Goal: Transaction & Acquisition: Purchase product/service

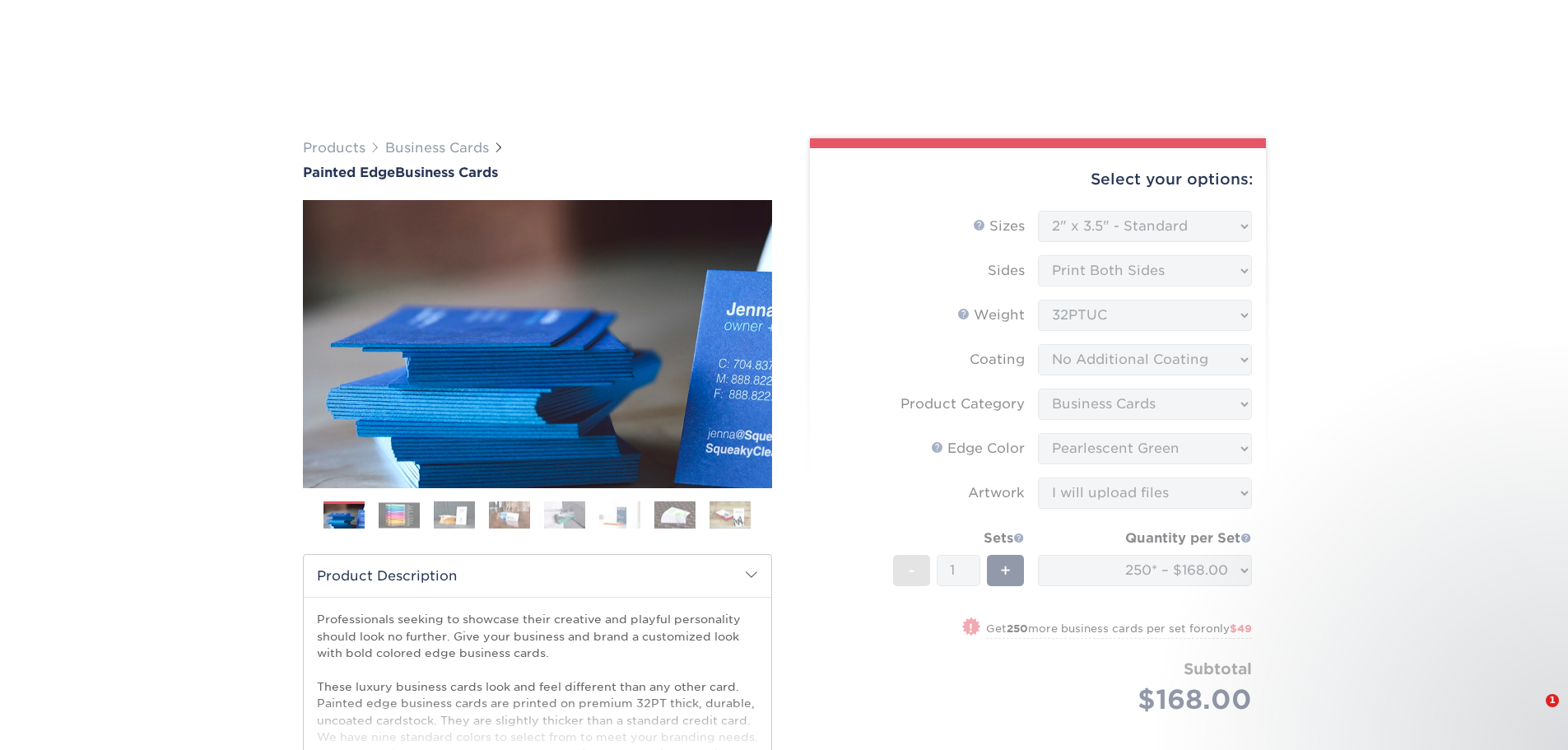
select select "2.00x3.50"
select select "3b5148f1-0588-4f88-a218-97bcfdce65c1"
select select "e42633f1-b123-4179-bb8a-cf3a693d9207"
select select "upload"
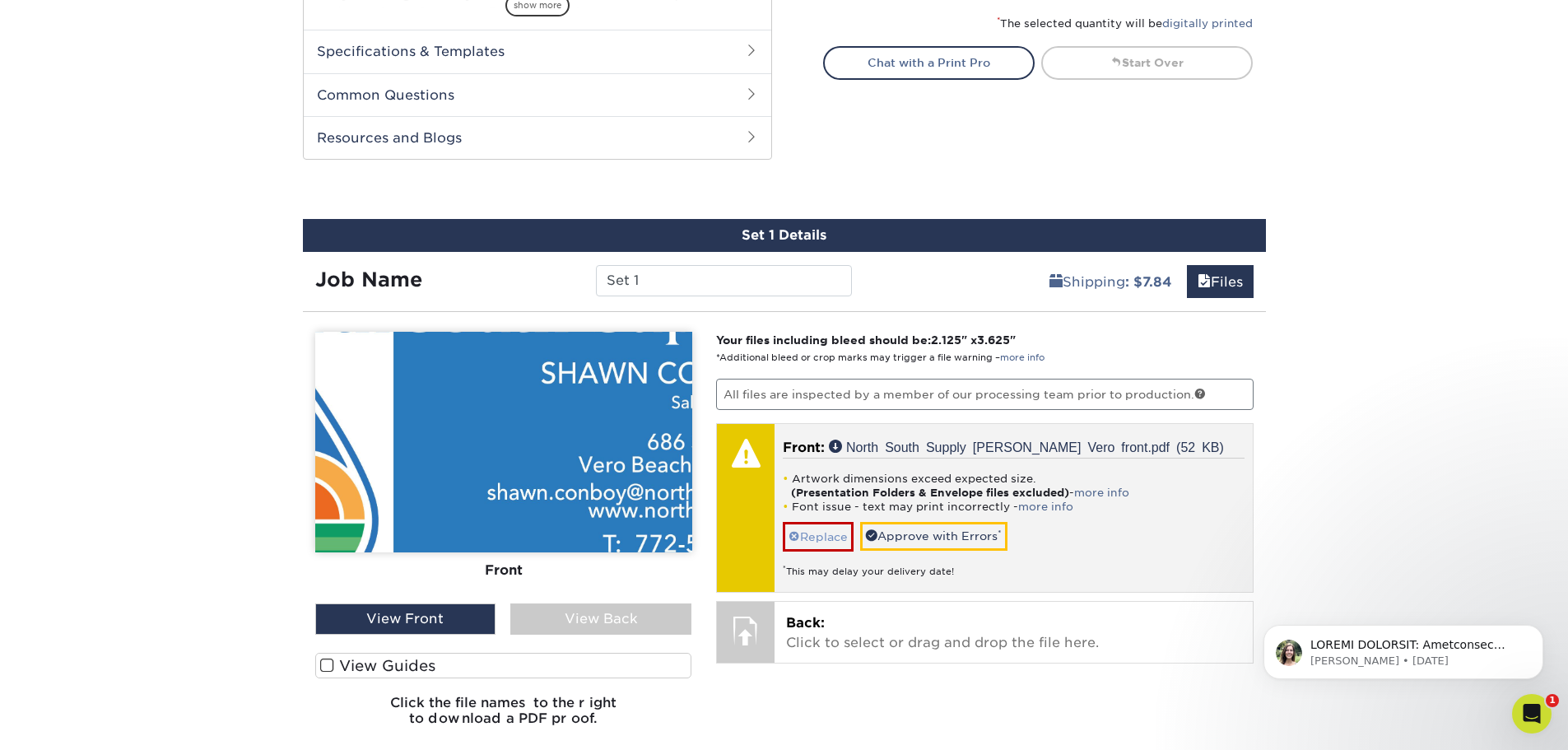
scroll to position [759, 0]
click at [820, 534] on link "Replace" at bounding box center [818, 537] width 71 height 29
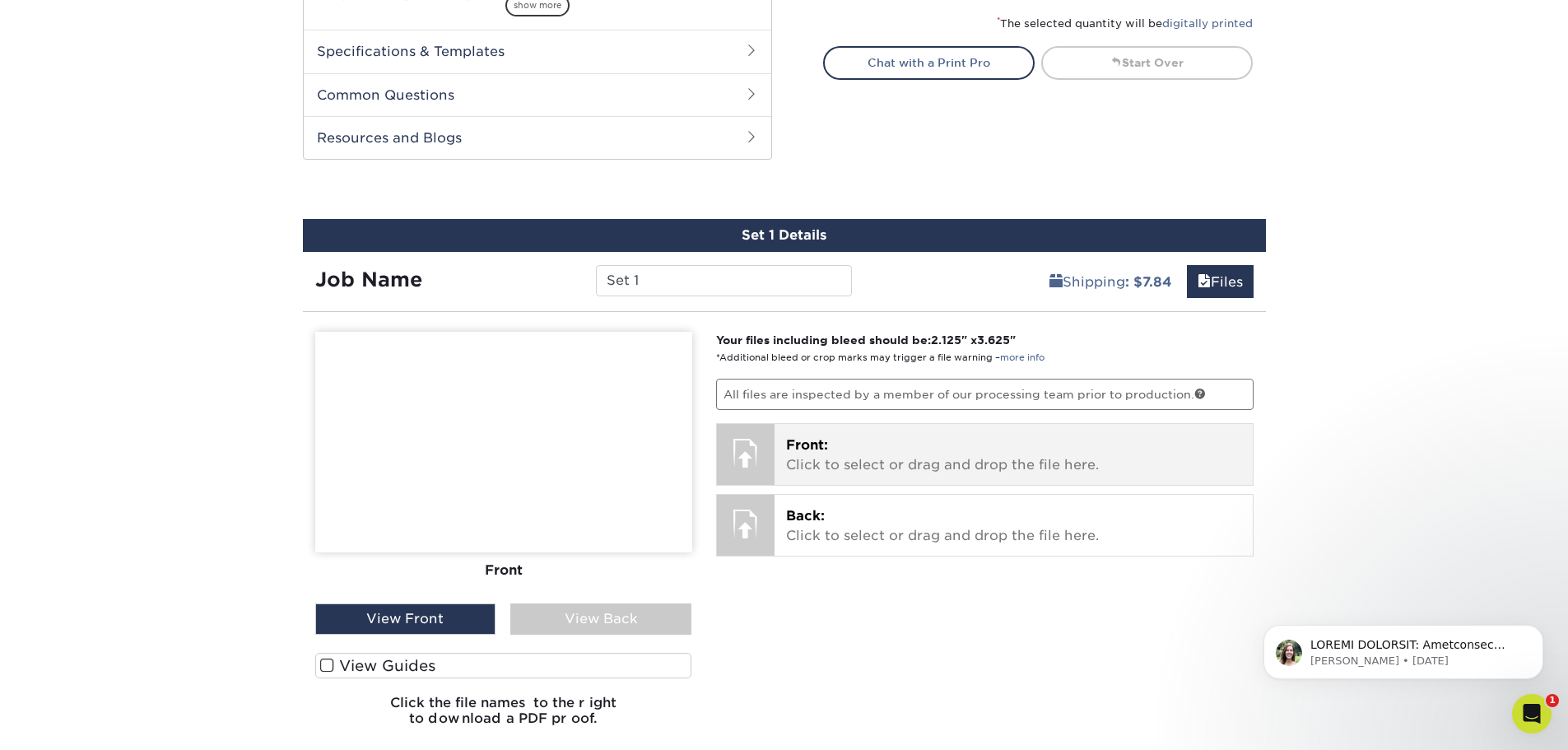
click at [766, 455] on div at bounding box center [745, 452] width 57 height 57
click at [763, 442] on div at bounding box center [745, 452] width 57 height 57
click at [765, 442] on div at bounding box center [745, 452] width 57 height 57
click at [766, 442] on div at bounding box center [745, 452] width 57 height 57
click at [996, 471] on p "Front: Click to select or drag and drop the file here." at bounding box center [1013, 455] width 455 height 40
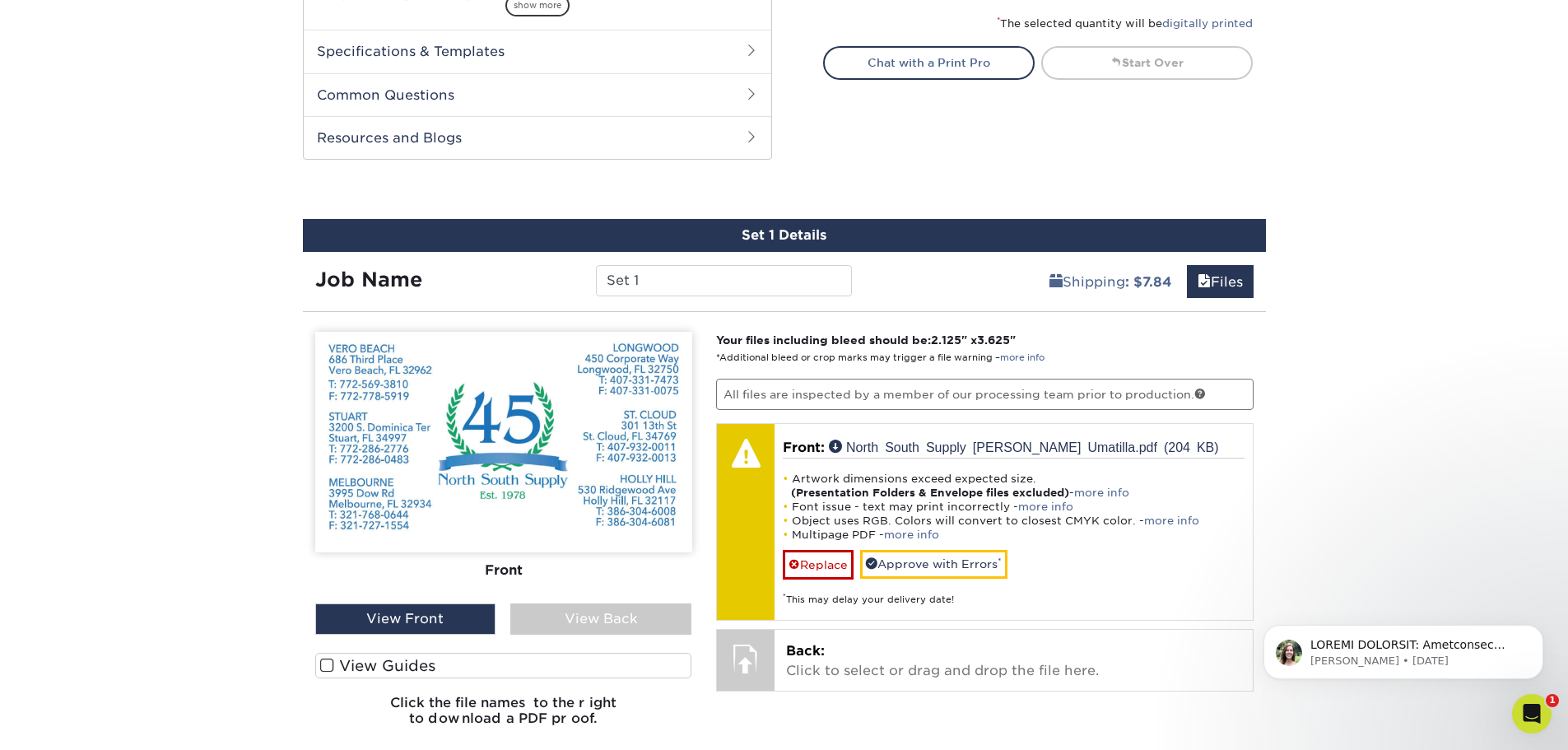
click at [386, 620] on div "View Front" at bounding box center [406, 619] width 181 height 31
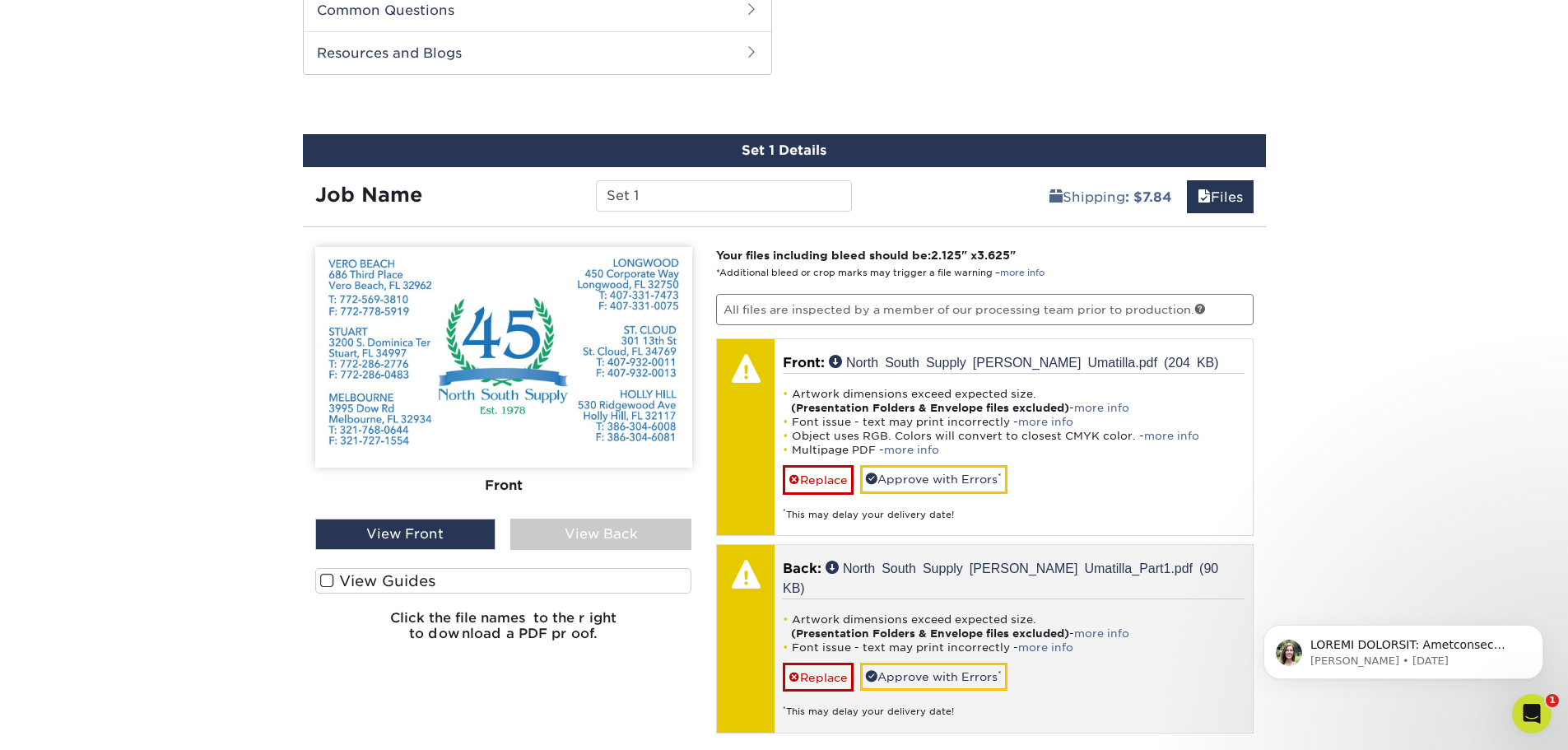
scroll to position [924, 0]
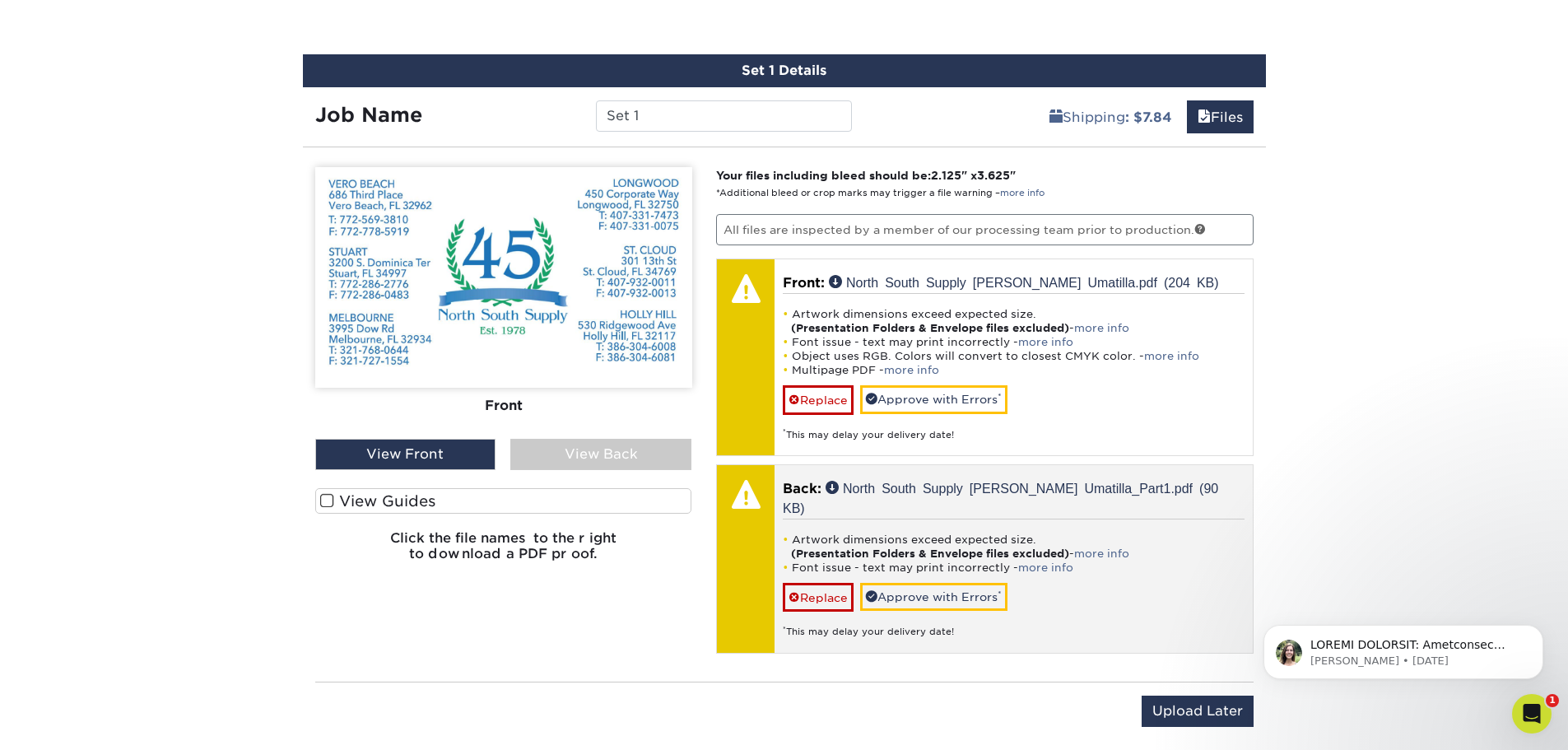
click at [884, 533] on li "Artwork dimensions exceed expected size. (Presentation Folders & Envelope files…" at bounding box center [1014, 546] width 462 height 28
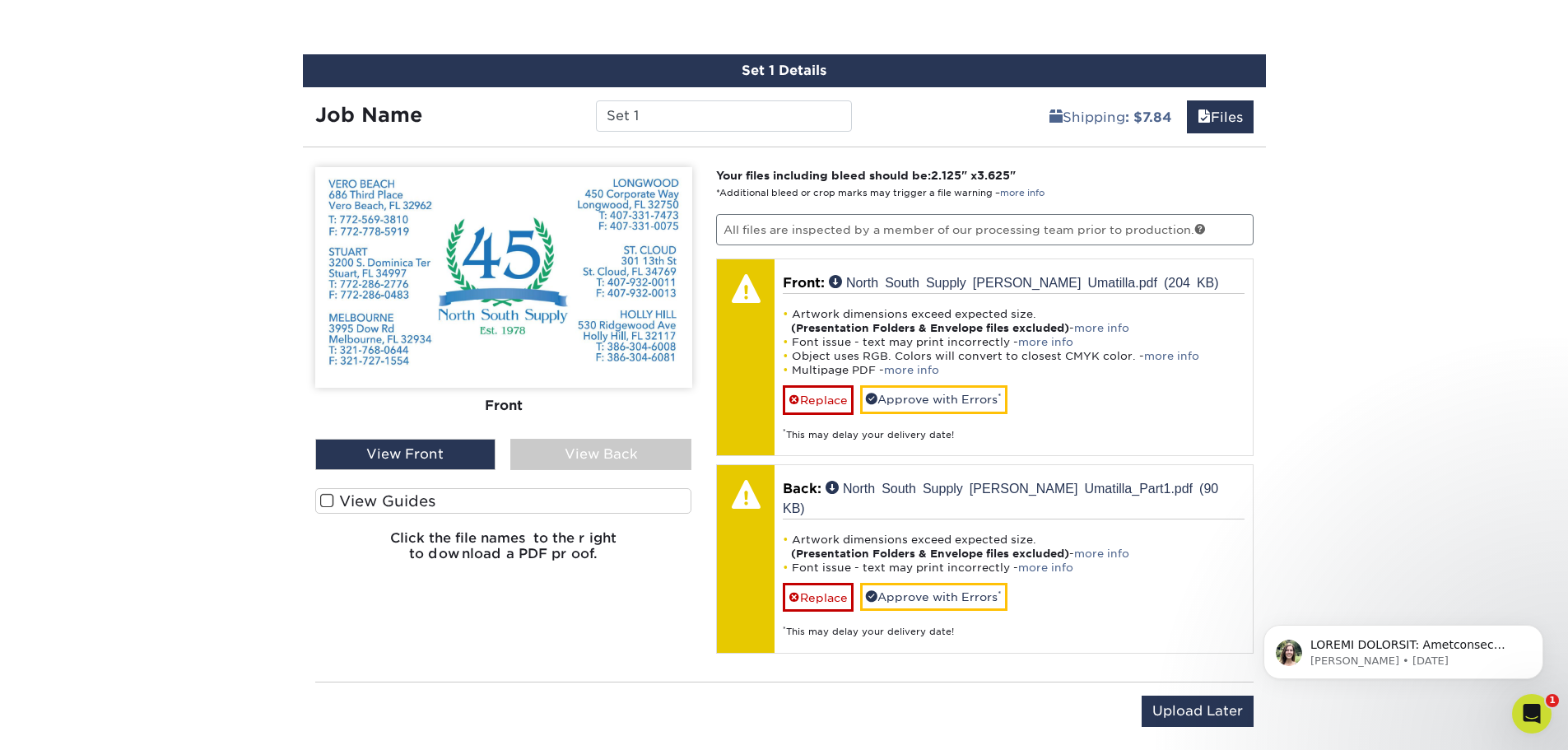
click at [391, 456] on div "View Front" at bounding box center [406, 454] width 181 height 31
click at [556, 461] on div "View Back" at bounding box center [601, 454] width 181 height 31
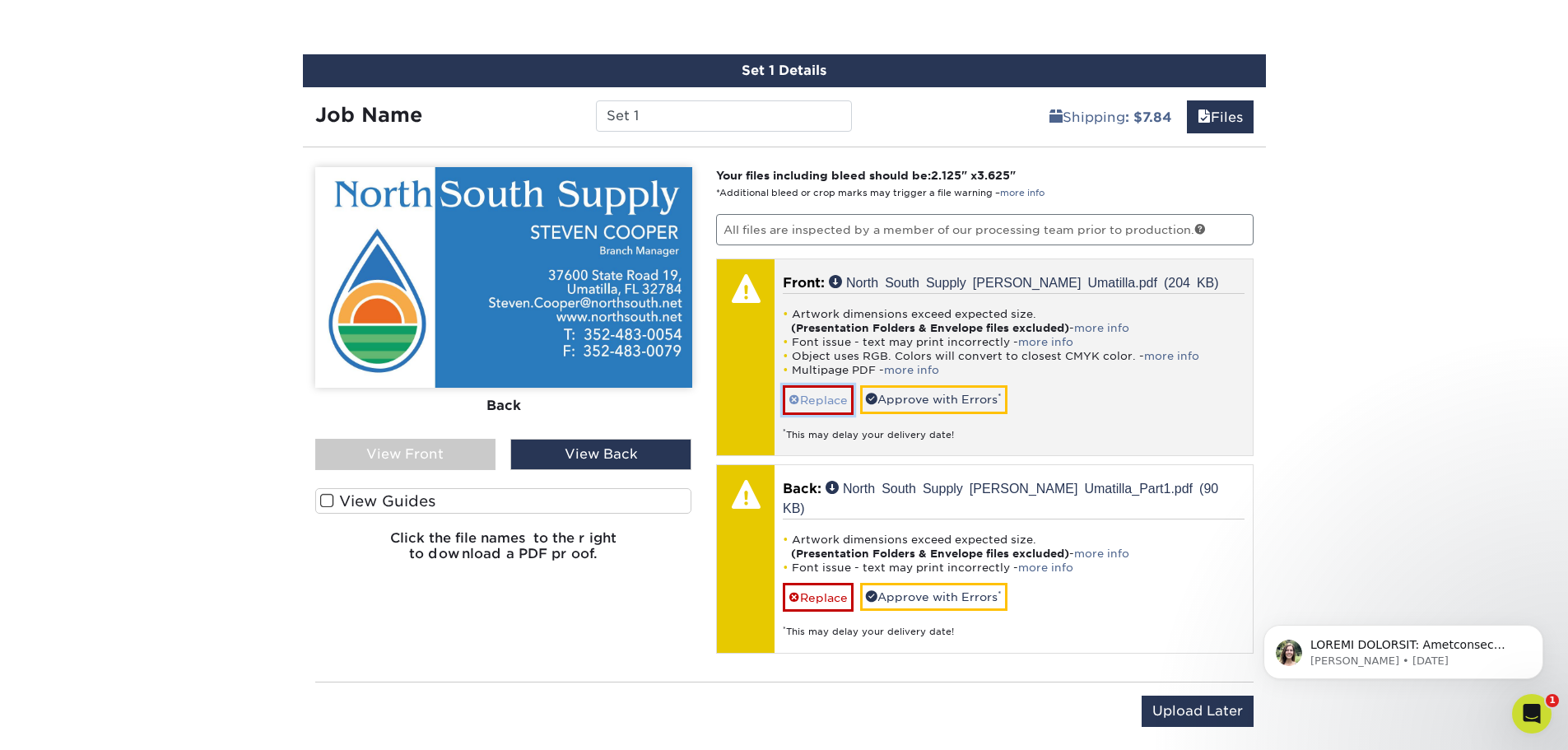
click at [803, 402] on link "Replace" at bounding box center [818, 400] width 71 height 29
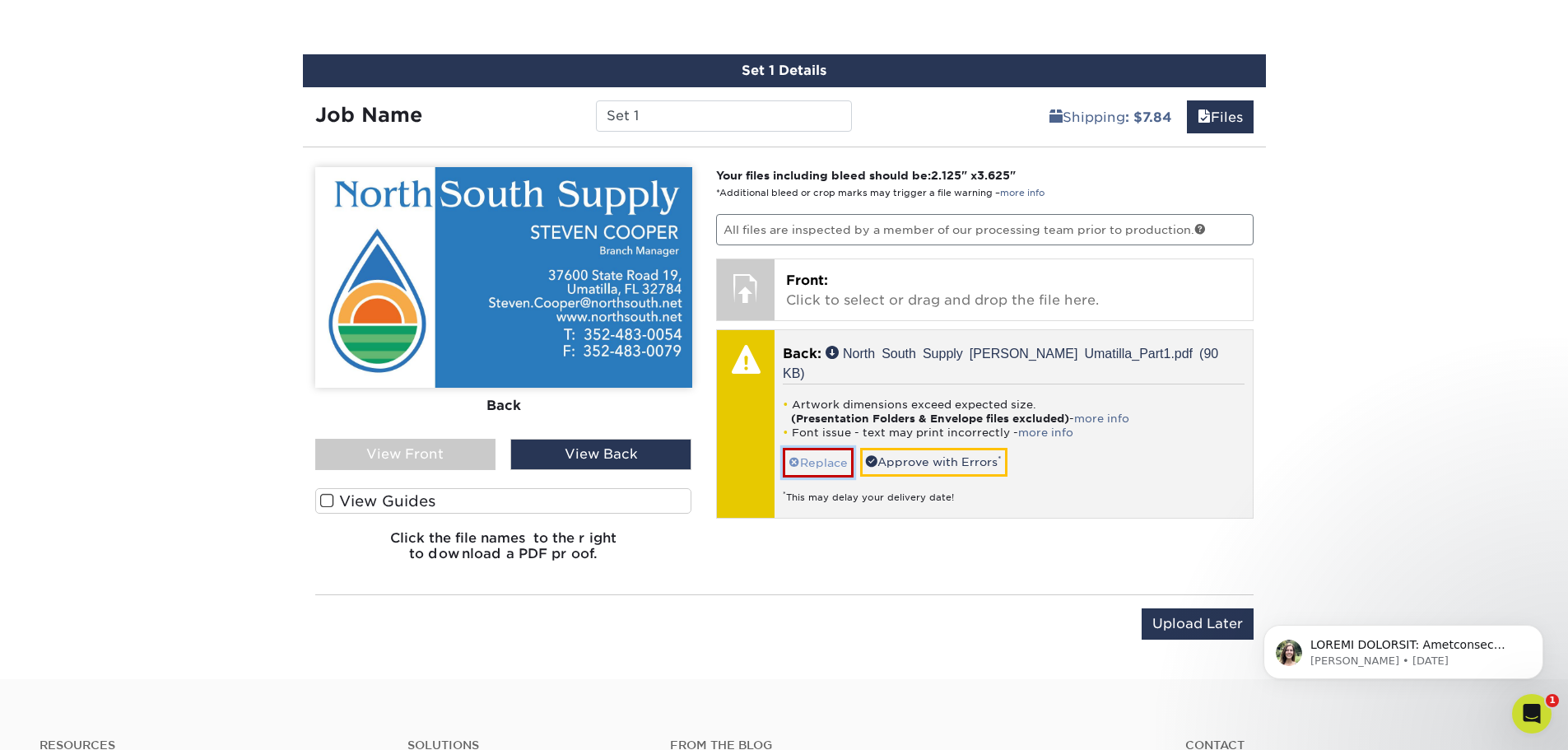
click at [822, 448] on link "Replace" at bounding box center [818, 462] width 71 height 29
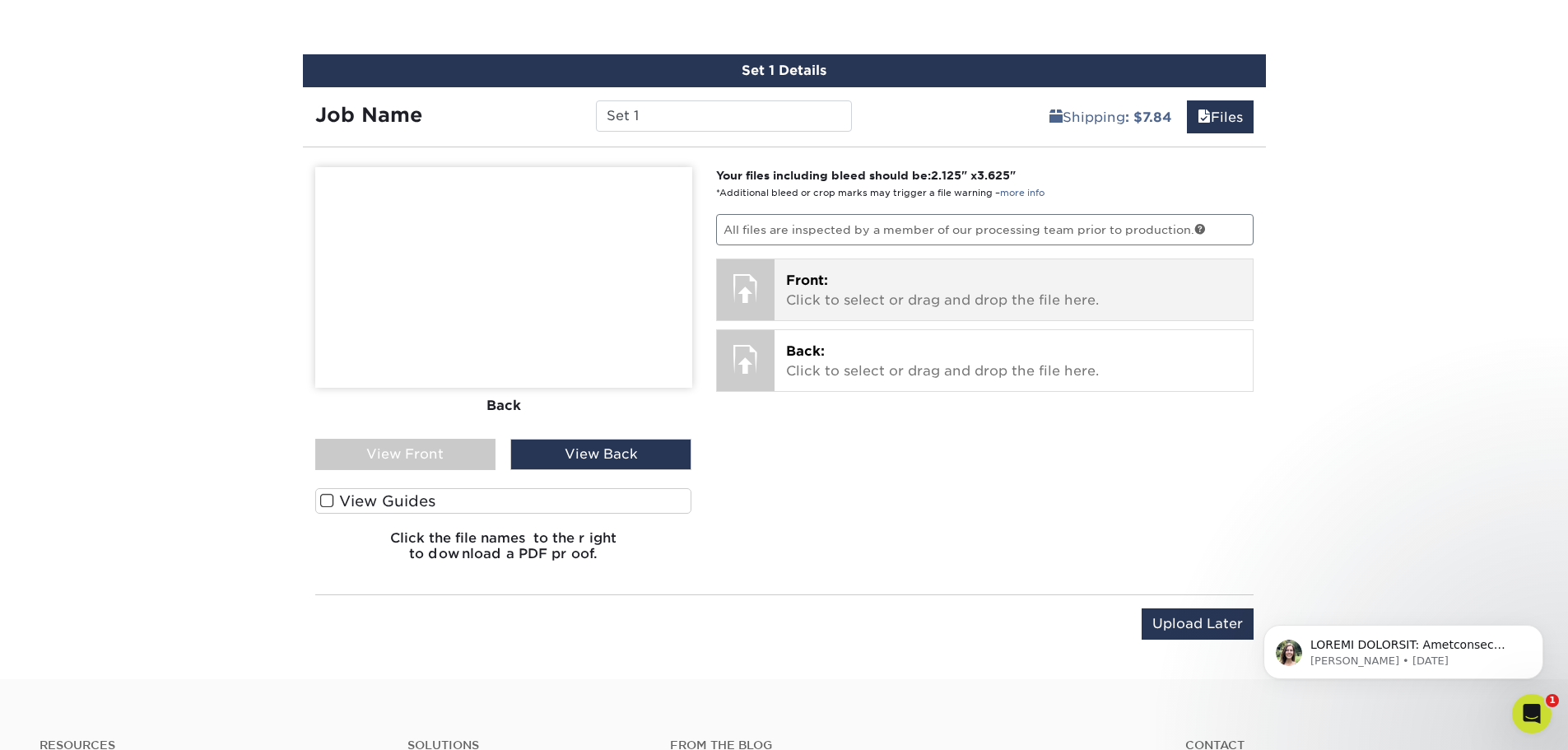
click at [844, 298] on p "Front: Click to select or drag and drop the file here." at bounding box center [1013, 290] width 455 height 40
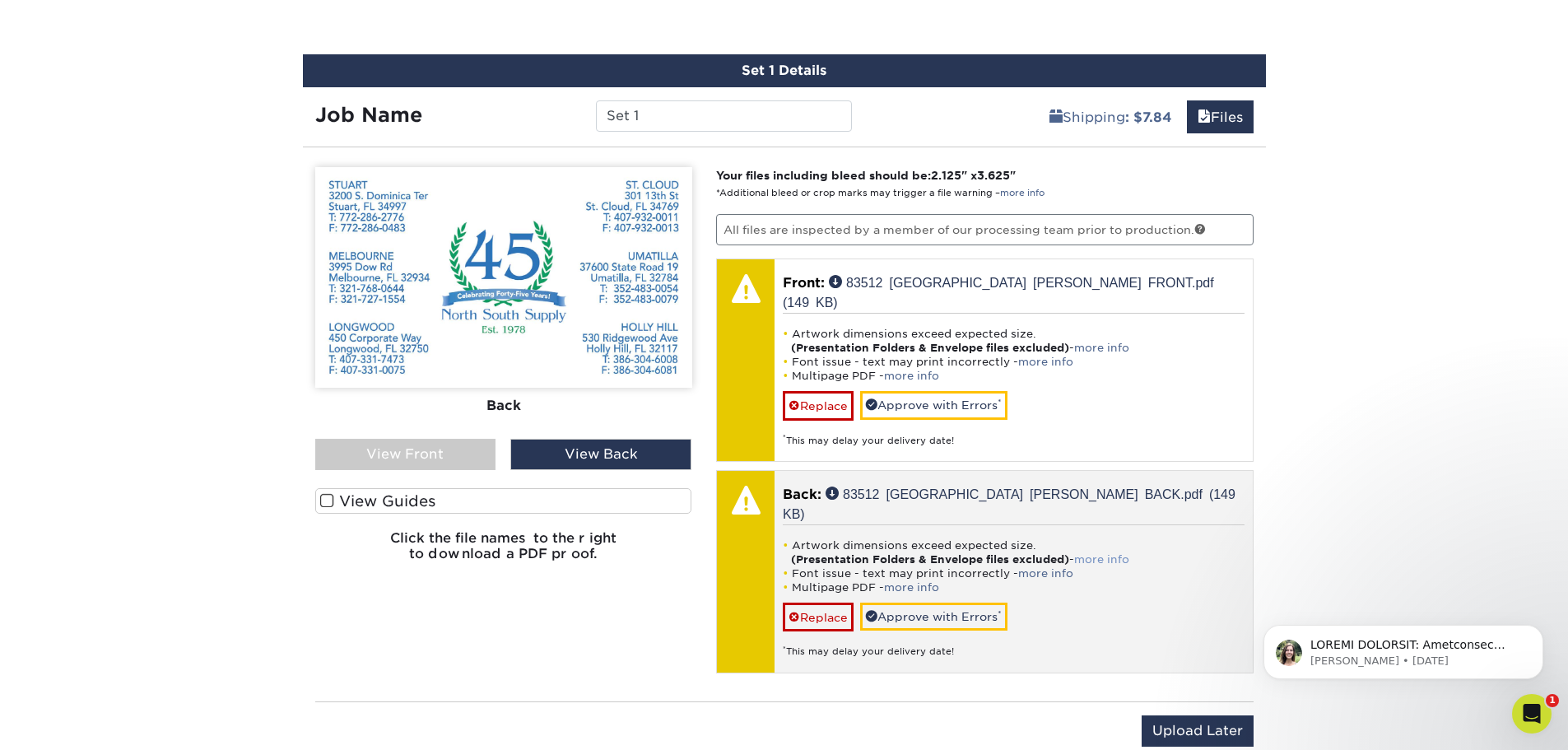
click at [1113, 553] on link "more info" at bounding box center [1101, 559] width 55 height 13
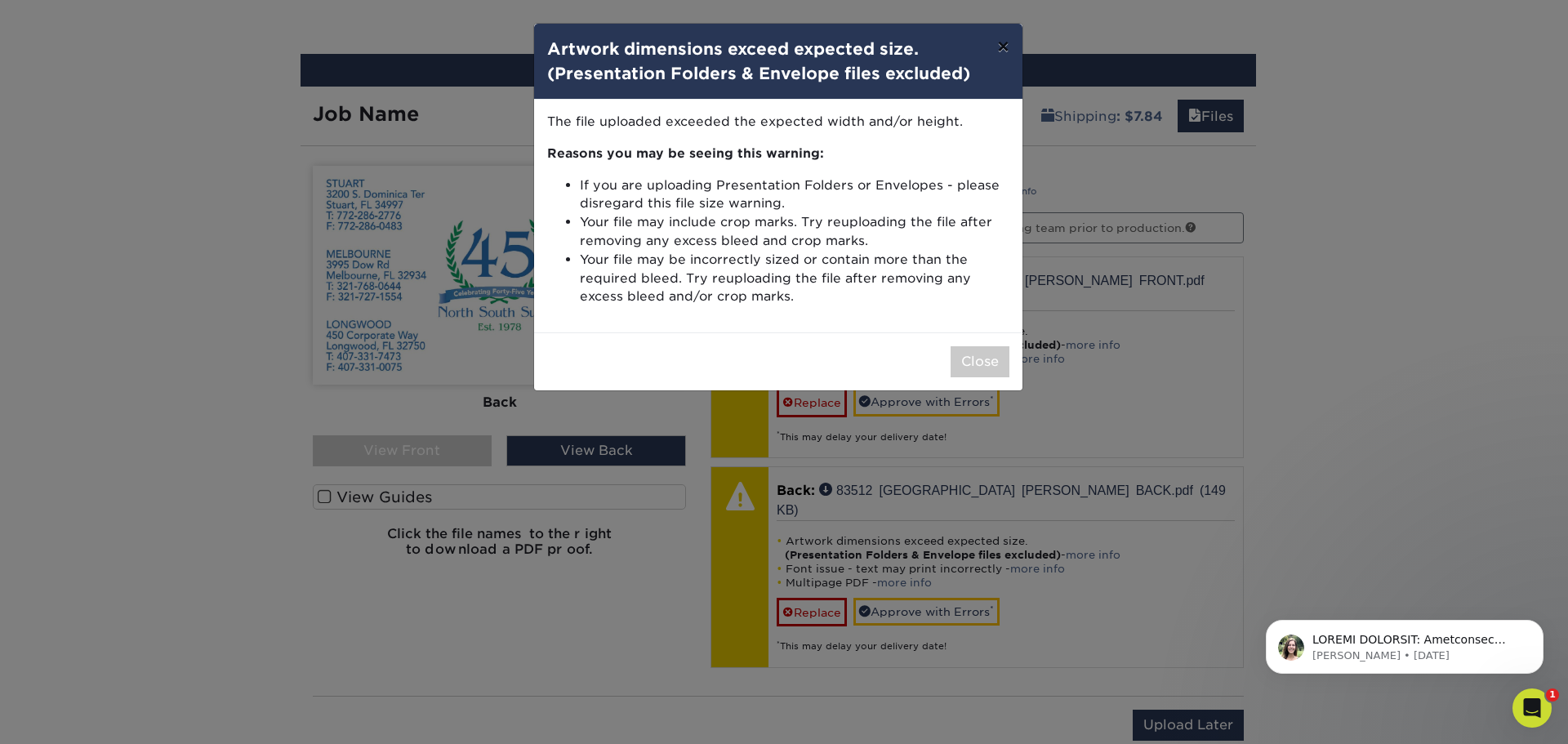
click at [998, 47] on button "×" at bounding box center [1002, 47] width 38 height 46
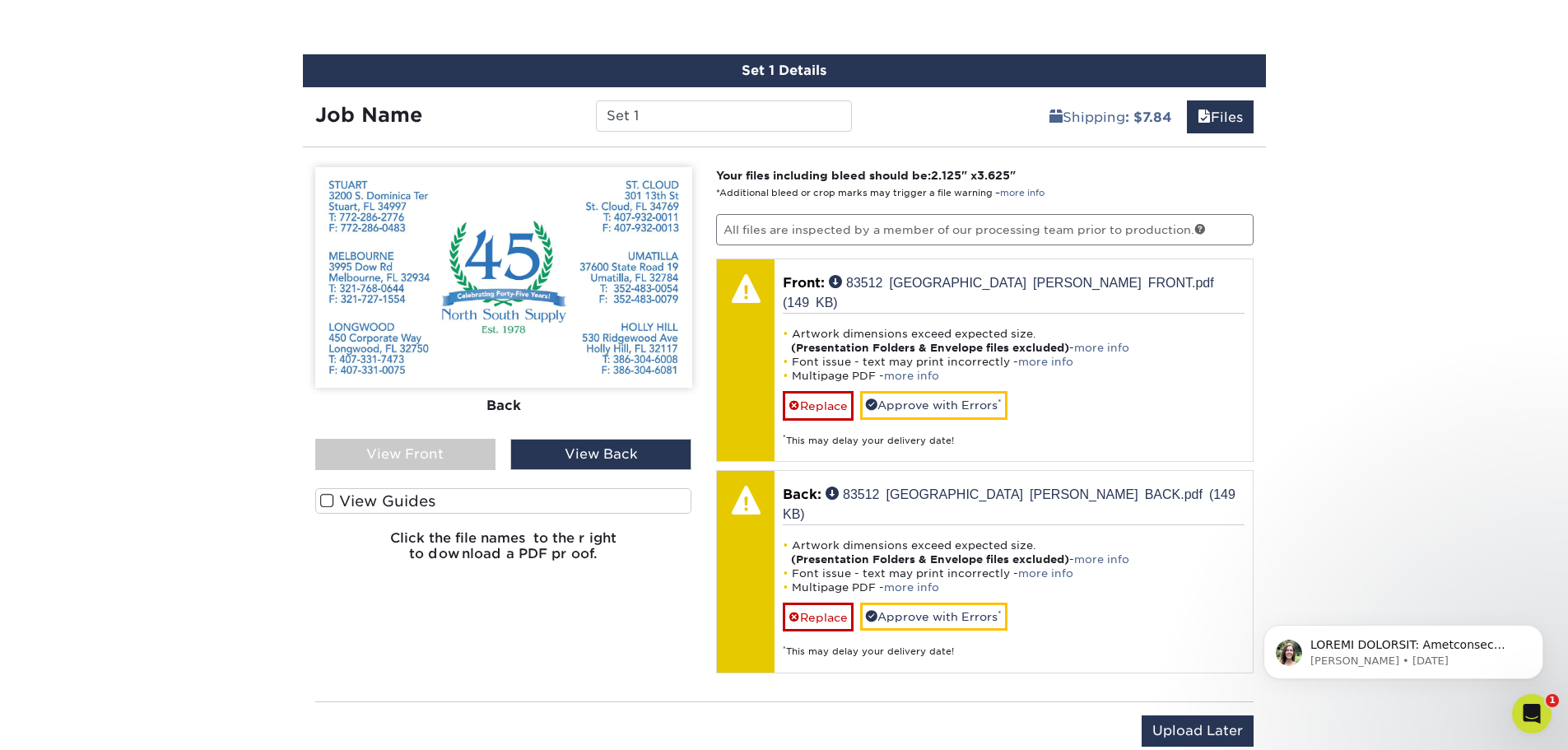
click at [621, 457] on div "View Back" at bounding box center [601, 454] width 181 height 31
click at [325, 500] on span at bounding box center [327, 501] width 14 height 16
click at [0, 0] on input "View Guides" at bounding box center [0, 0] width 0 height 0
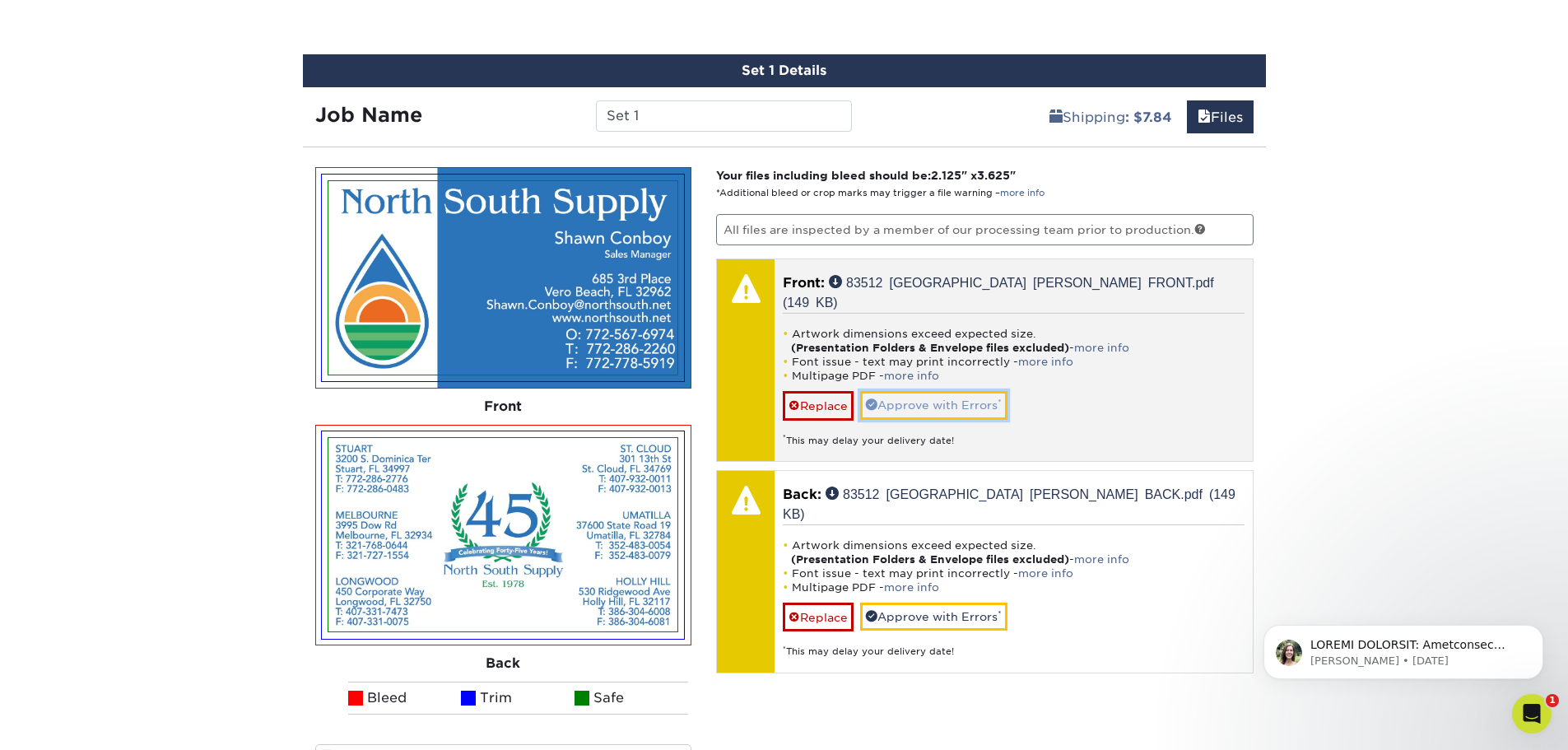
click at [909, 392] on link "Approve with Errors *" at bounding box center [933, 405] width 147 height 28
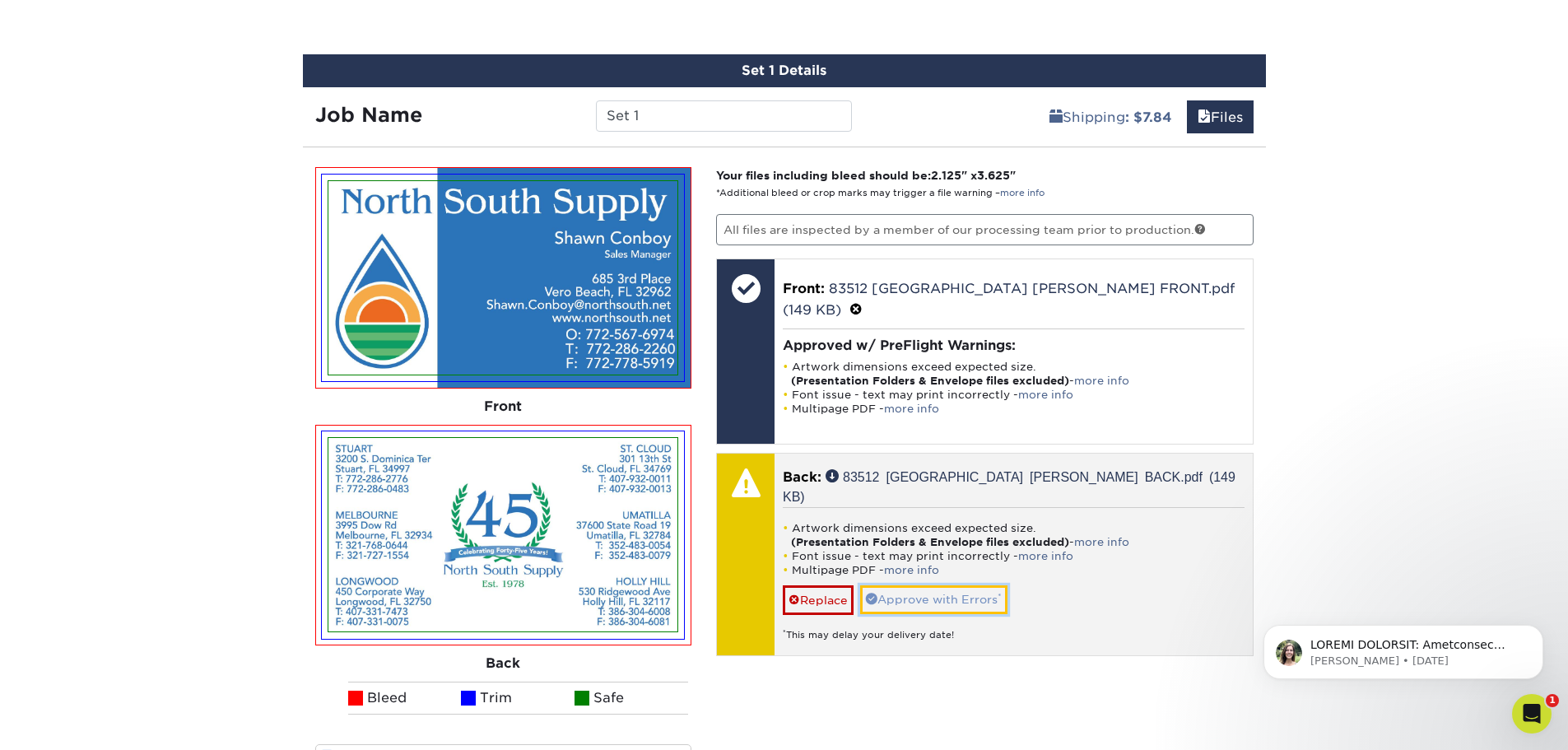
click at [906, 585] on link "Approve with Errors *" at bounding box center [933, 599] width 147 height 28
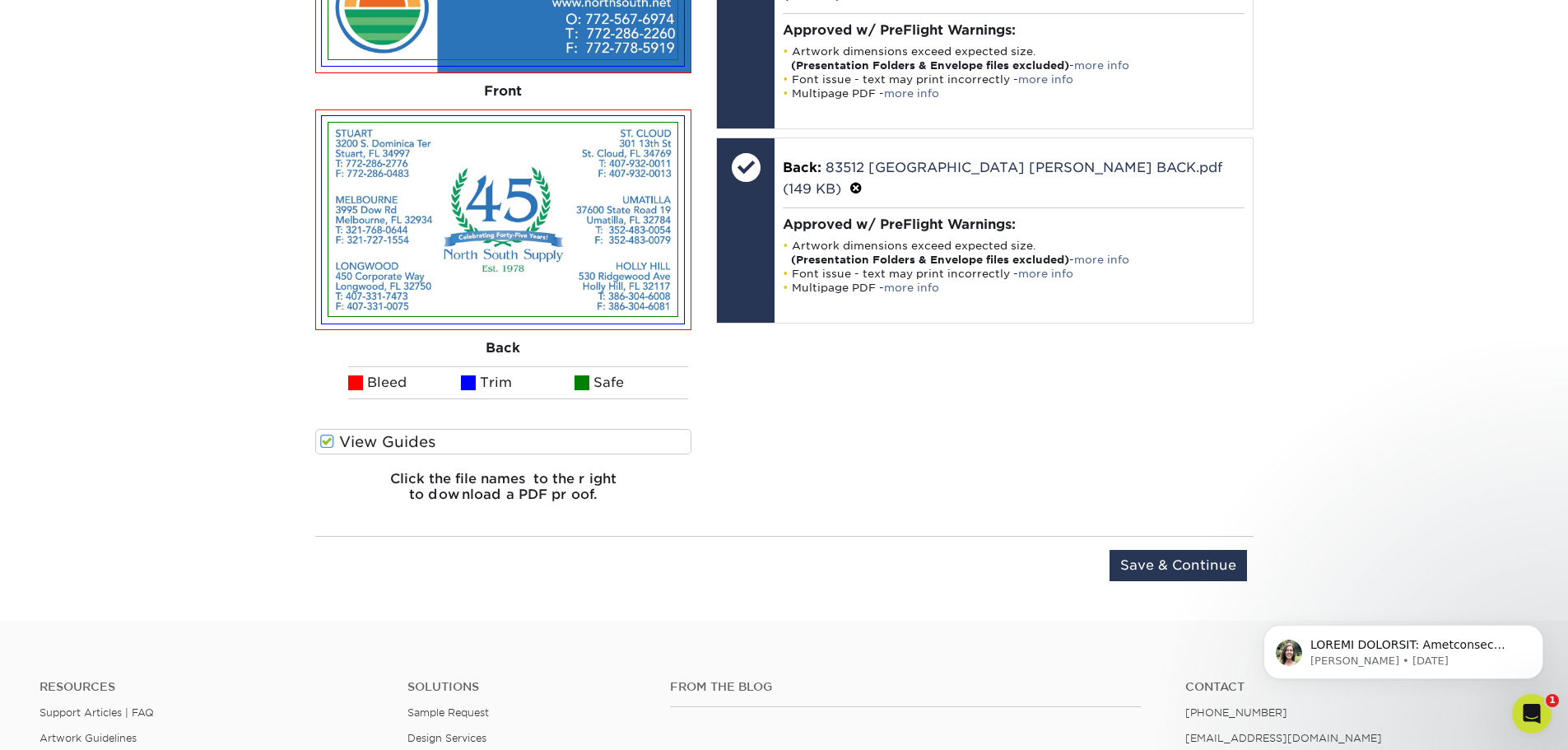
scroll to position [1335, 0]
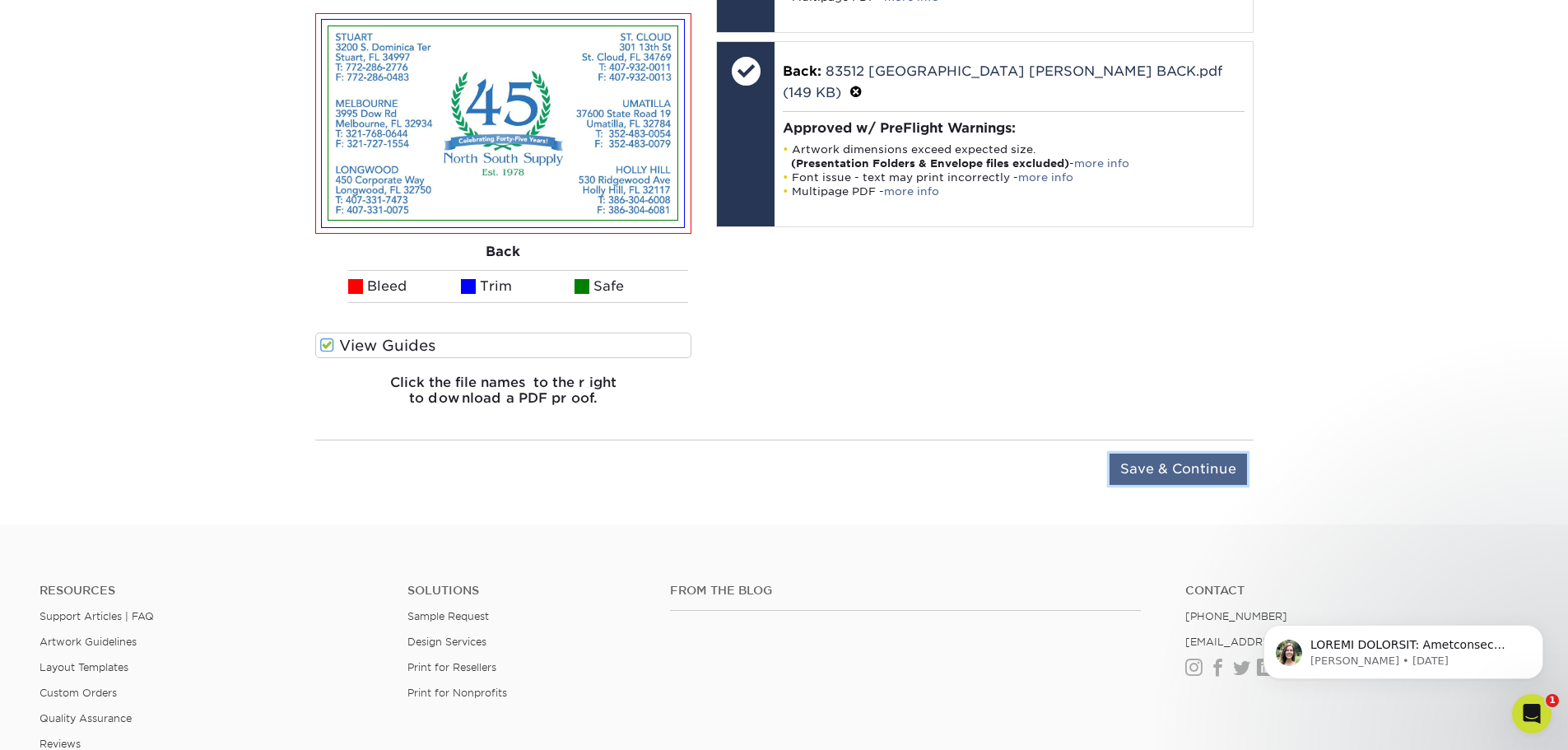
click at [1142, 474] on input "Save & Continue" at bounding box center [1178, 469] width 138 height 31
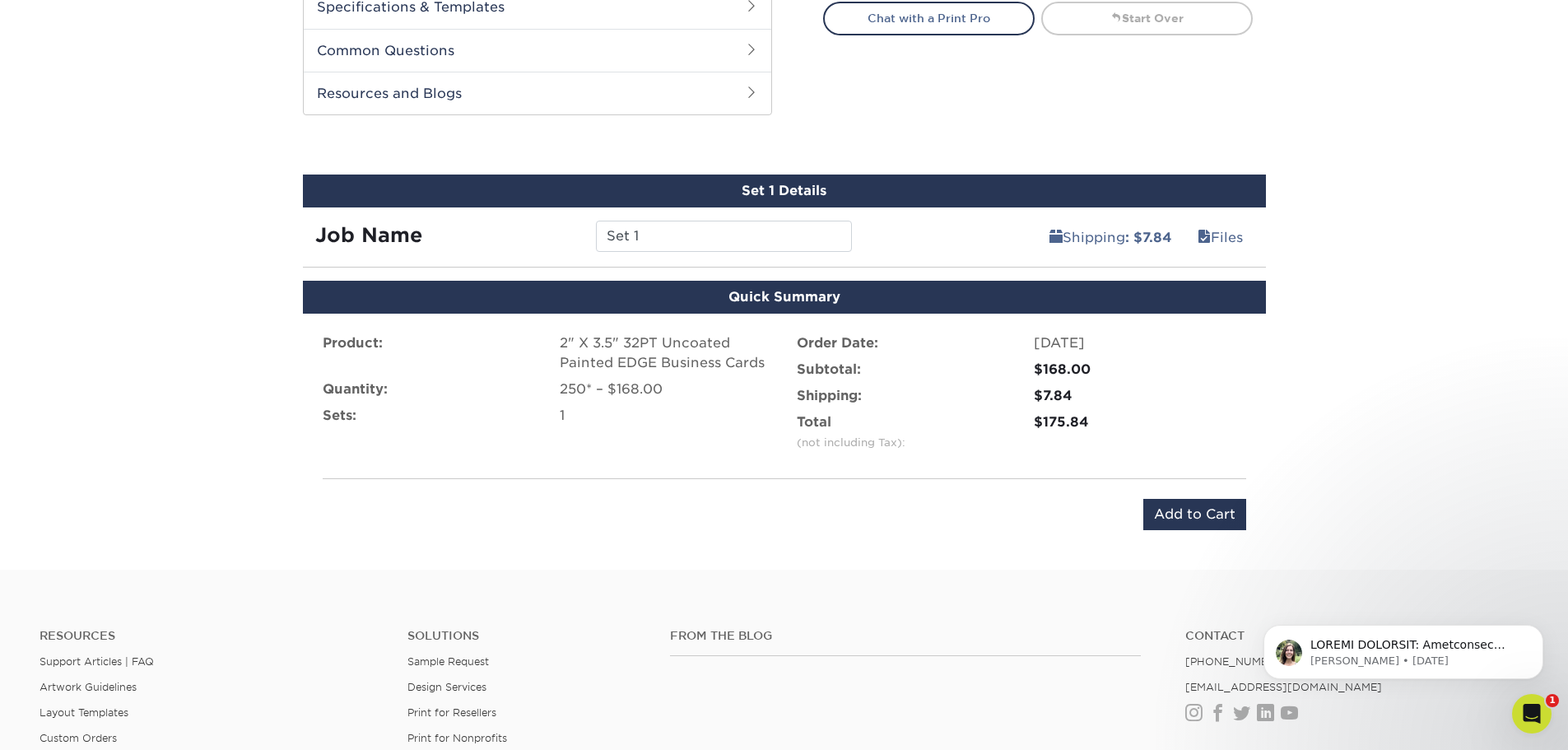
scroll to position [823, 0]
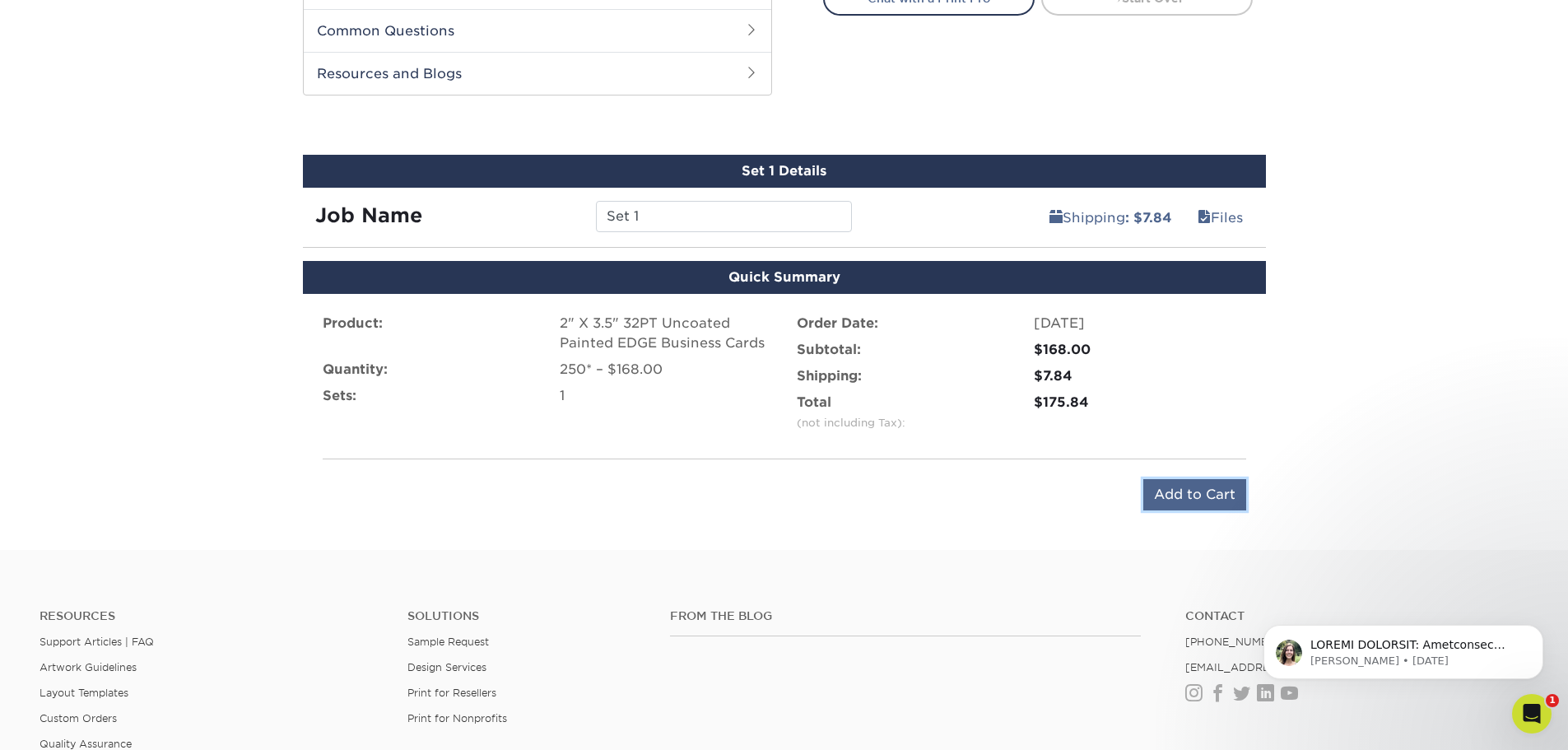
click at [1180, 497] on input "Add to Cart" at bounding box center [1194, 495] width 103 height 31
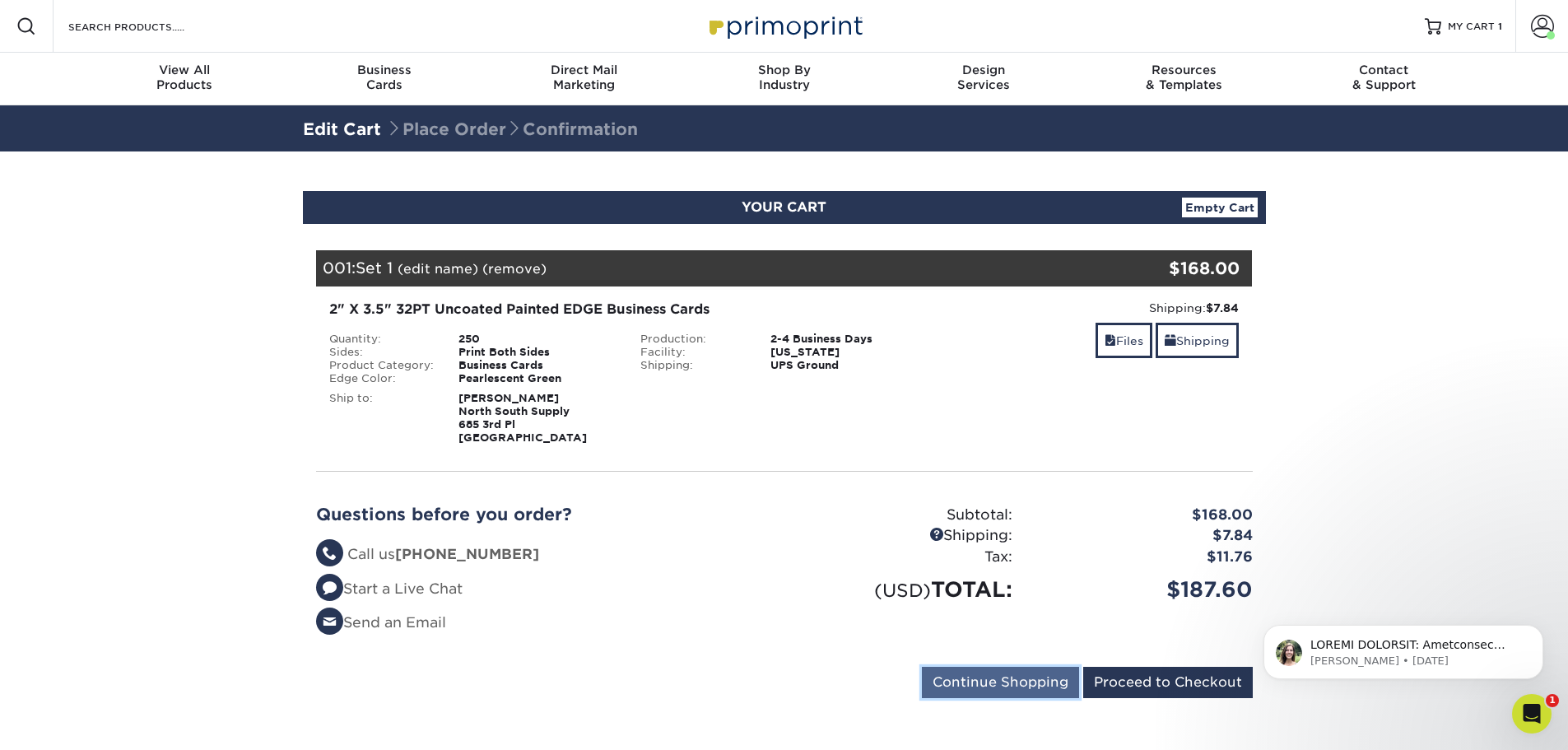
click at [1042, 688] on input "Continue Shopping" at bounding box center [1000, 682] width 157 height 31
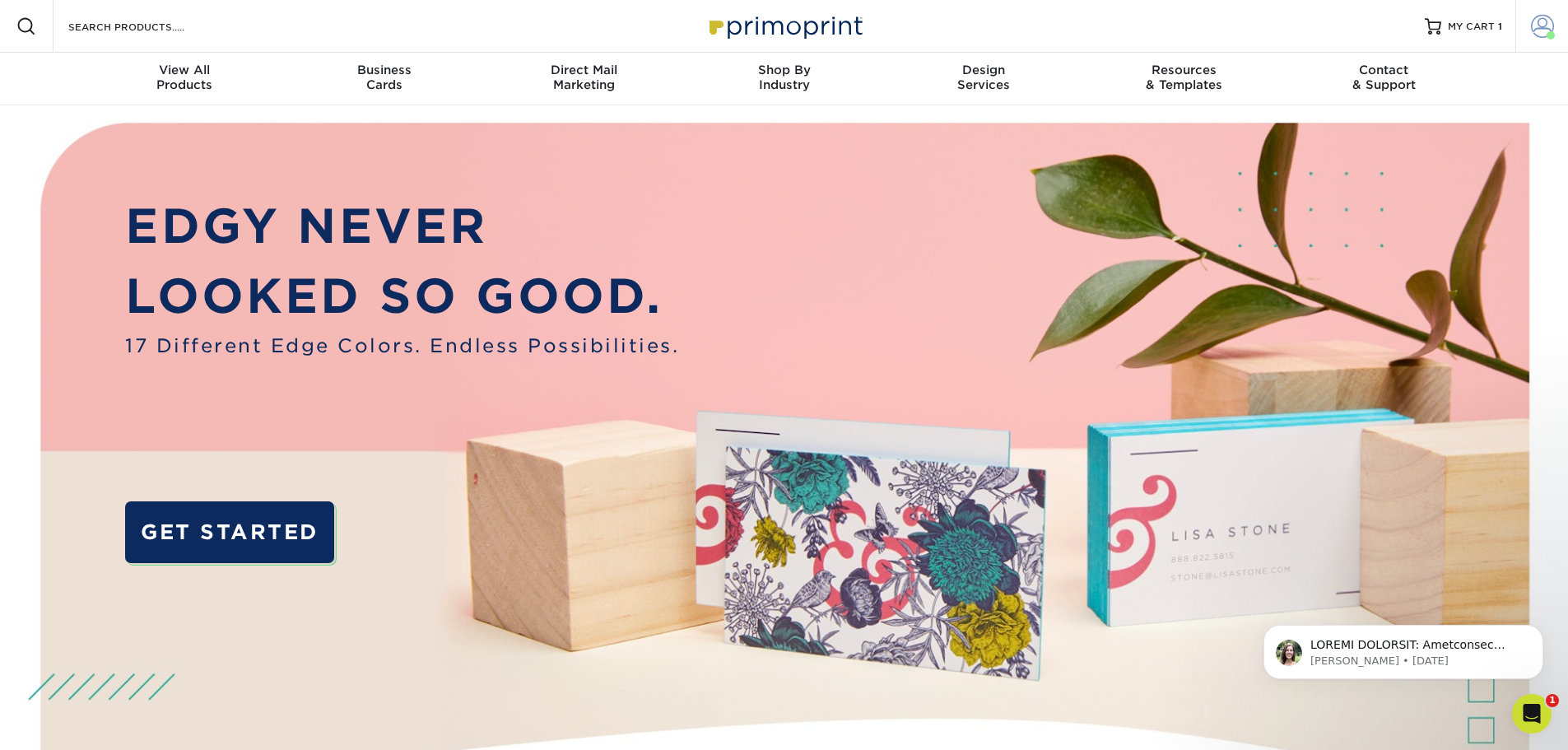
click at [1538, 26] on span at bounding box center [1543, 26] width 23 height 23
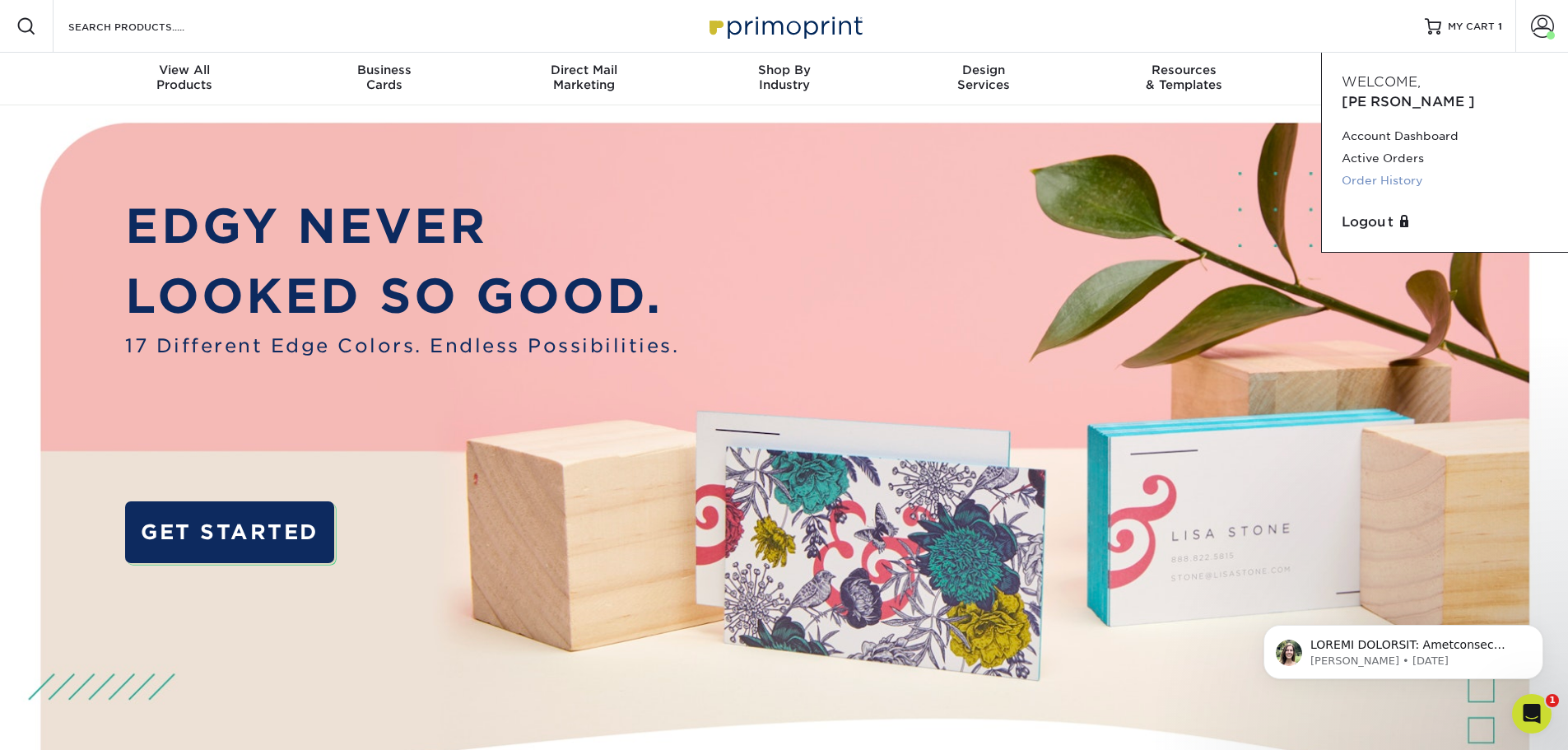
click at [1393, 170] on link "Order History" at bounding box center [1445, 180] width 207 height 22
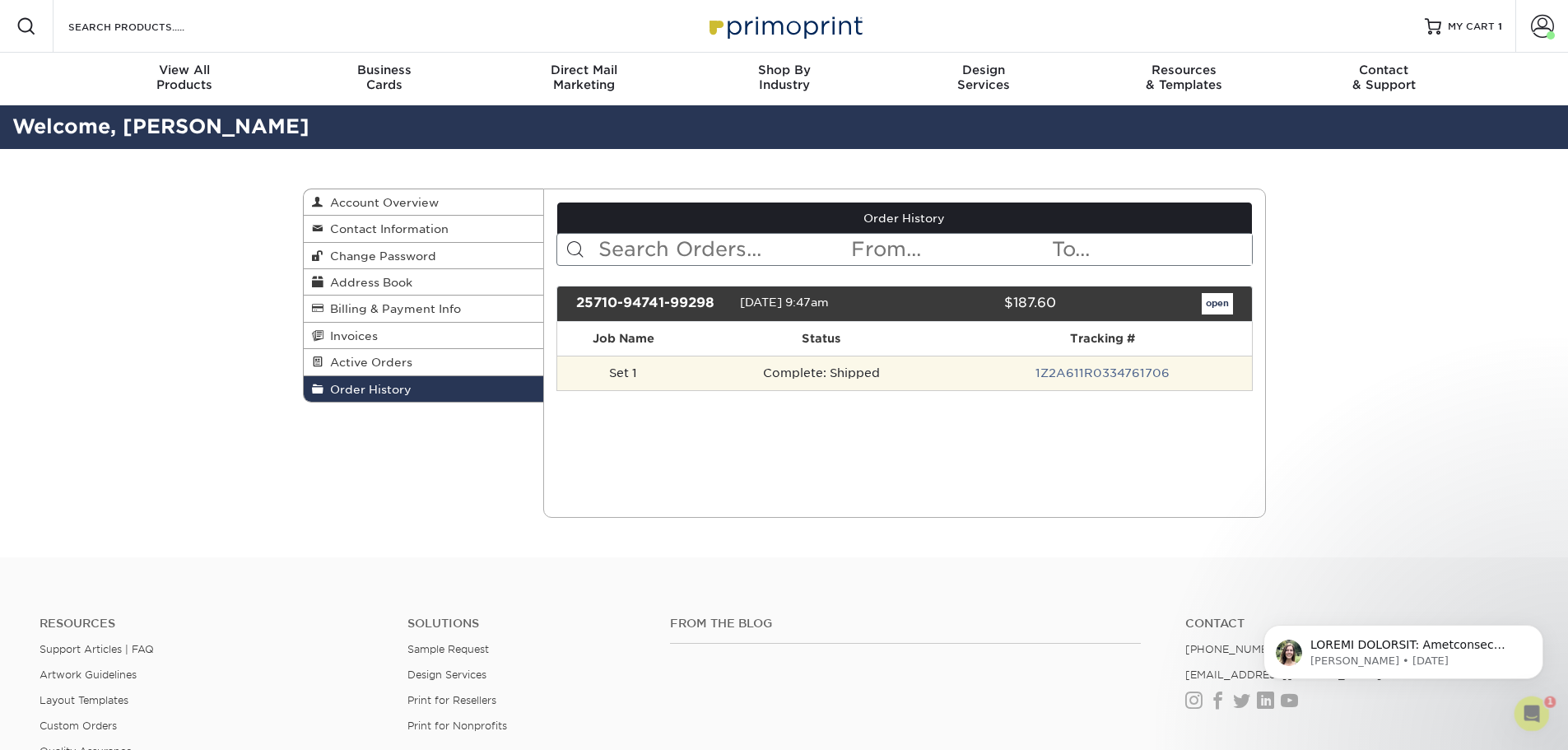
click at [651, 371] on td "Set 1" at bounding box center [623, 373] width 132 height 35
click at [1065, 368] on link "1Z2A611R0334761706" at bounding box center [1102, 373] width 134 height 14
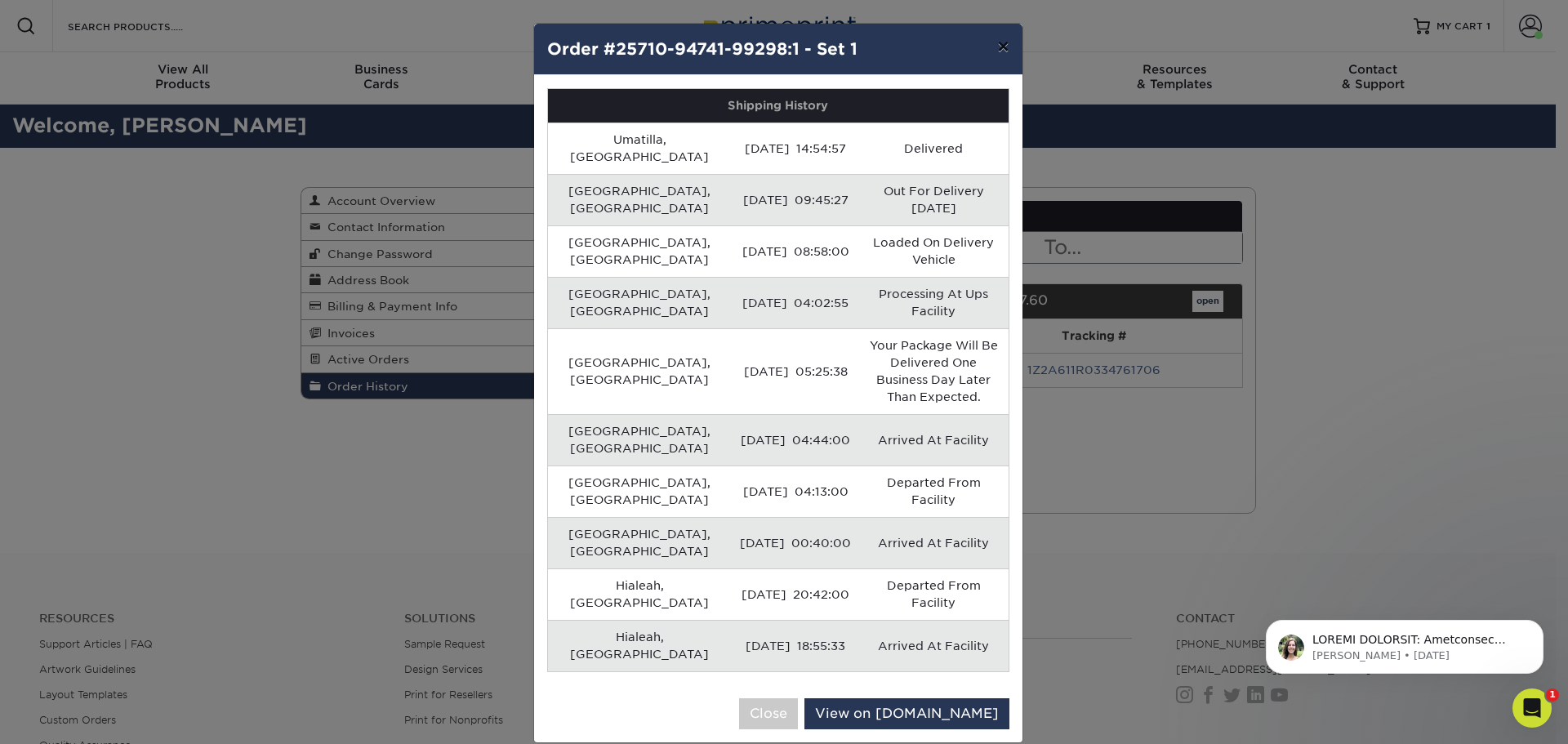
click at [996, 40] on button "×" at bounding box center [1002, 47] width 38 height 46
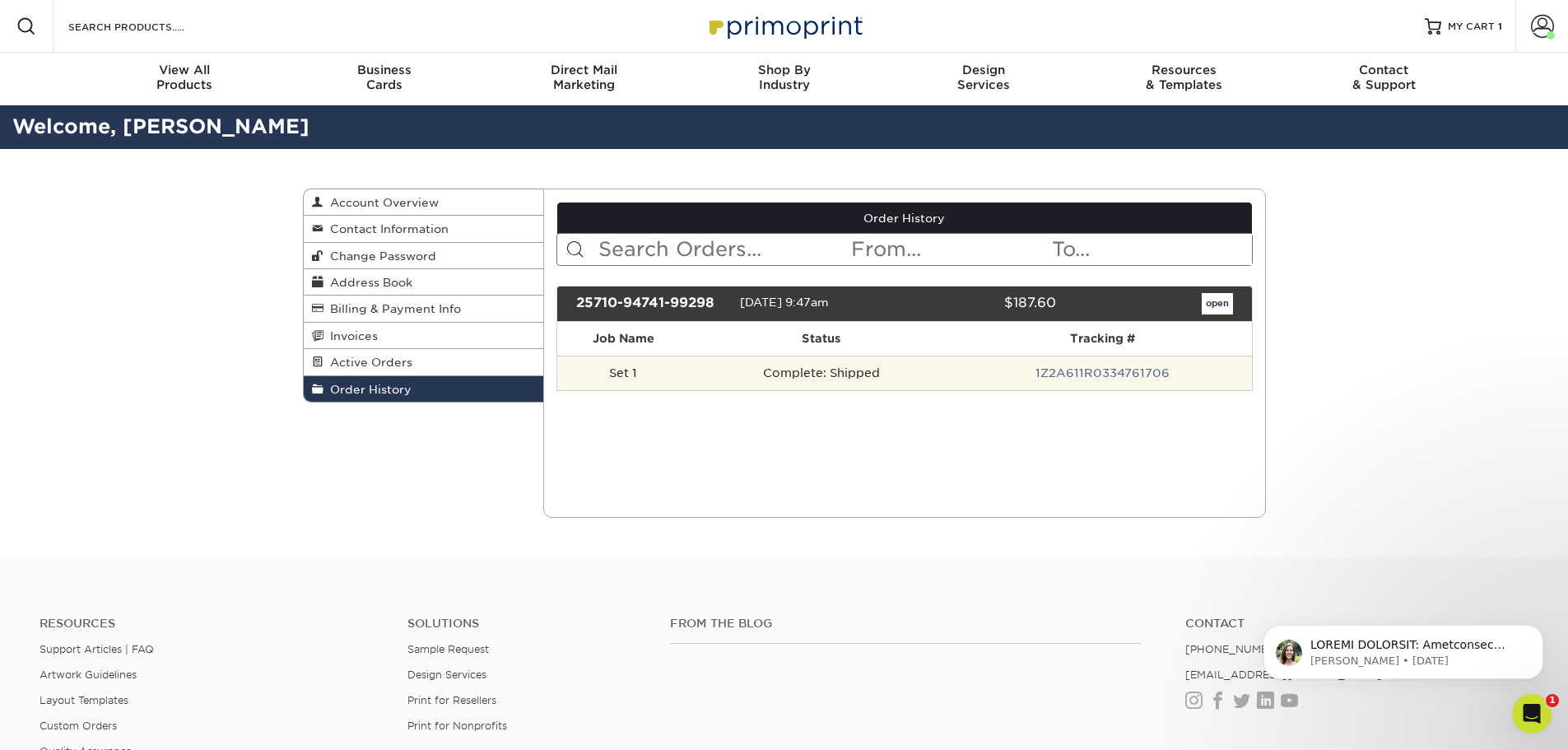
click at [648, 379] on td "Set 1" at bounding box center [623, 373] width 132 height 35
click at [789, 371] on td "Complete: Shipped" at bounding box center [821, 373] width 264 height 35
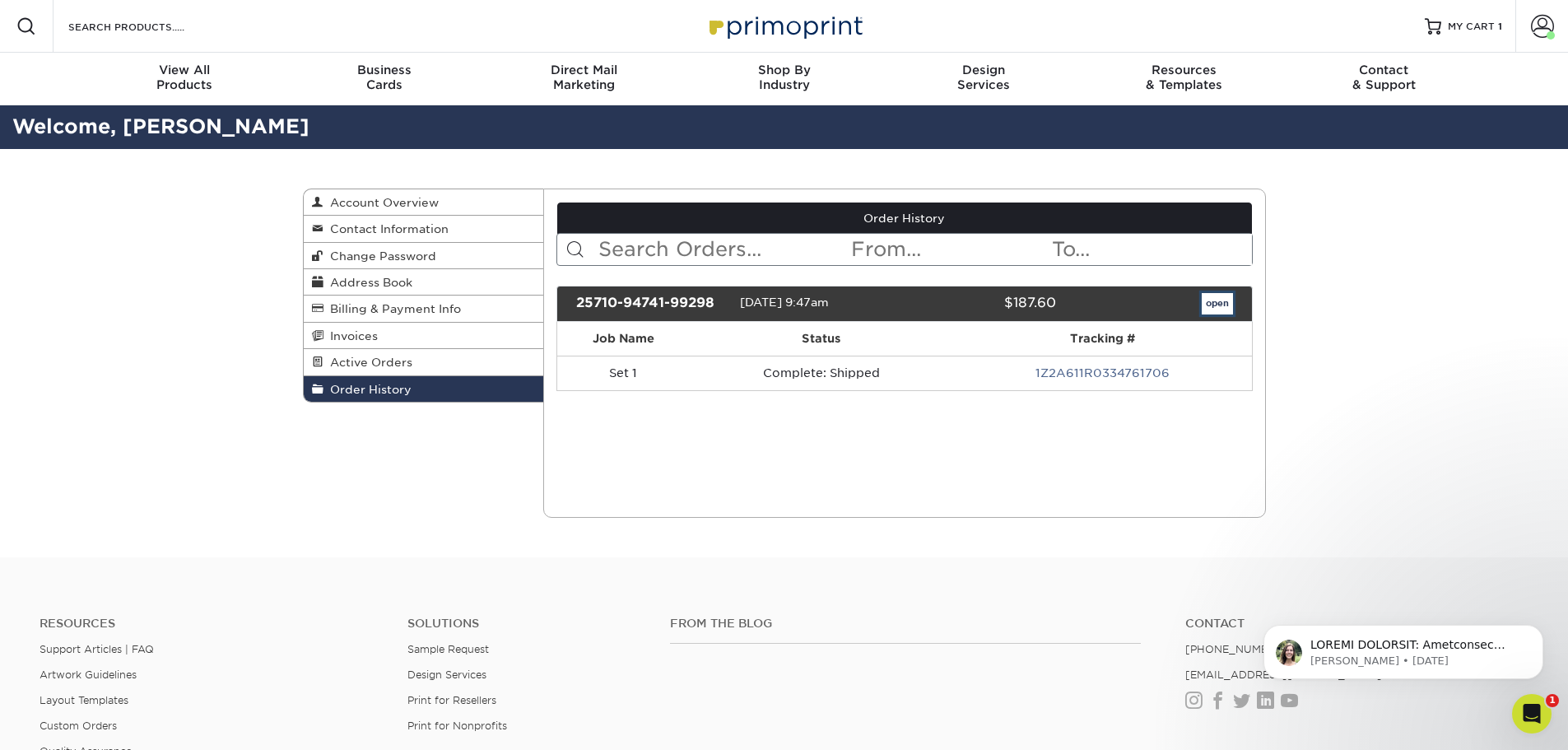
click at [1219, 300] on link "open" at bounding box center [1217, 304] width 31 height 21
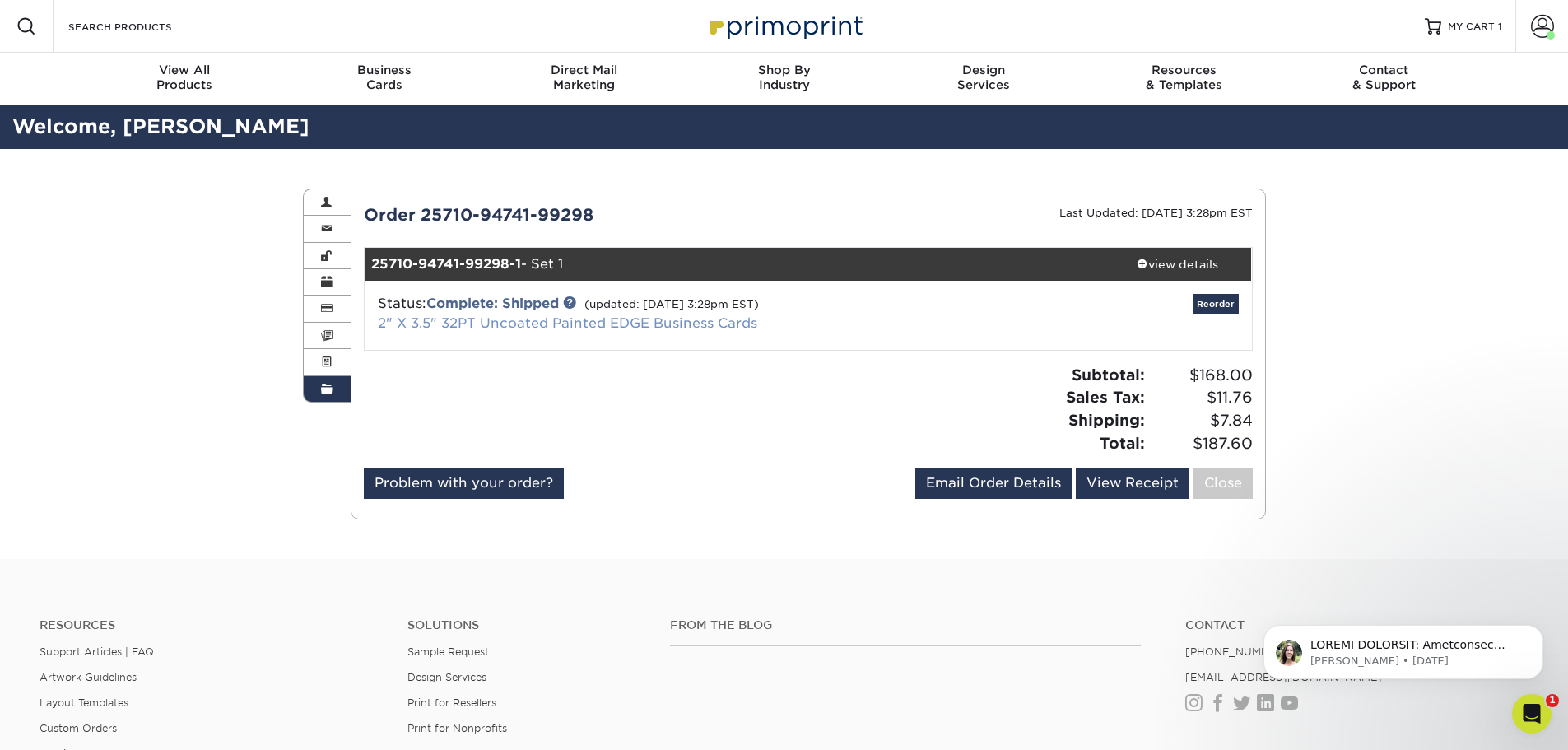
click at [512, 322] on link "2" X 3.5" 32PT Uncoated Painted EDGE Business Cards" at bounding box center [567, 323] width 379 height 16
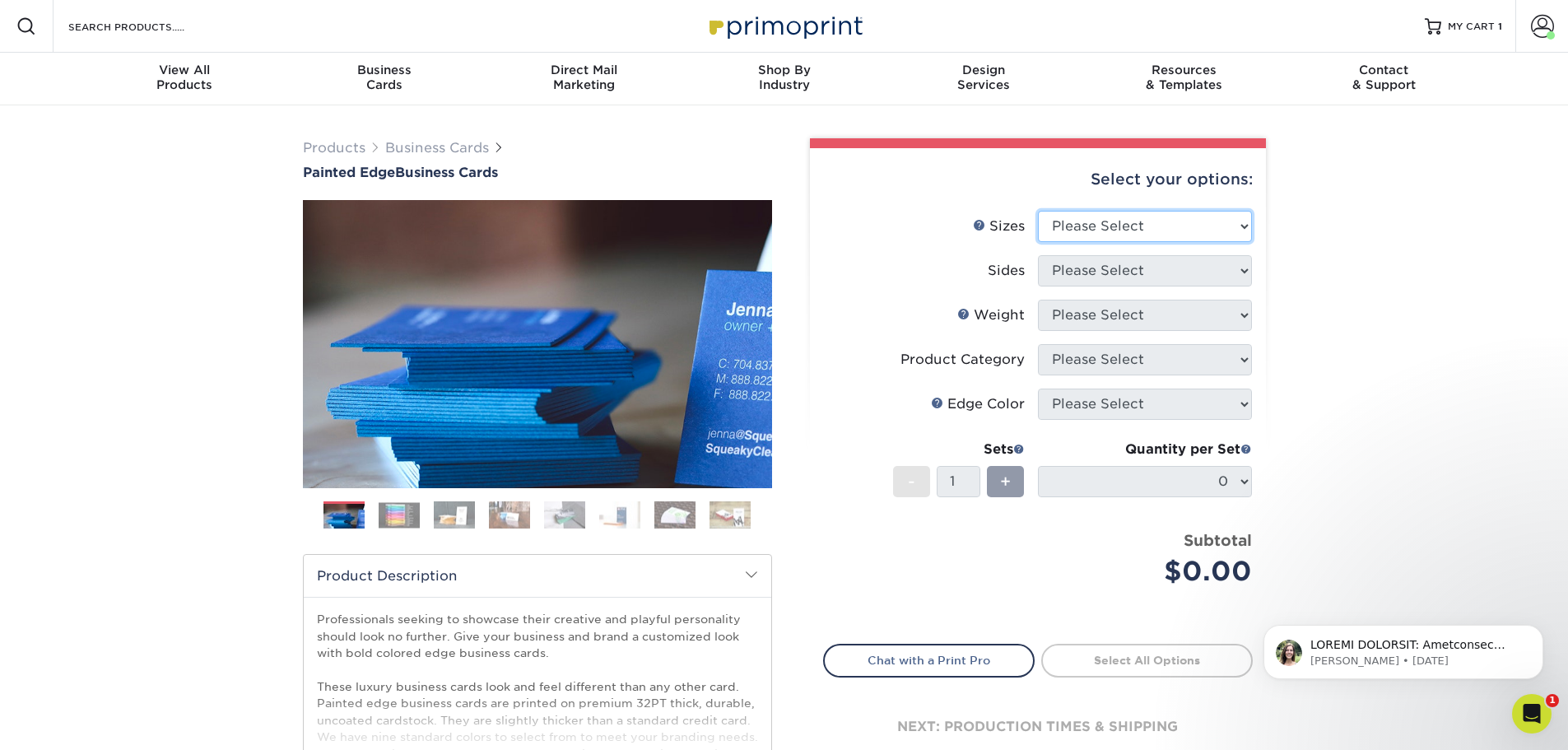
click at [1178, 218] on select "Please Select 2" x 3.5" - Standard 2.125" x 3.375" - European 2.5" x 2.5" - Squ…" at bounding box center [1145, 226] width 214 height 31
select select "2.00x3.50"
click at [1038, 211] on select "Please Select 2" x 3.5" - Standard 2.125" x 3.375" - European 2.5" x 2.5" - Squ…" at bounding box center [1145, 226] width 214 height 31
click at [1201, 274] on select "Please Select Print Both Sides Print Front Only" at bounding box center [1145, 271] width 214 height 31
select select "13abbda7-1d64-4f25-8bb2-c179b224825d"
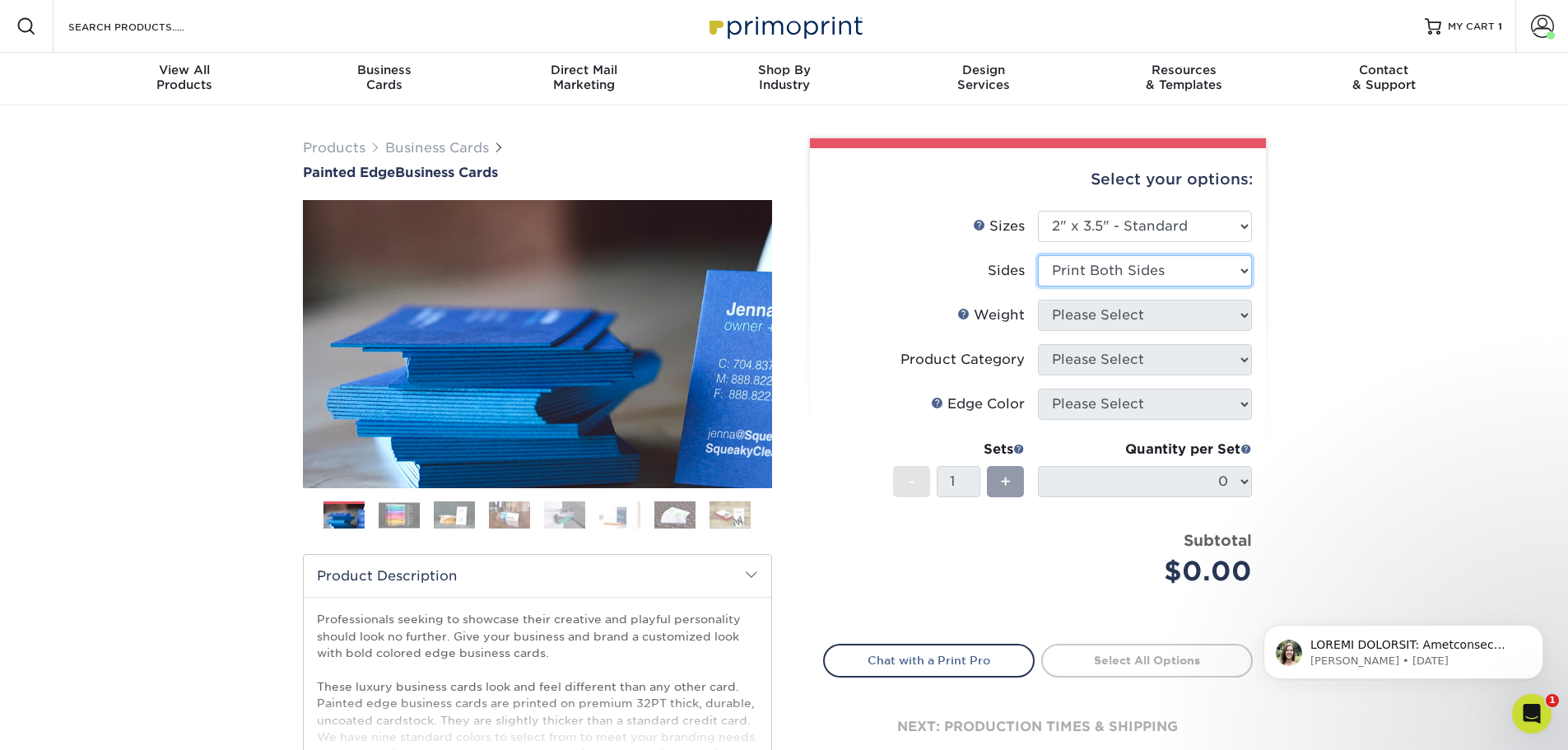
click at [1038, 255] on select "Please Select Print Both Sides Print Front Only" at bounding box center [1145, 271] width 214 height 31
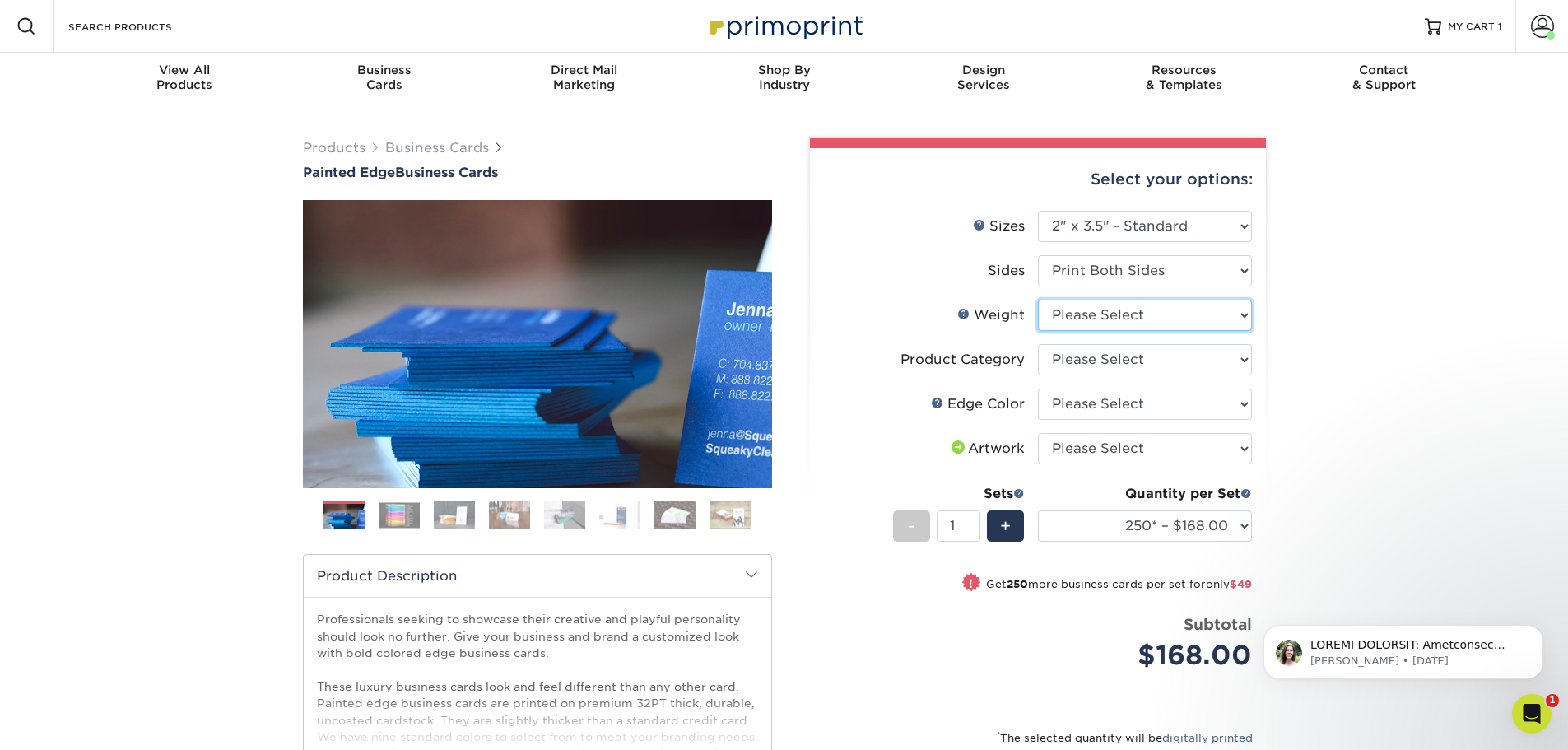
click at [1245, 319] on select "Please Select 32PTUC" at bounding box center [1145, 315] width 214 height 31
select select "32PTUC"
click at [1038, 300] on select "Please Select 32PTUC" at bounding box center [1145, 315] width 214 height 31
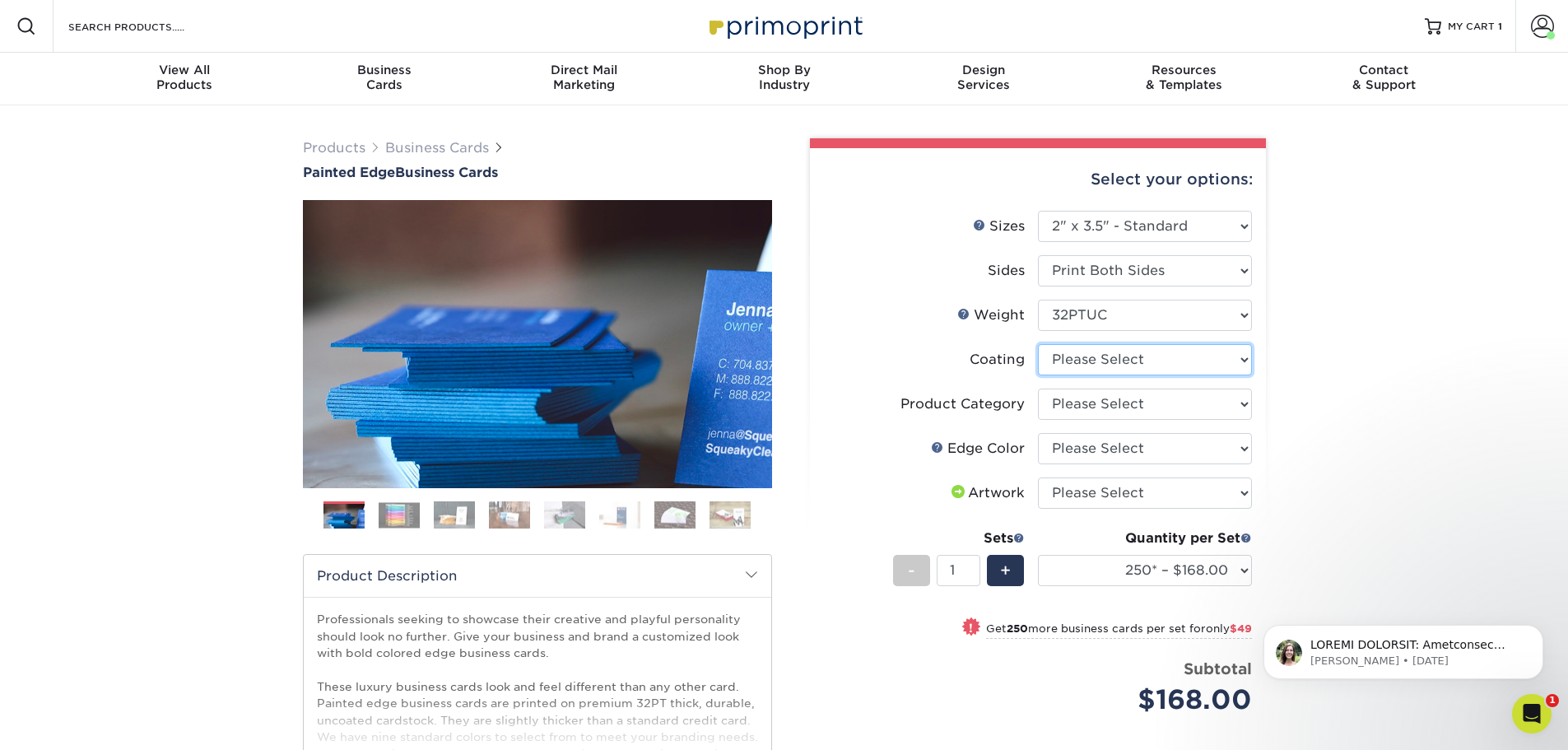
click at [1212, 366] on select at bounding box center [1145, 360] width 214 height 31
select select "3e7618de-abca-4bda-9f97-8b9129e913d8"
click at [1038, 344] on select at bounding box center [1145, 360] width 214 height 31
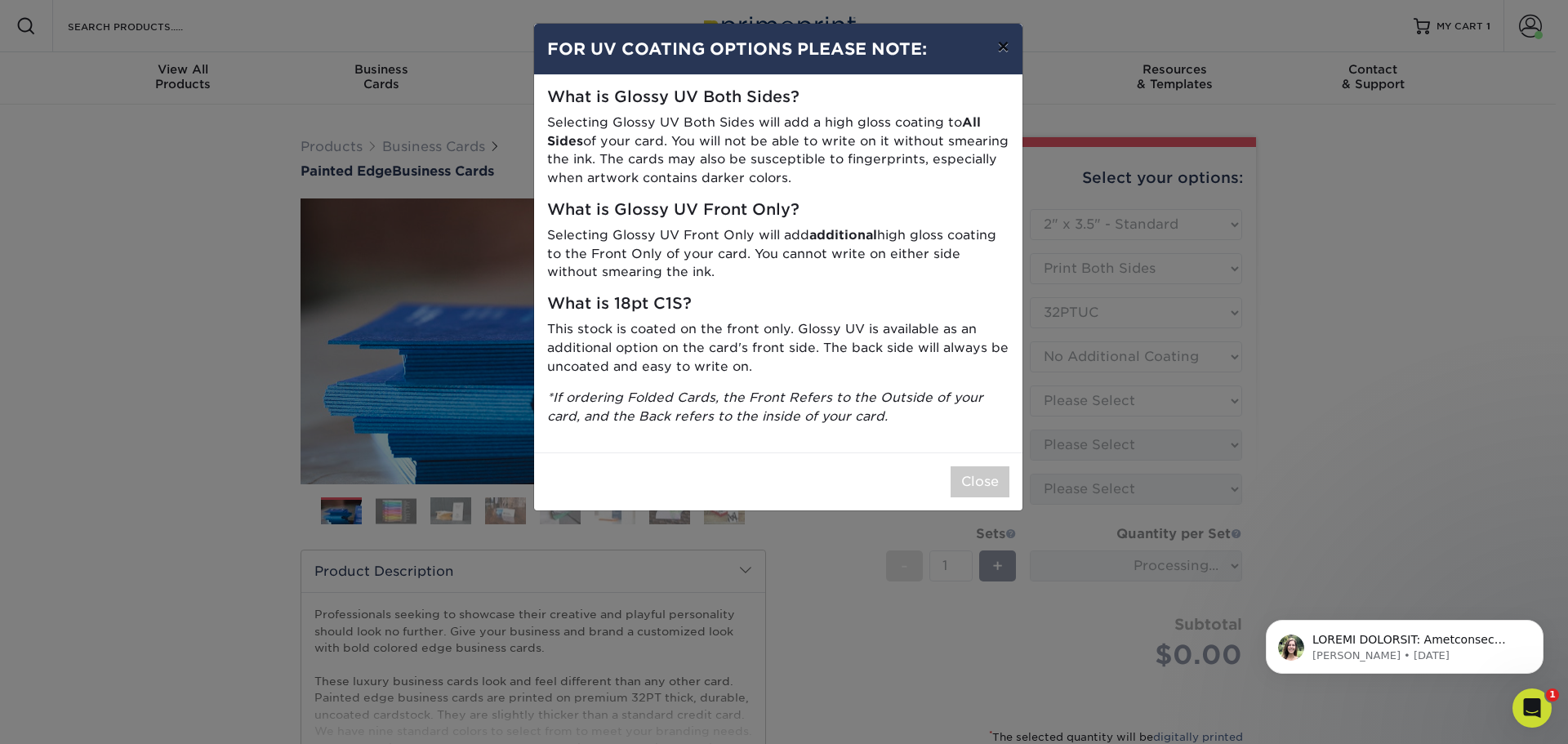
click at [999, 47] on button "×" at bounding box center [1002, 47] width 38 height 46
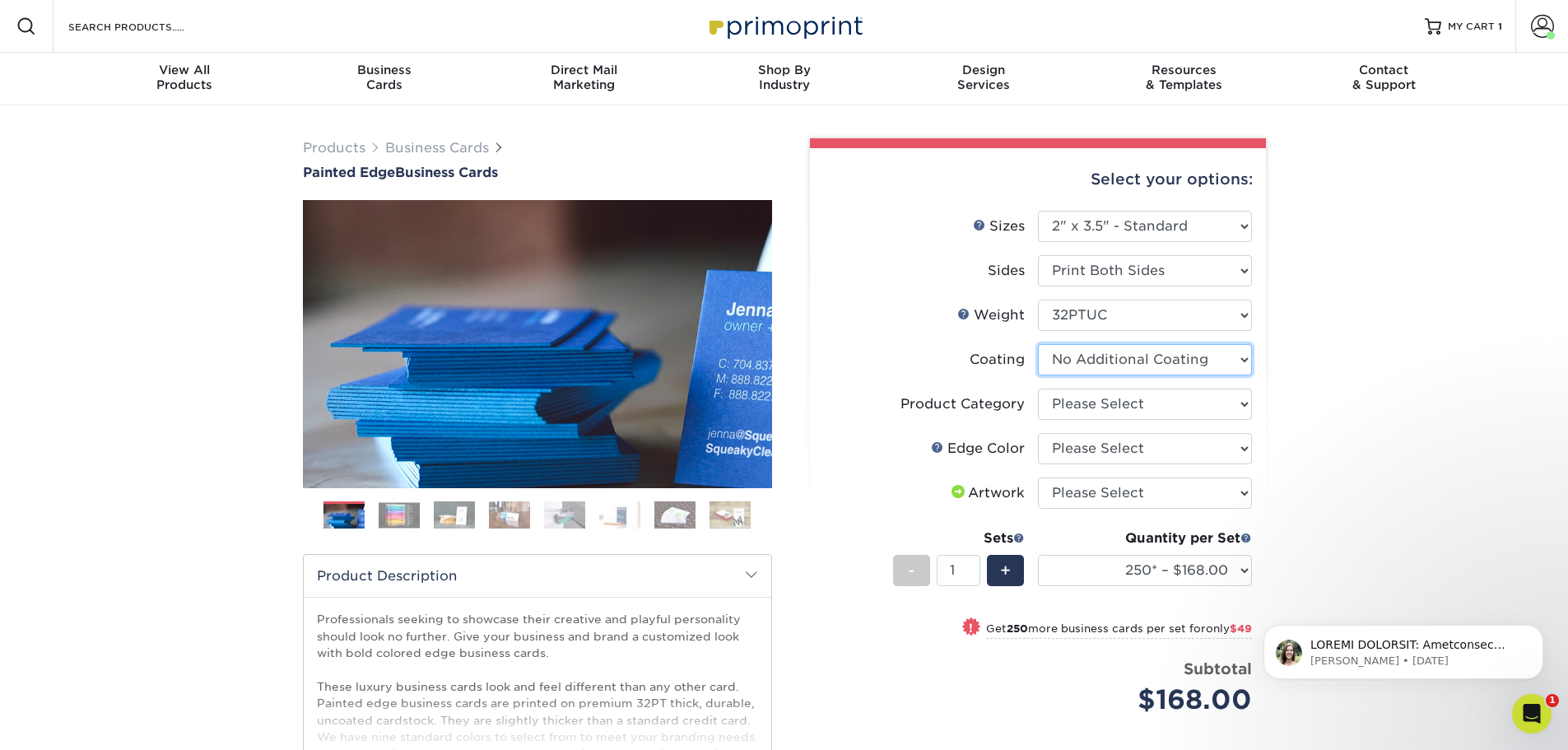
click at [1162, 357] on select at bounding box center [1145, 360] width 214 height 31
drag, startPoint x: 1157, startPoint y: 358, endPoint x: 1213, endPoint y: 396, distance: 67.7
click at [1157, 358] on select at bounding box center [1145, 360] width 214 height 31
click at [1218, 404] on select "Please Select Business Cards" at bounding box center [1145, 404] width 214 height 31
select select "3b5148f1-0588-4f88-a218-97bcfdce65c1"
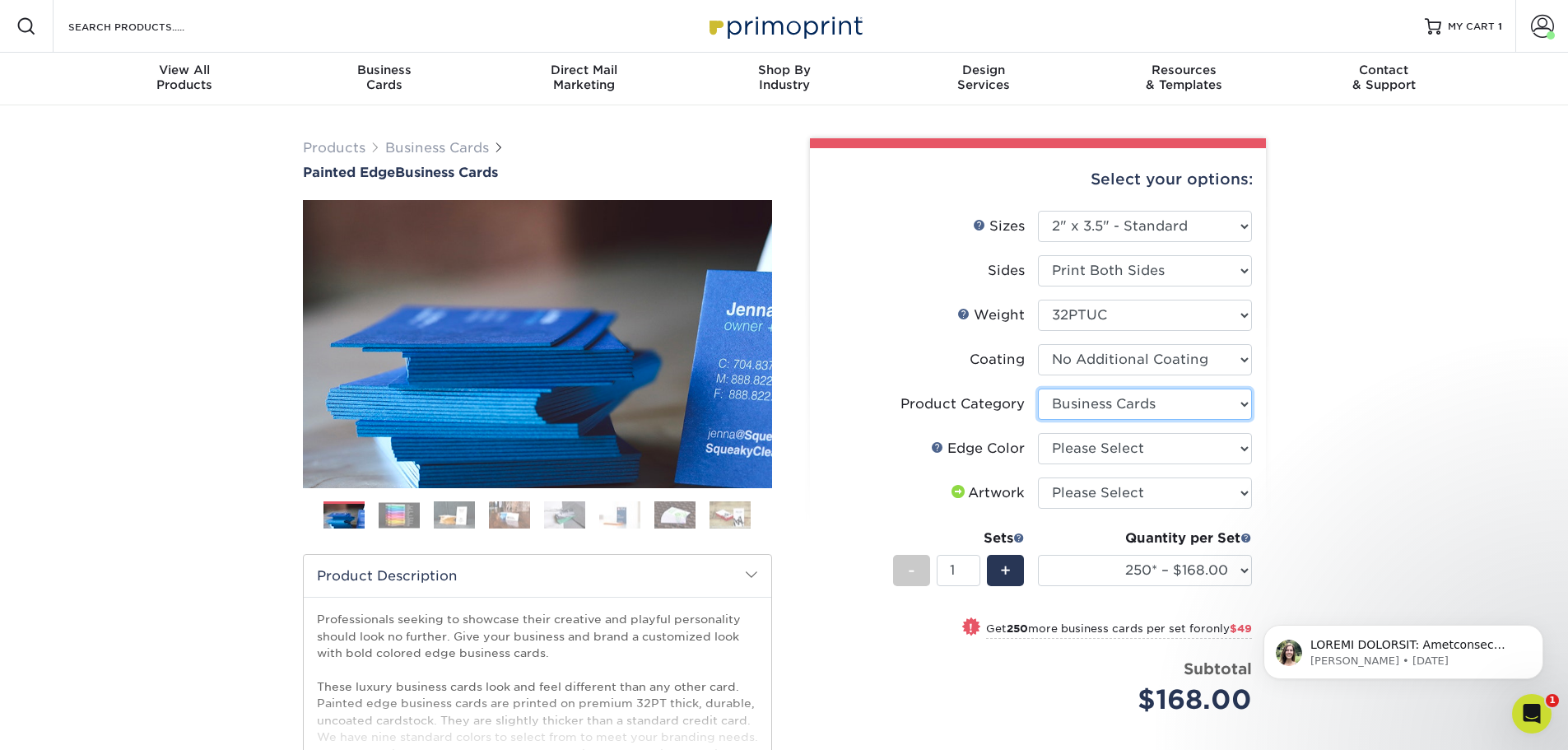
click at [1038, 388] on select "Please Select Business Cards" at bounding box center [1145, 404] width 214 height 31
click at [1195, 447] on select "Please Select Charcoal Black Brown Blue Pearlescent Blue Pearlescent Gold Pearl…" at bounding box center [1145, 448] width 214 height 31
select select "e42633f1-b123-4179-bb8a-cf3a693d9207"
click at [1038, 433] on select "Please Select Charcoal Black Brown Blue Pearlescent Blue Pearlescent Gold Pearl…" at bounding box center [1145, 448] width 214 height 31
click at [1191, 487] on select "Please Select I will upload files I need a design - $100" at bounding box center [1145, 493] width 214 height 31
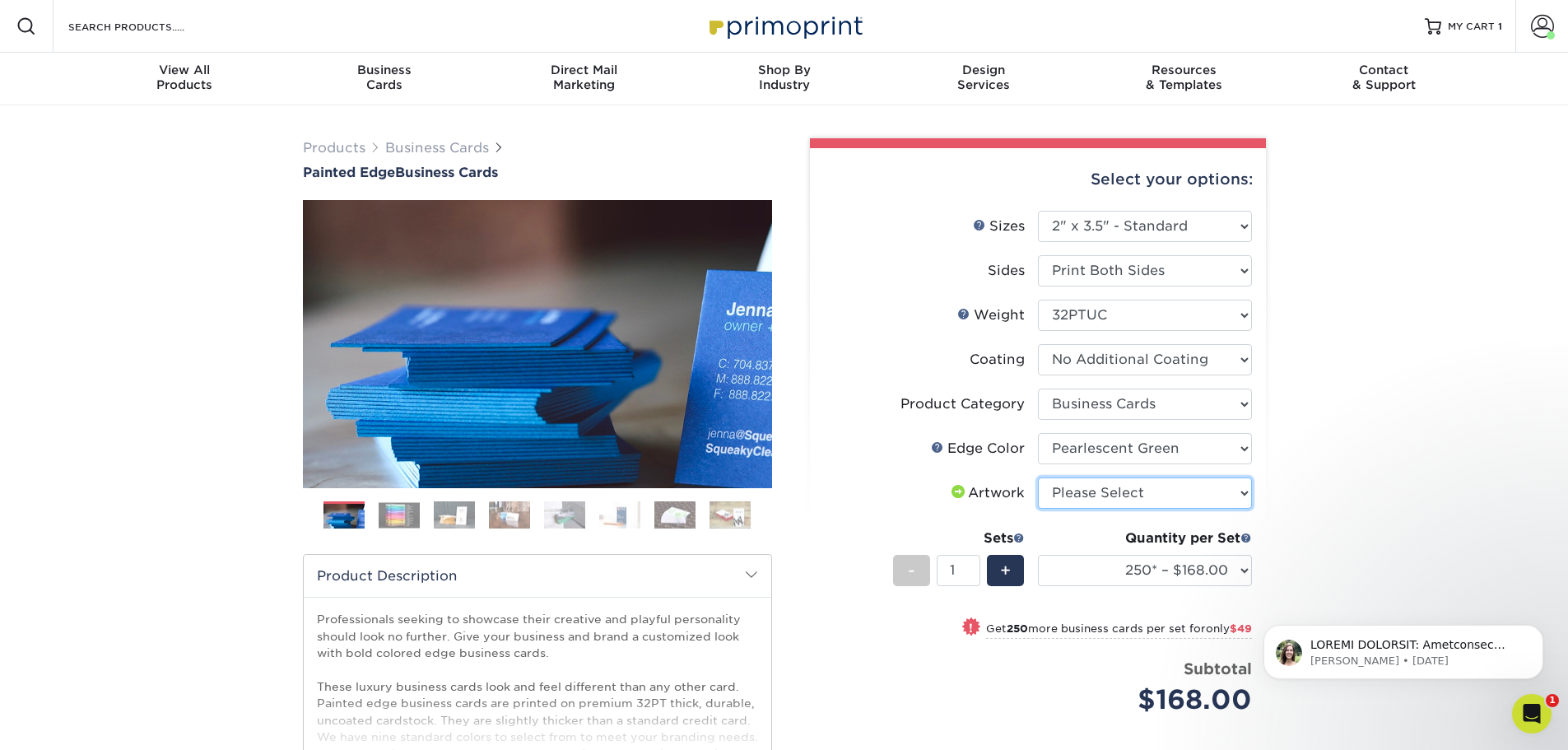
select select "upload"
click at [1038, 477] on select "Please Select I will upload files I need a design - $100" at bounding box center [1145, 493] width 214 height 31
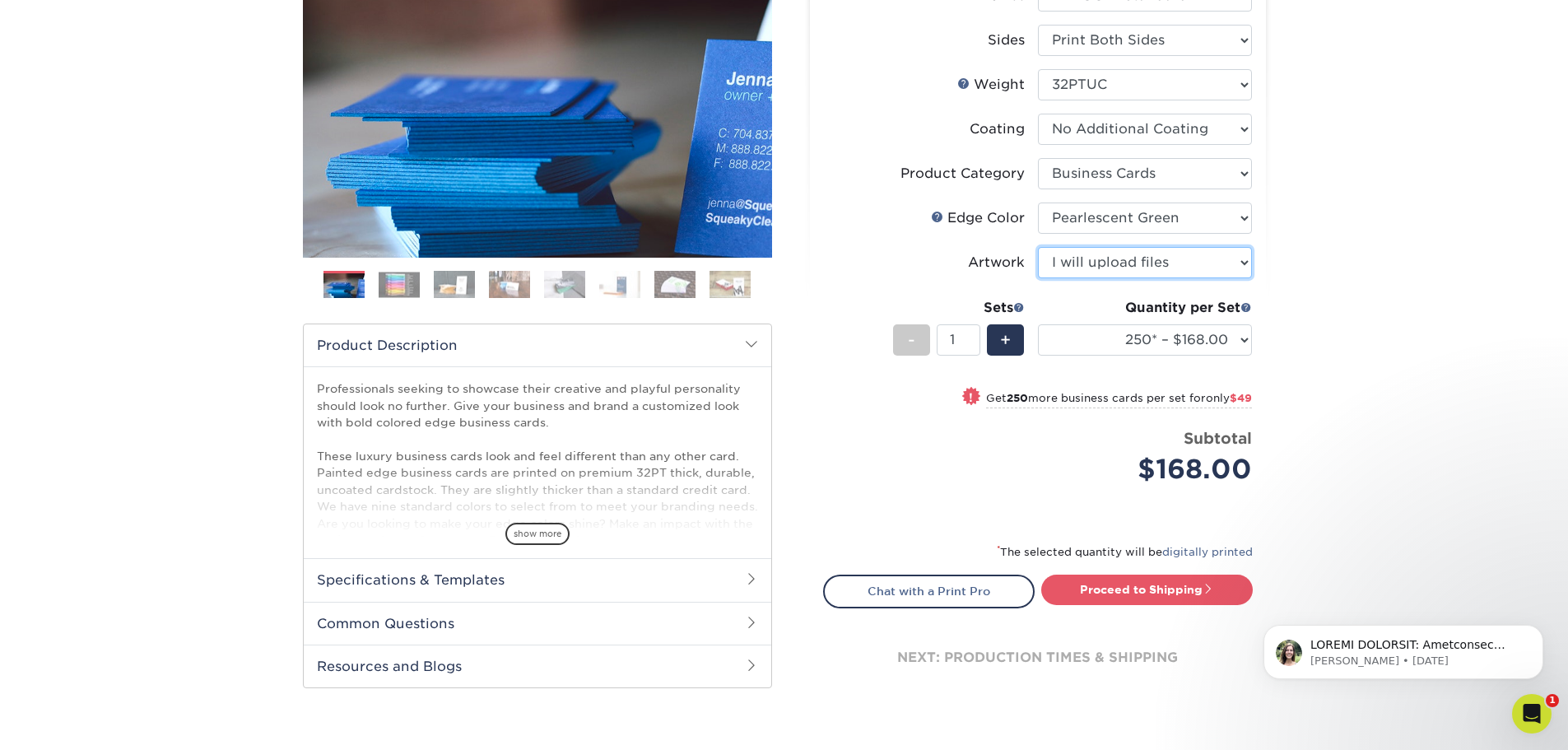
scroll to position [246, 0]
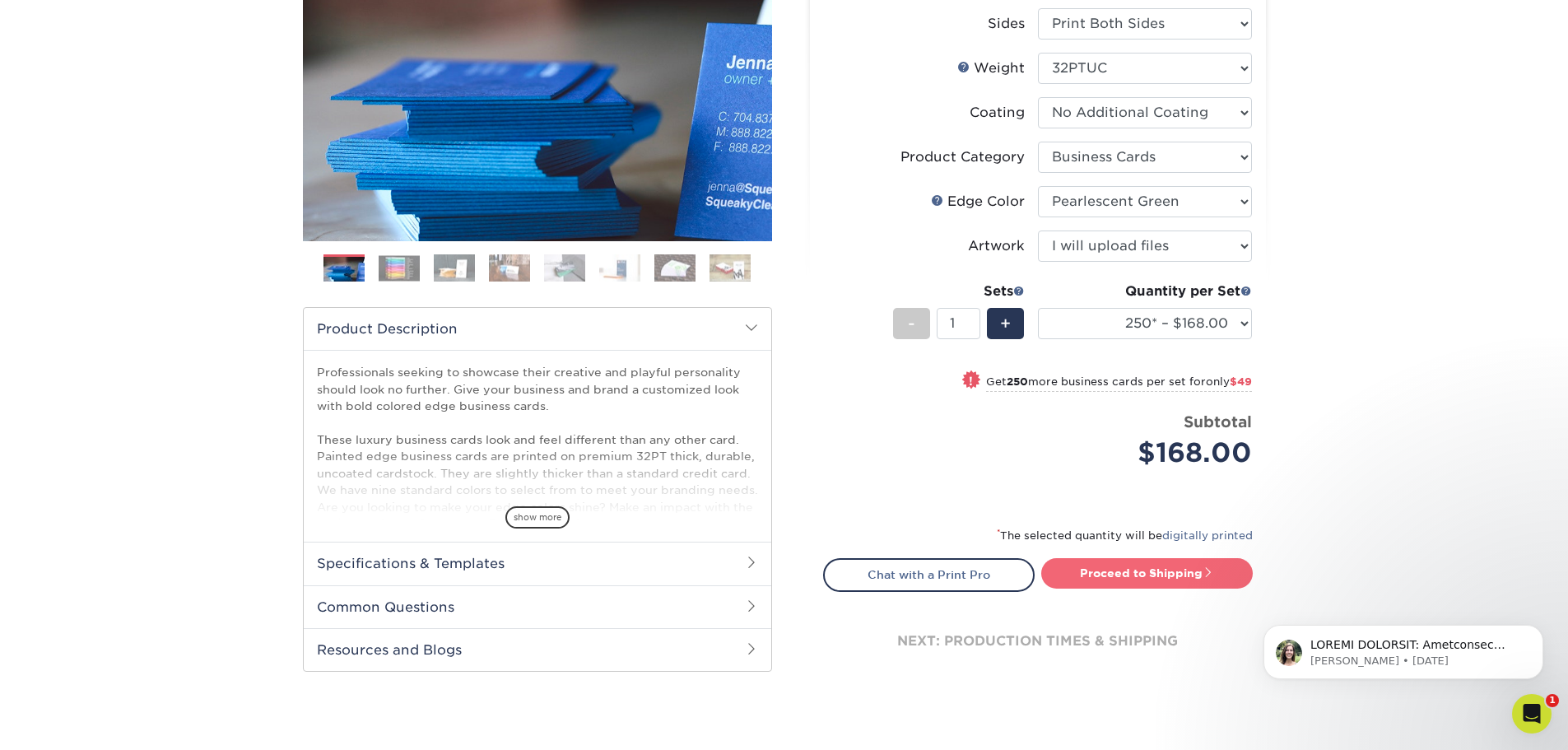
click at [1157, 582] on link "Proceed to Shipping" at bounding box center [1147, 572] width 212 height 30
type input "Set 1"
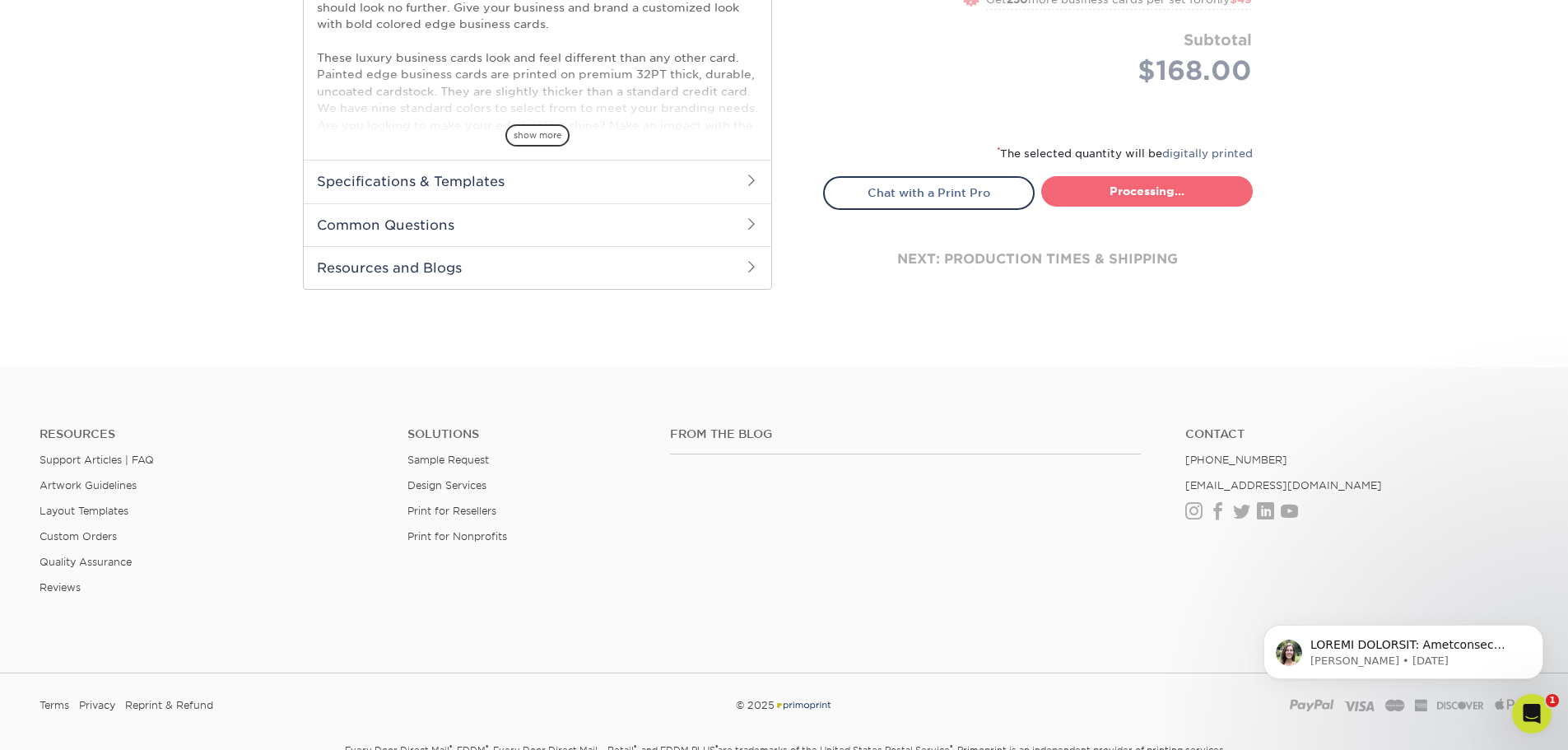
select select "b1d50ed3-fc81-464d-a1d8-d1915fbce704"
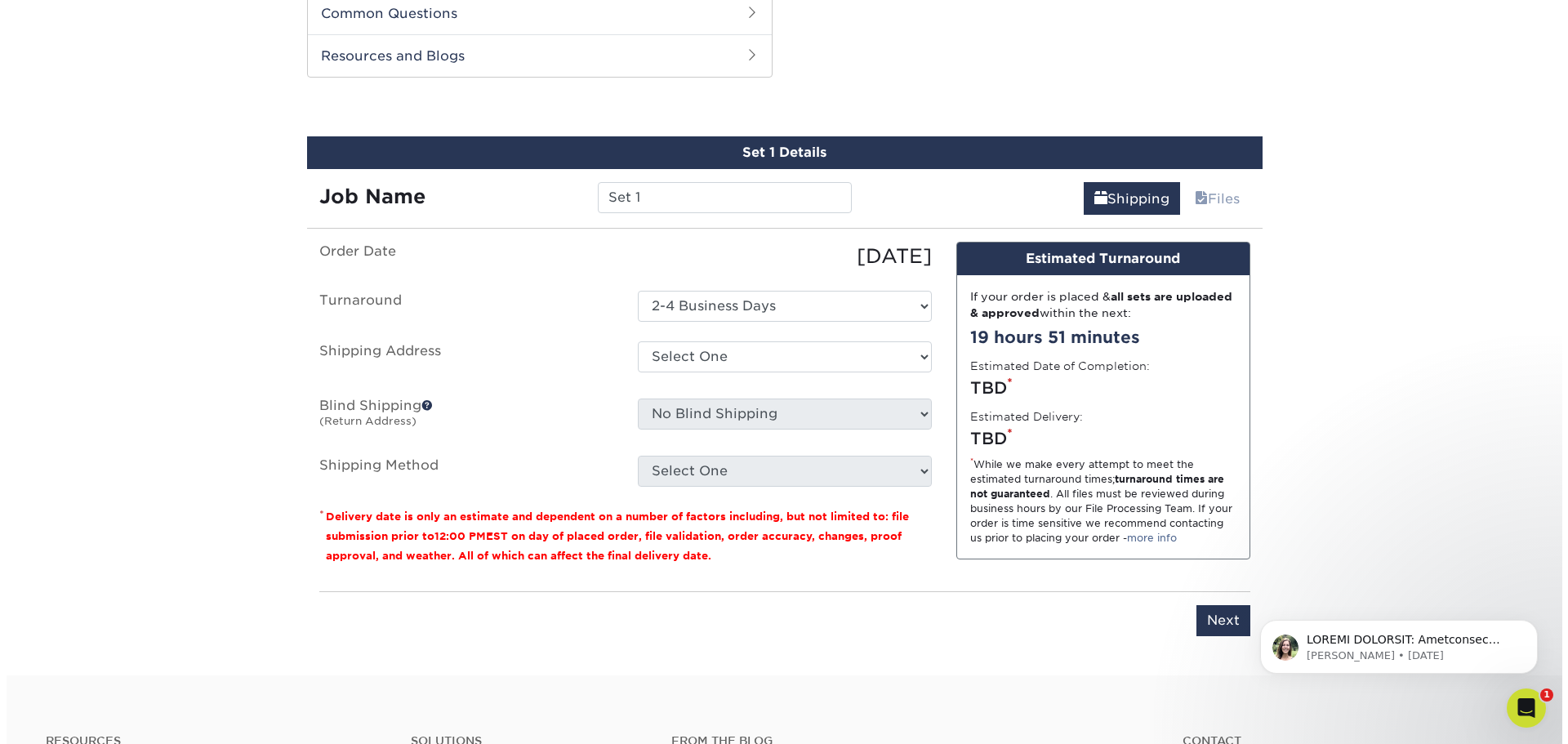
scroll to position [843, 0]
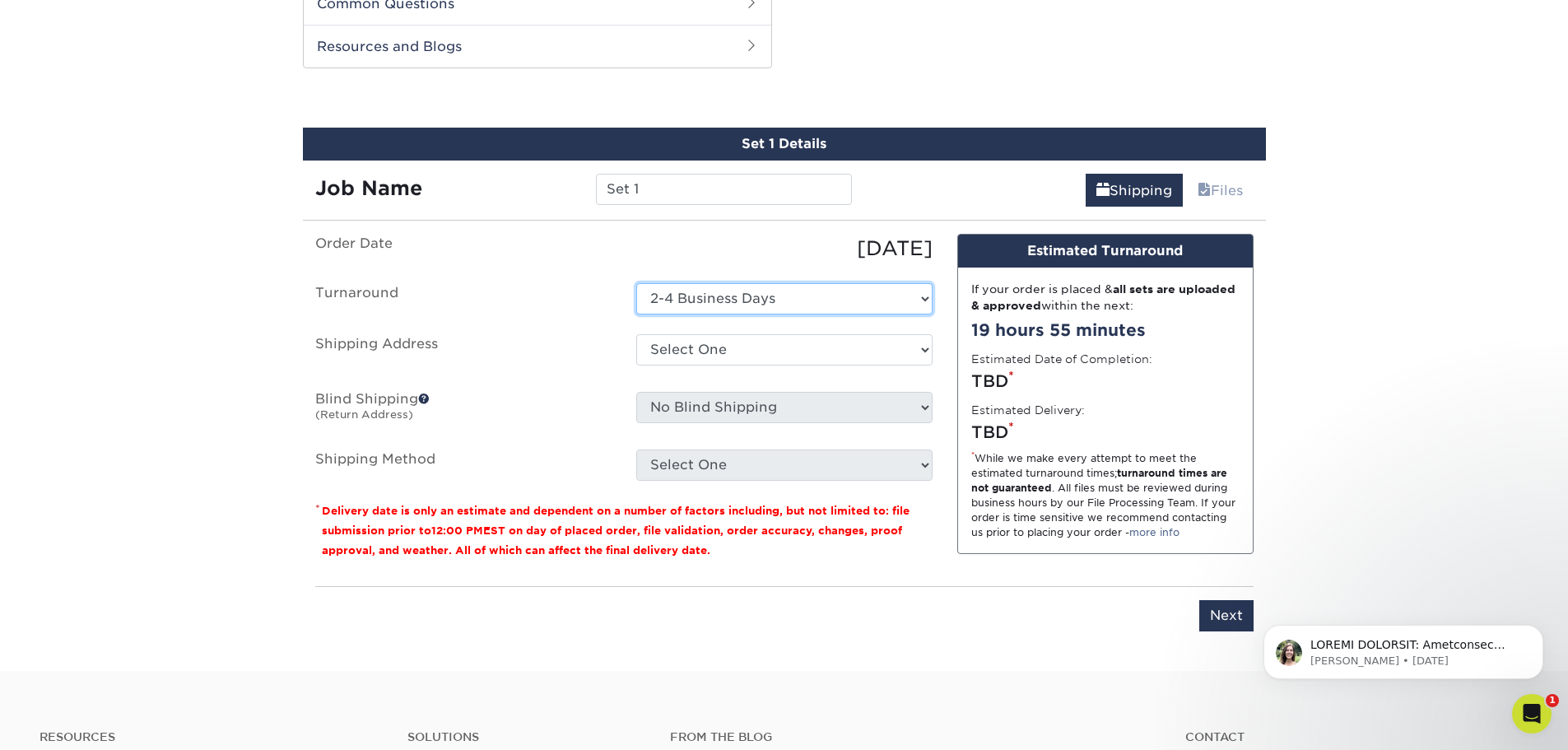
click at [769, 301] on select "Select One 2-4 Business Days" at bounding box center [784, 299] width 296 height 31
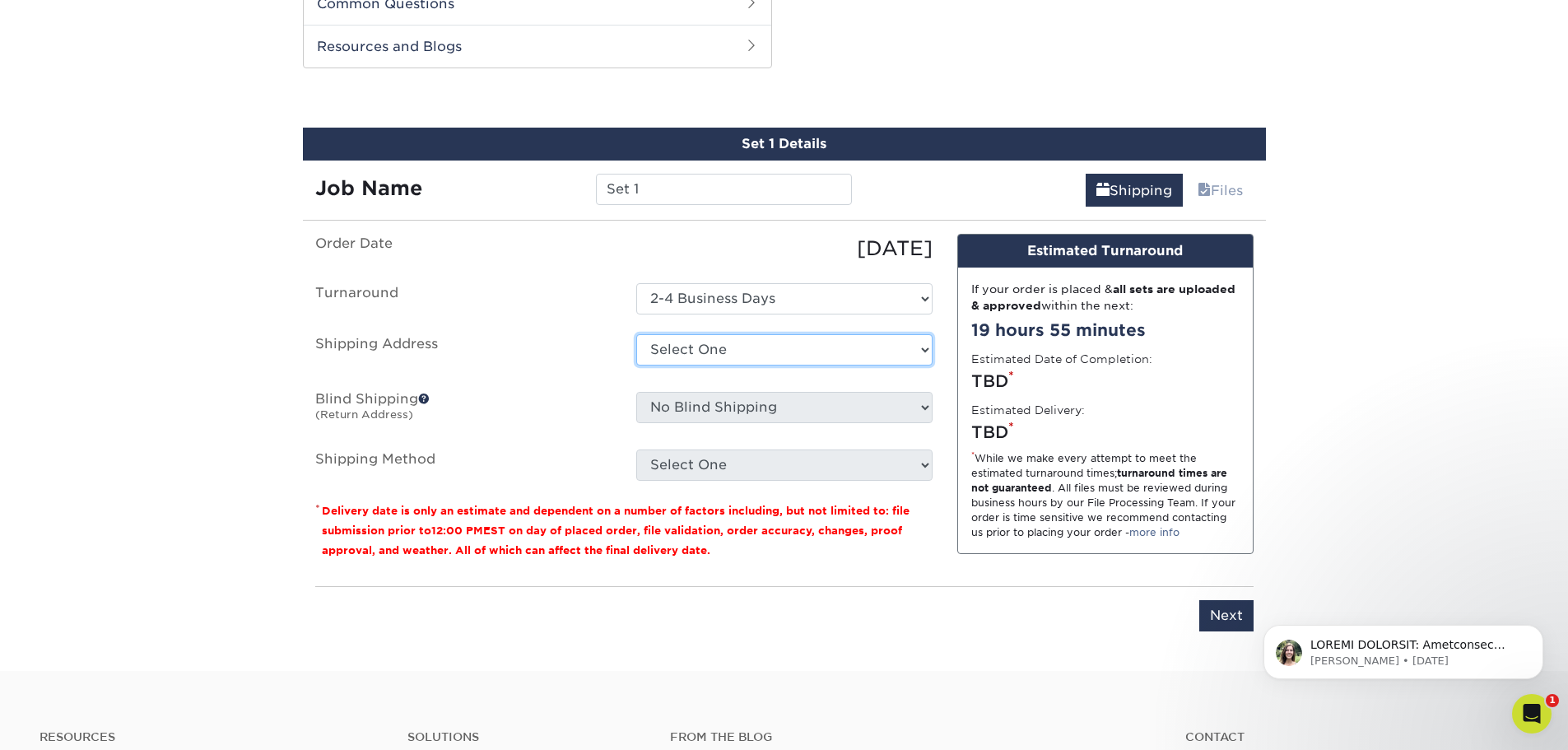
click at [747, 350] on select "Select One Umailla Vero Beach Corporate + Add New Address" at bounding box center [784, 349] width 296 height 31
select select "newaddress"
click at [637, 334] on select "Select One Umailla Vero Beach Corporate + Add New Address" at bounding box center [784, 349] width 296 height 31
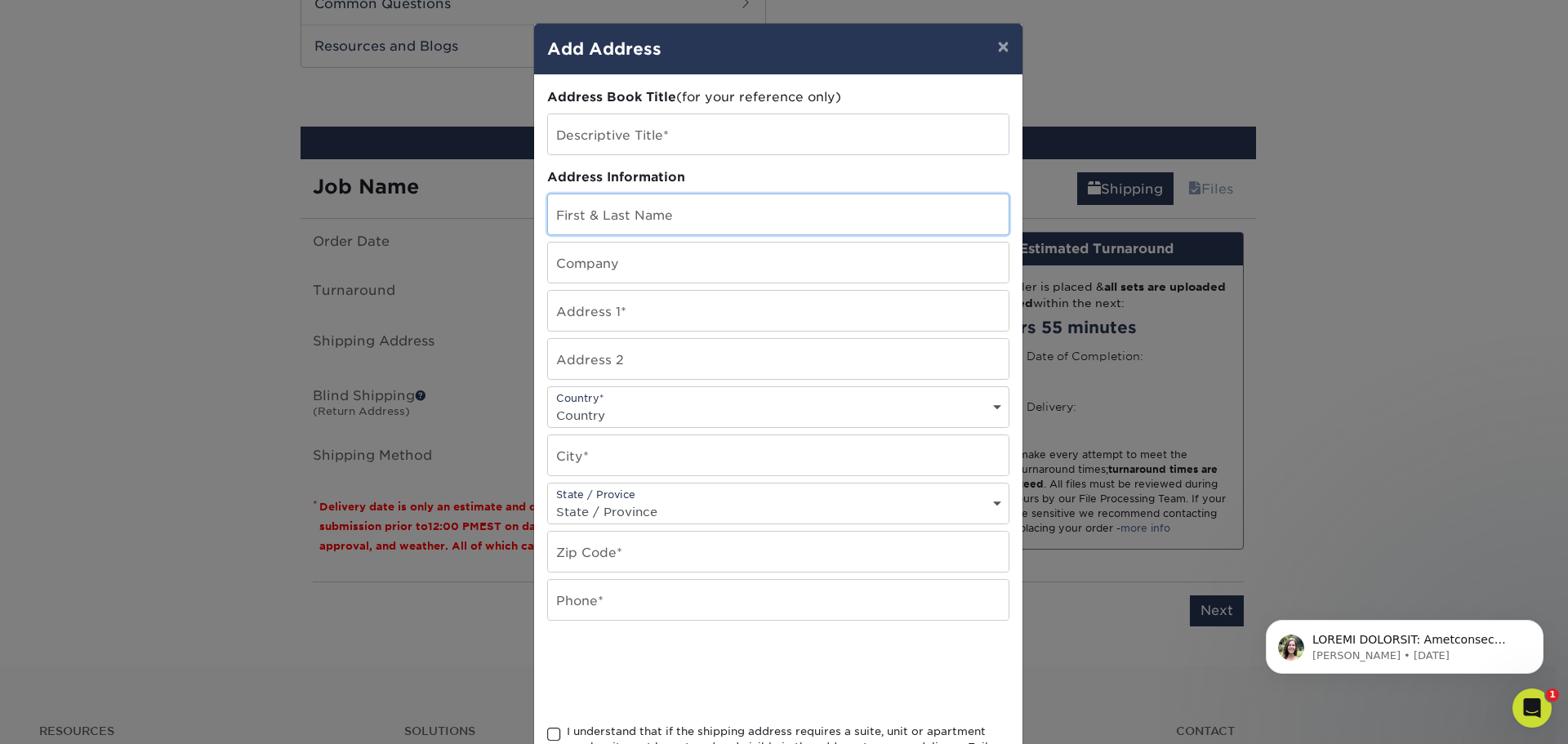
click at [671, 222] on input "text" at bounding box center [778, 215] width 460 height 40
click at [676, 219] on input "Chris" at bounding box center [778, 215] width 460 height 40
type input "[PERSON_NAME]"
click at [647, 276] on input "text" at bounding box center [778, 263] width 460 height 40
type input "North South Supply"
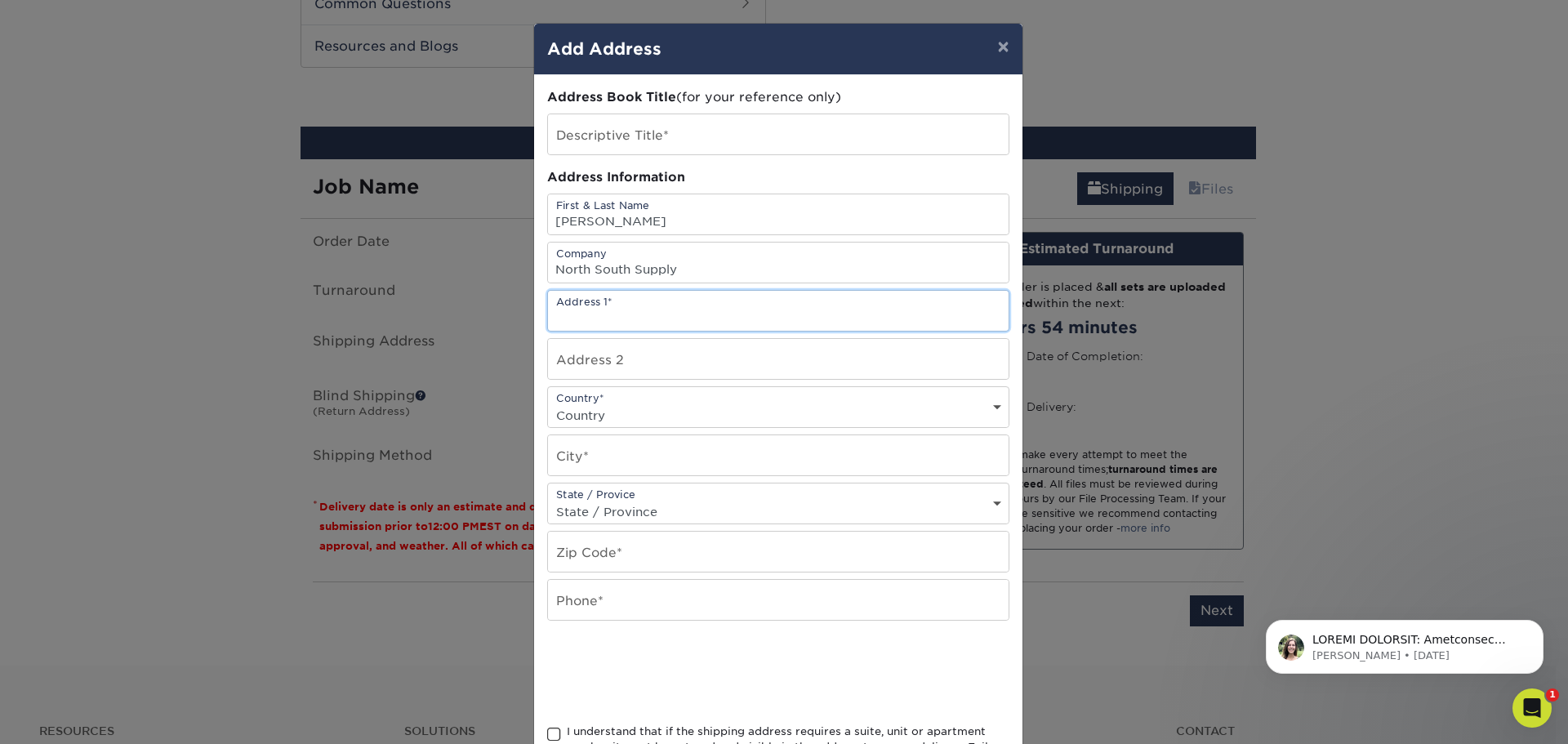
click at [584, 315] on input "text" at bounding box center [778, 311] width 460 height 40
type input "3200 SE Dominca Terrace"
click at [618, 408] on select "Country United States Canada ----------------------------- Afghanistan Albania …" at bounding box center [778, 415] width 460 height 24
select select "US"
click at [548, 403] on select "Country United States Canada ----------------------------- Afghanistan Albania …" at bounding box center [778, 415] width 460 height 24
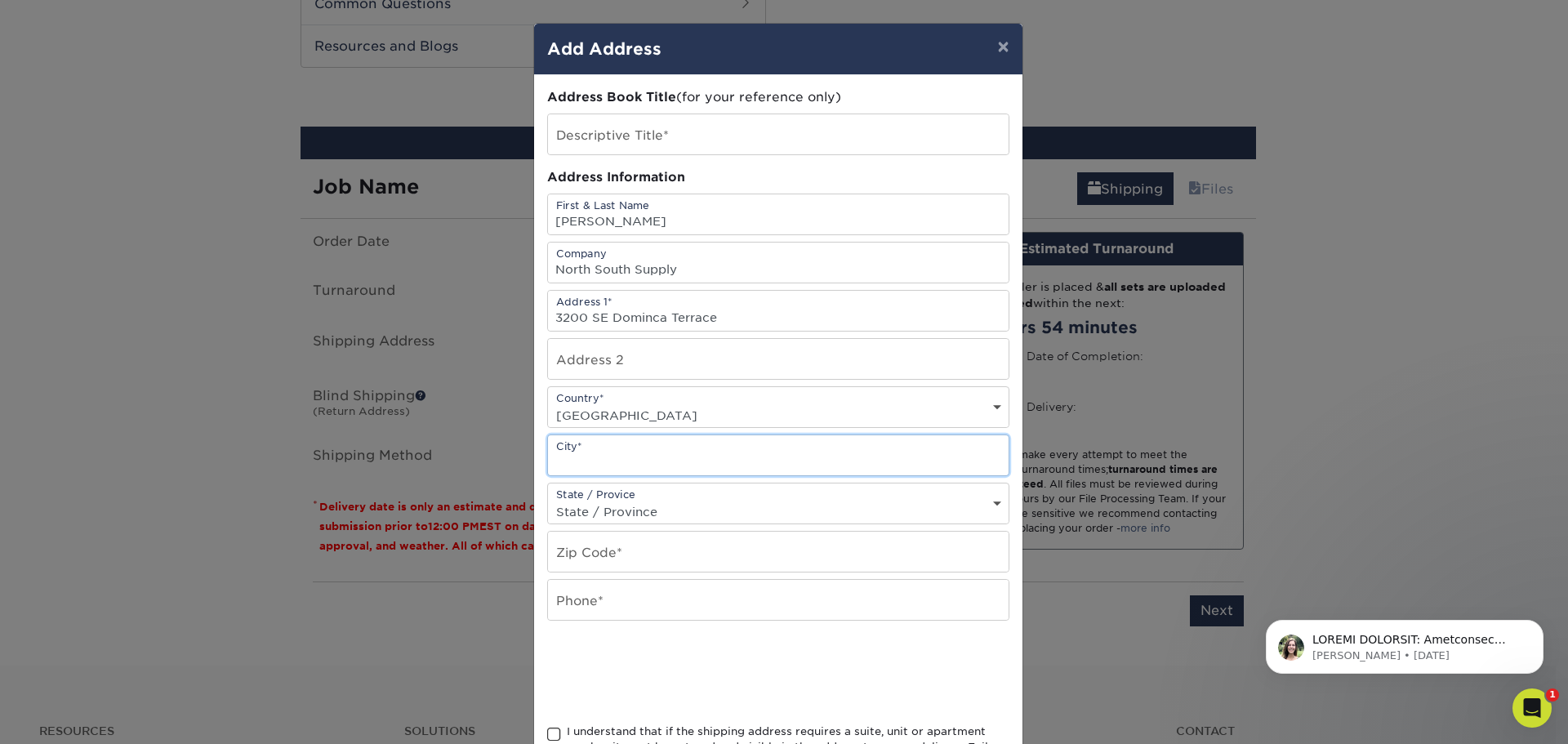
click at [627, 458] on input "text" at bounding box center [778, 455] width 460 height 40
type input "Stuart"
click at [647, 492] on div "State / Provice State / Province Alabama Alaska Arizona Arkansas California Col…" at bounding box center [778, 502] width 462 height 41
click at [647, 510] on select "State / Province Alabama Alaska Arizona Arkansas California Colorado Connecticu…" at bounding box center [778, 511] width 460 height 24
select select "FL"
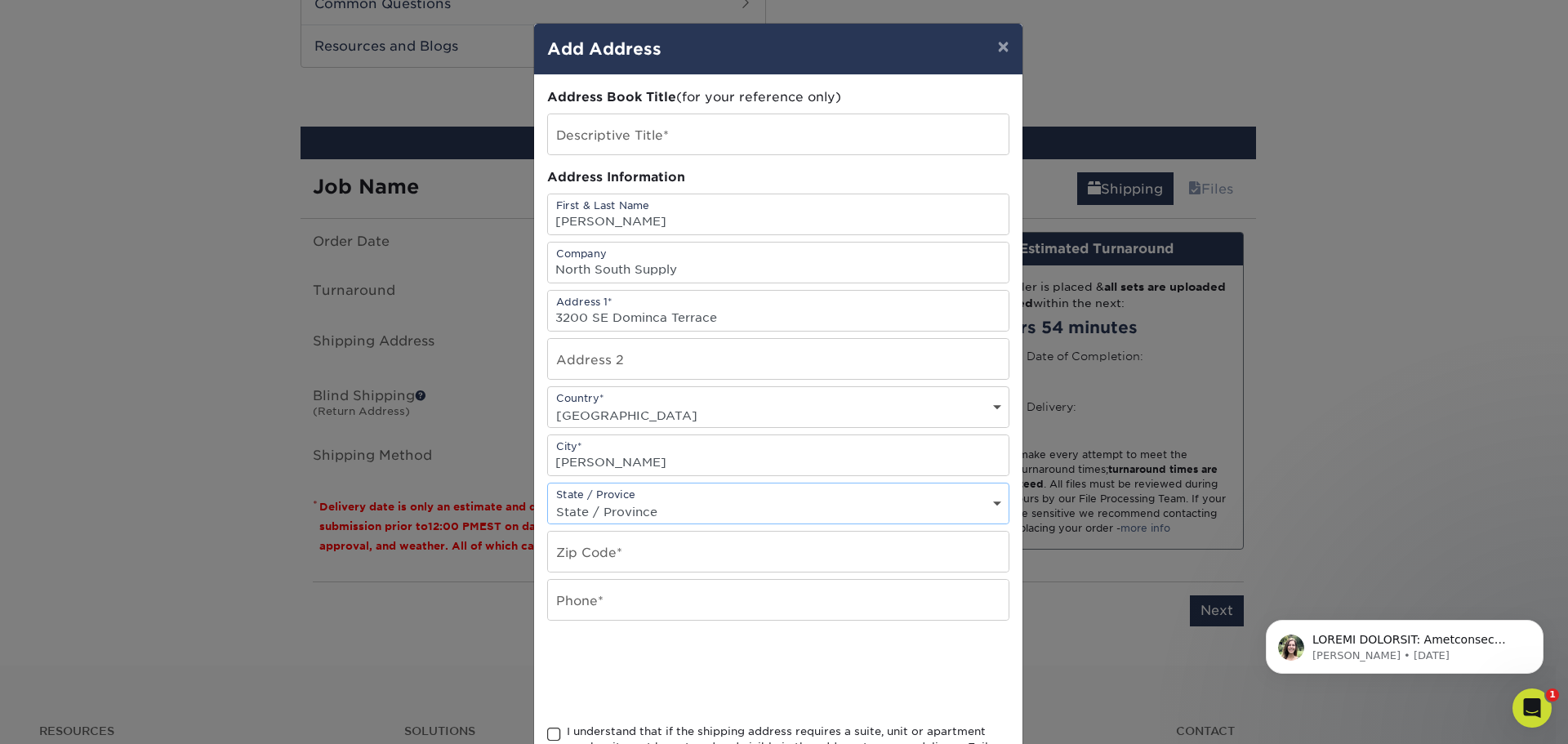
click at [548, 500] on select "State / Province Alabama Alaska Arizona Arkansas California Colorado Connecticu…" at bounding box center [778, 511] width 460 height 24
click at [632, 559] on input "text" at bounding box center [778, 552] width 460 height 40
type input "34997"
click at [591, 596] on input "text" at bounding box center [778, 600] width 460 height 40
click at [761, 599] on input "text" at bounding box center [778, 600] width 460 height 40
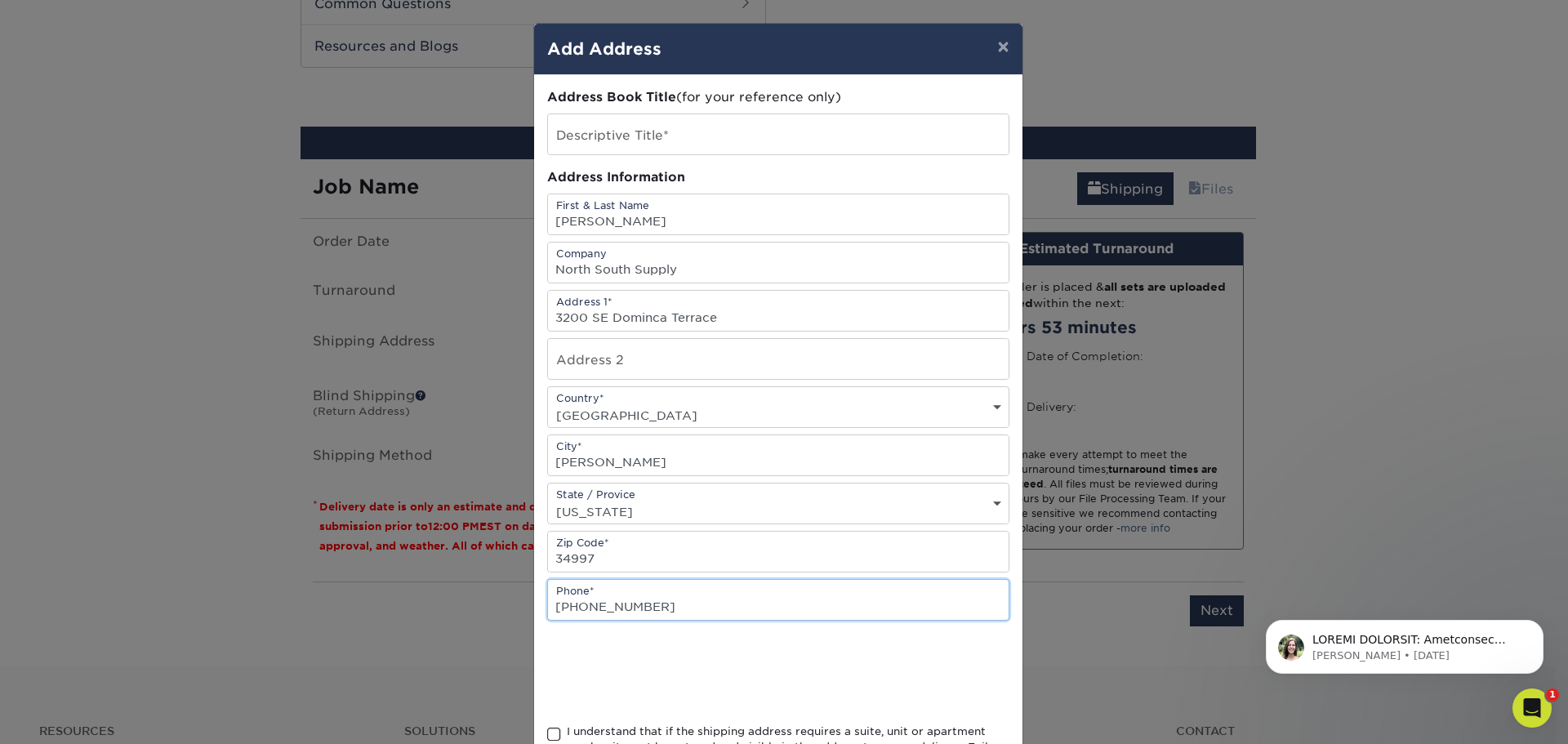
click at [745, 612] on input "772-268-9313" at bounding box center [778, 600] width 460 height 40
type input "772-268-9313"
click at [892, 679] on div at bounding box center [778, 672] width 462 height 64
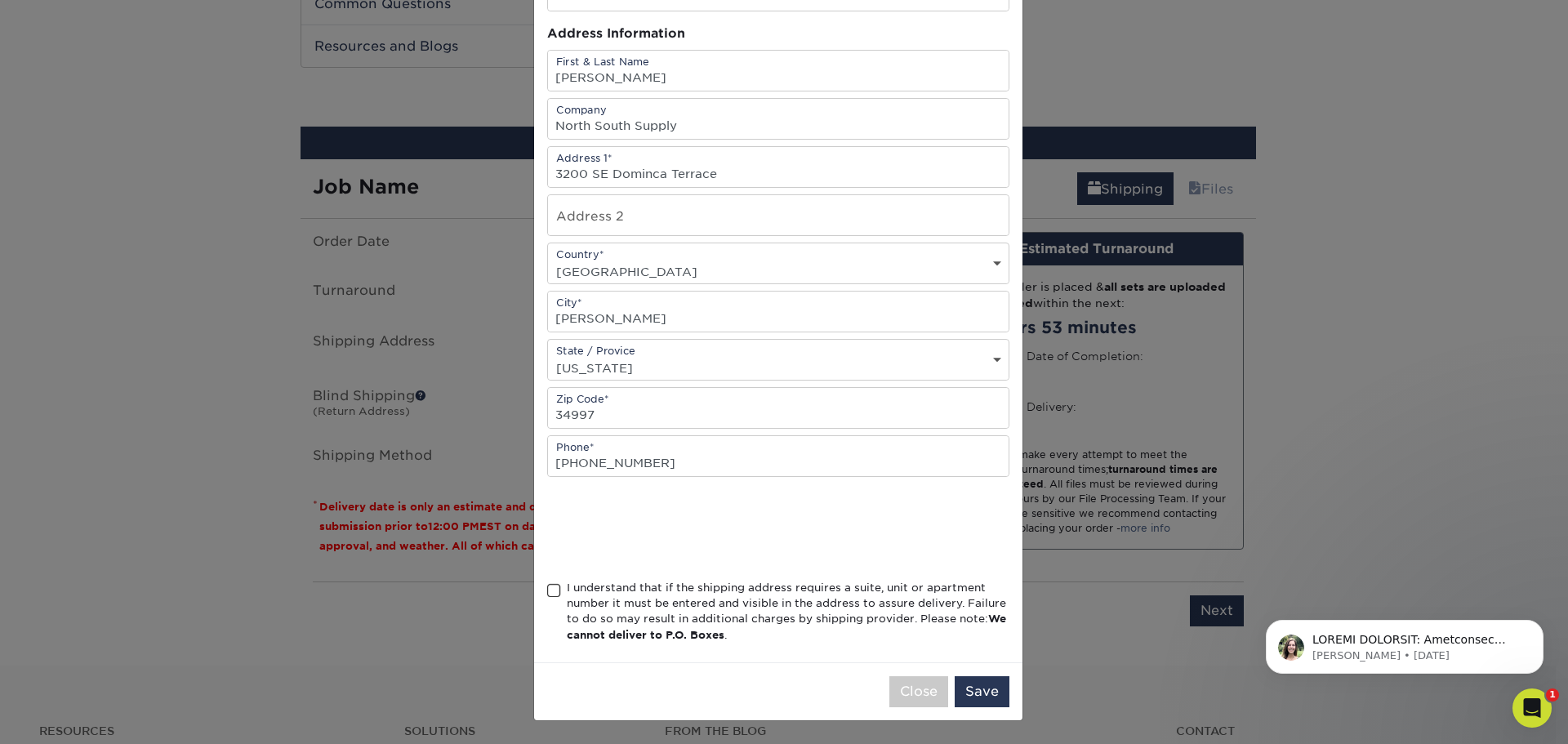
drag, startPoint x: 549, startPoint y: 592, endPoint x: 602, endPoint y: 611, distance: 56.3
click at [550, 591] on span at bounding box center [553, 591] width 13 height 15
click at [0, 0] on input "I understand that if the shipping address requires a suite, unit or apartment n…" at bounding box center [0, 0] width 0 height 0
click at [979, 695] on button "Save" at bounding box center [982, 691] width 55 height 31
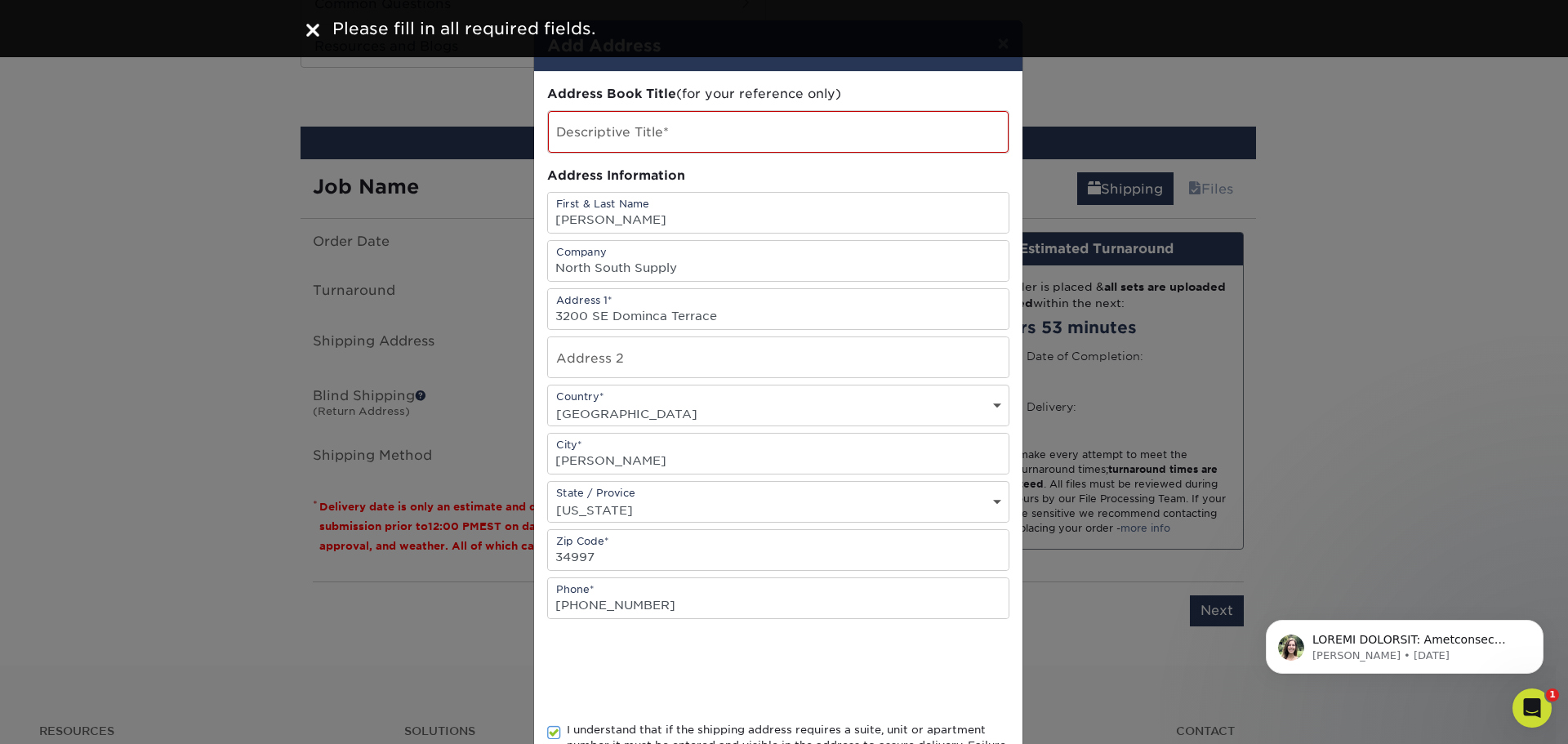
scroll to position [0, 0]
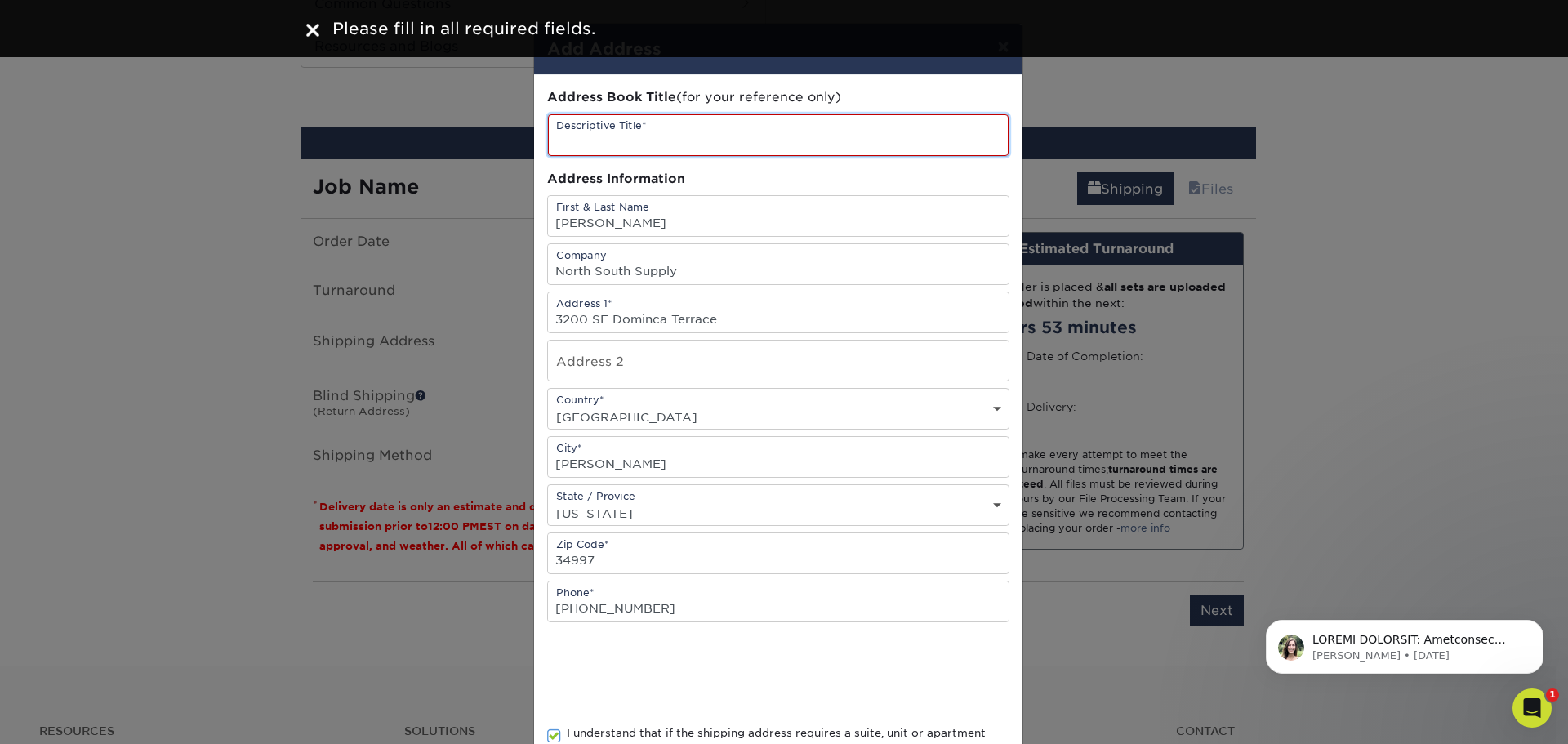
click at [630, 145] on input "text" at bounding box center [778, 135] width 460 height 41
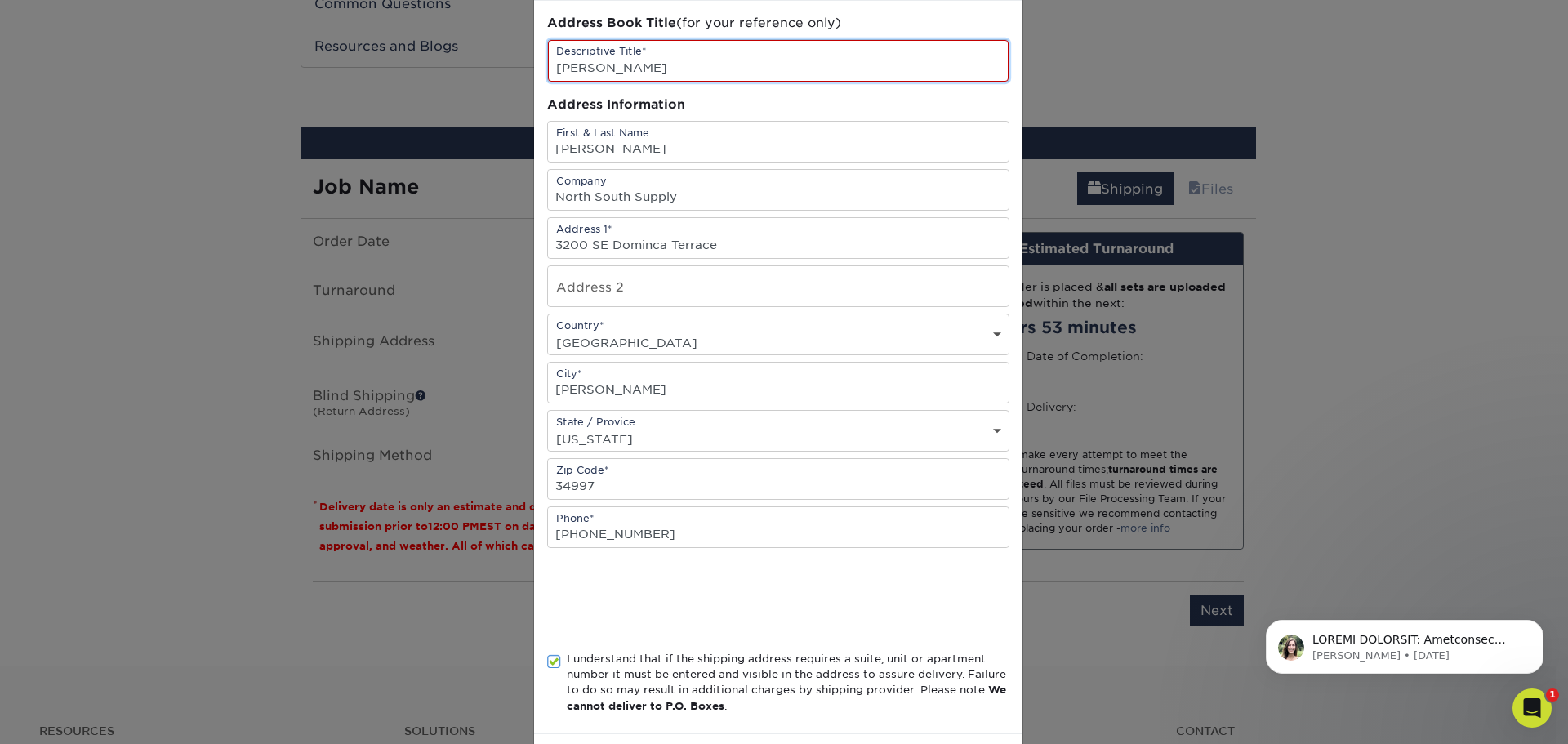
scroll to position [145, 0]
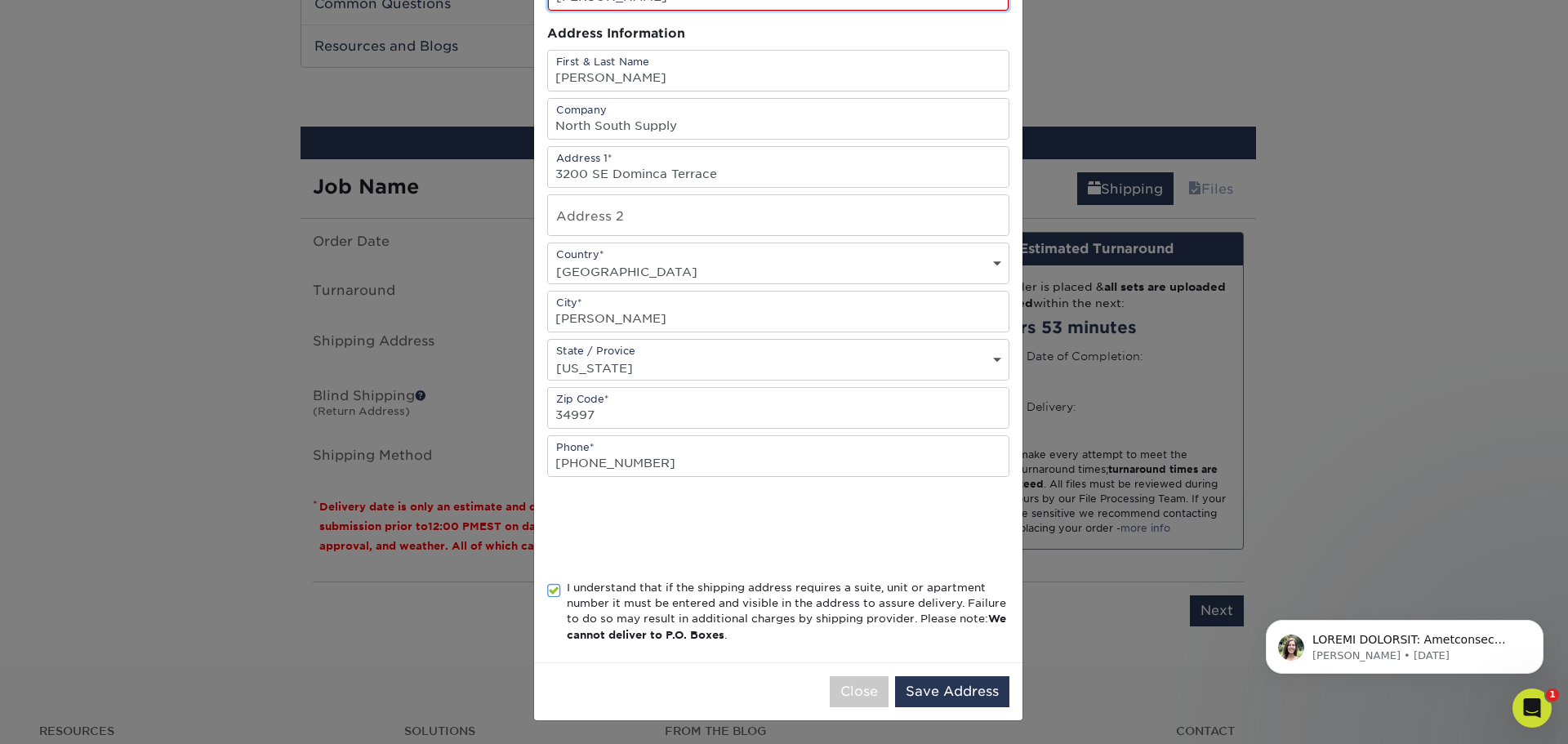
type input "Stuart"
click at [966, 676] on div "Close Save Address" at bounding box center [778, 691] width 488 height 58
click at [966, 691] on button "Save Address" at bounding box center [952, 691] width 115 height 31
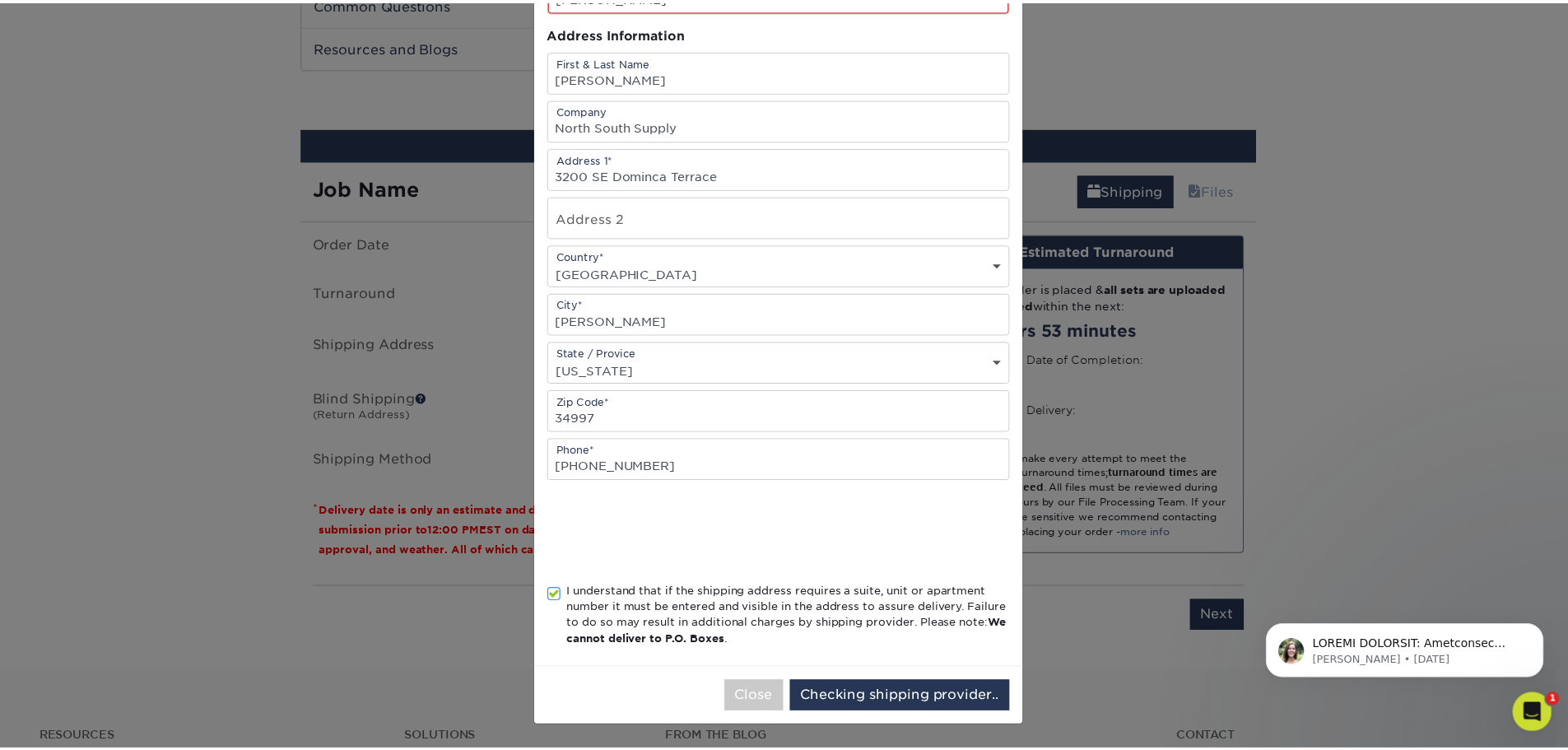
scroll to position [0, 0]
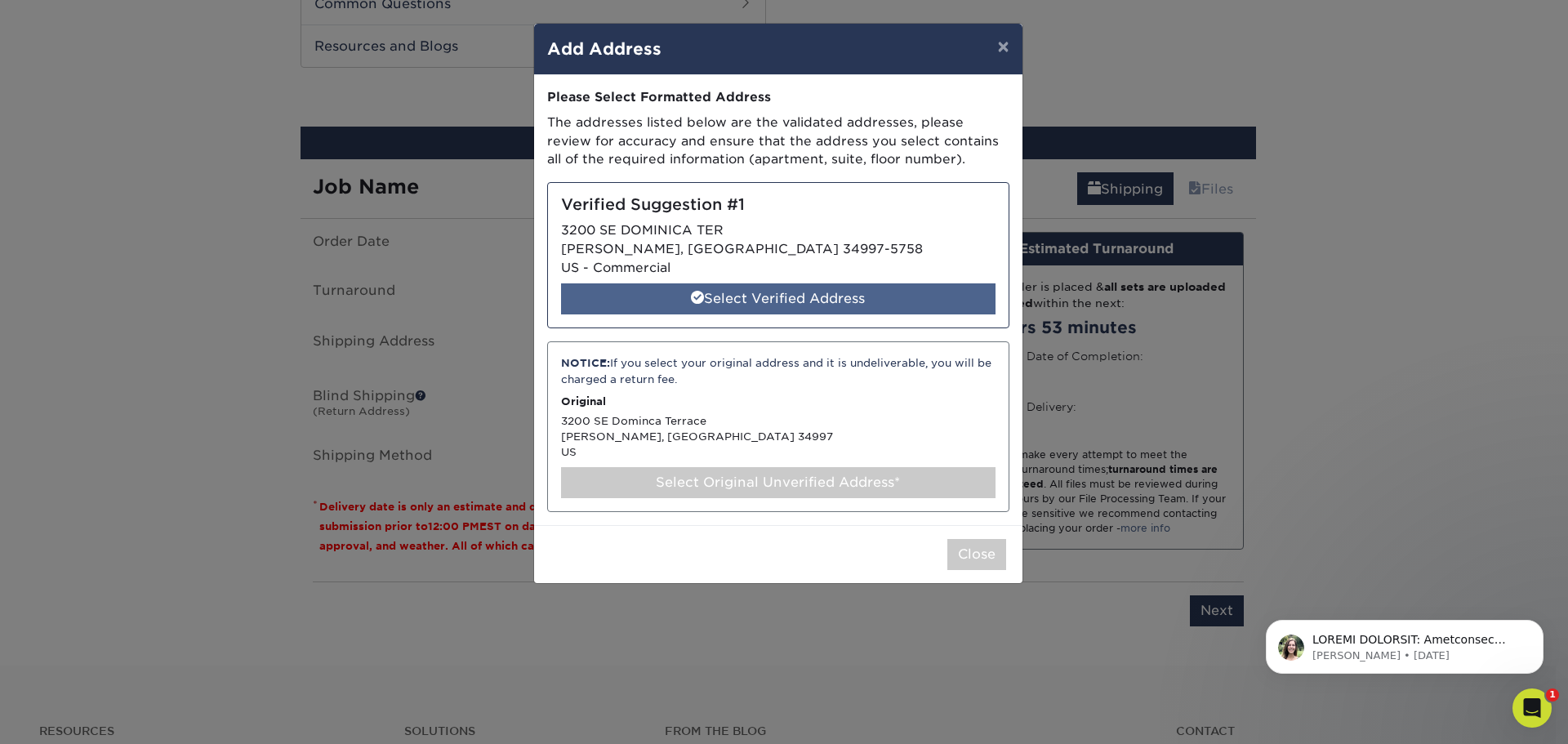
click at [699, 297] on span at bounding box center [698, 297] width 13 height 13
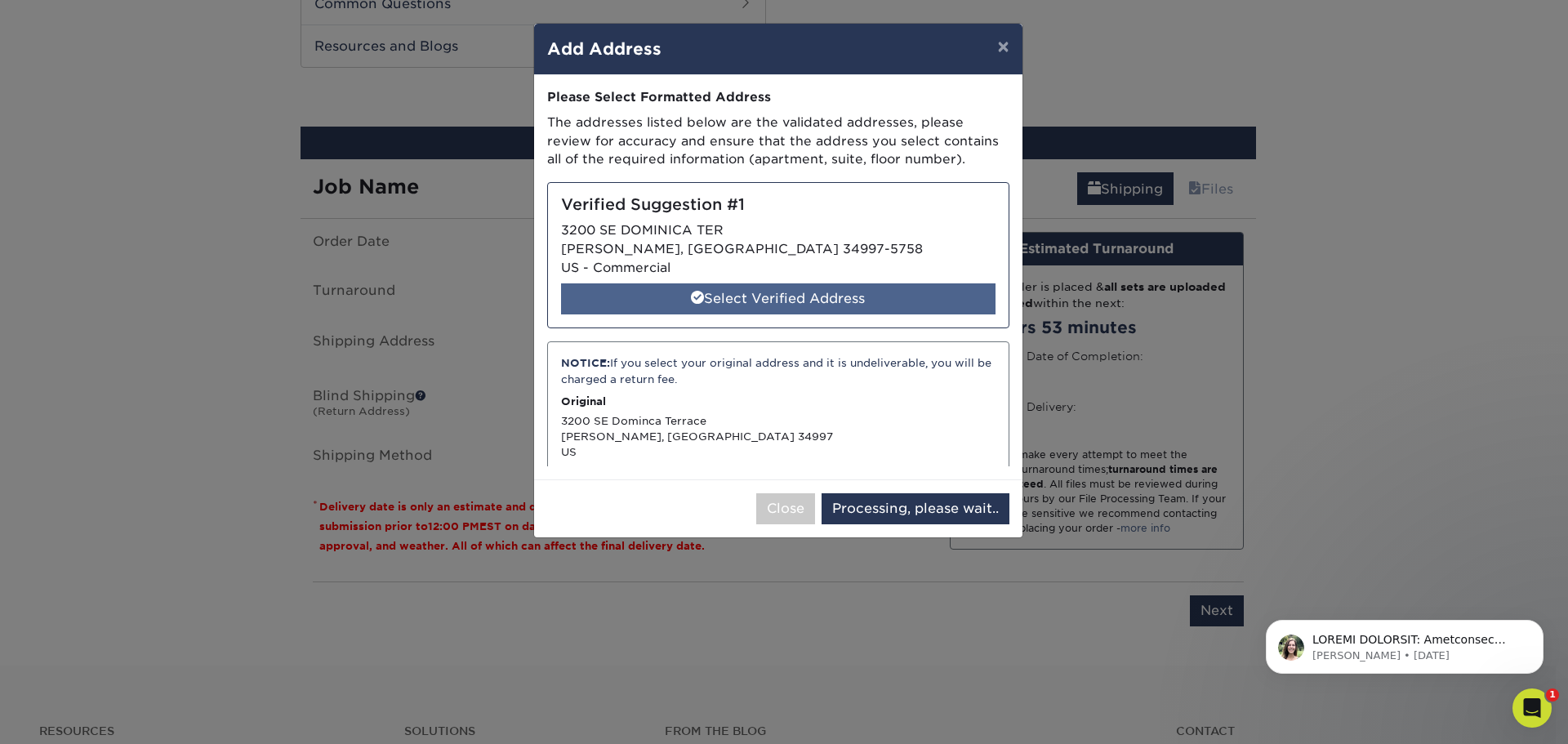
select select "284957"
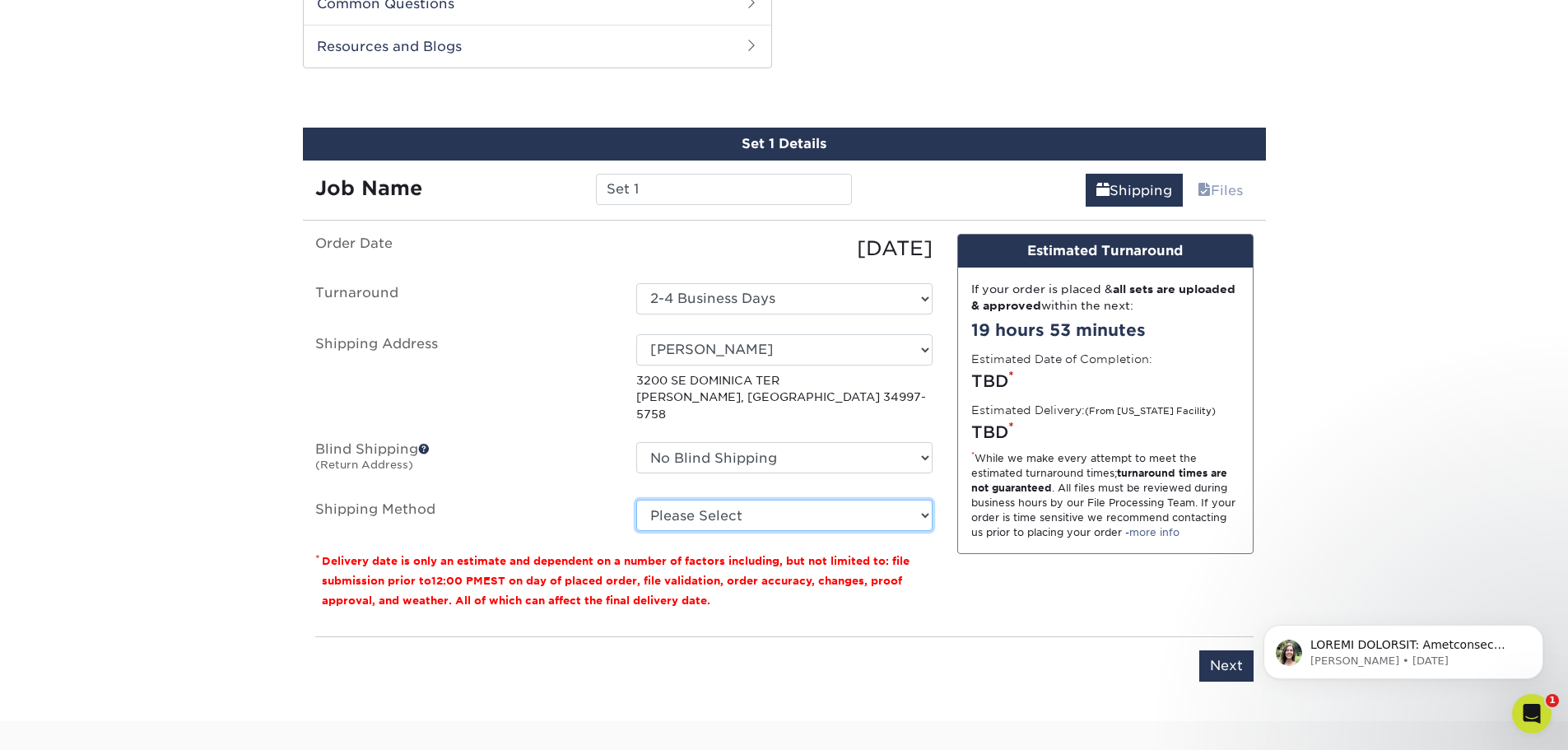
click at [883, 505] on select "Please Select Ground Shipping (+$7.84) 3 Day Shipping Service (+$15.36) 2 Day A…" at bounding box center [784, 515] width 296 height 31
select select "03"
click at [637, 500] on select "Please Select Ground Shipping (+$7.84) 3 Day Shipping Service (+$15.36) 2 Day A…" at bounding box center [784, 515] width 296 height 31
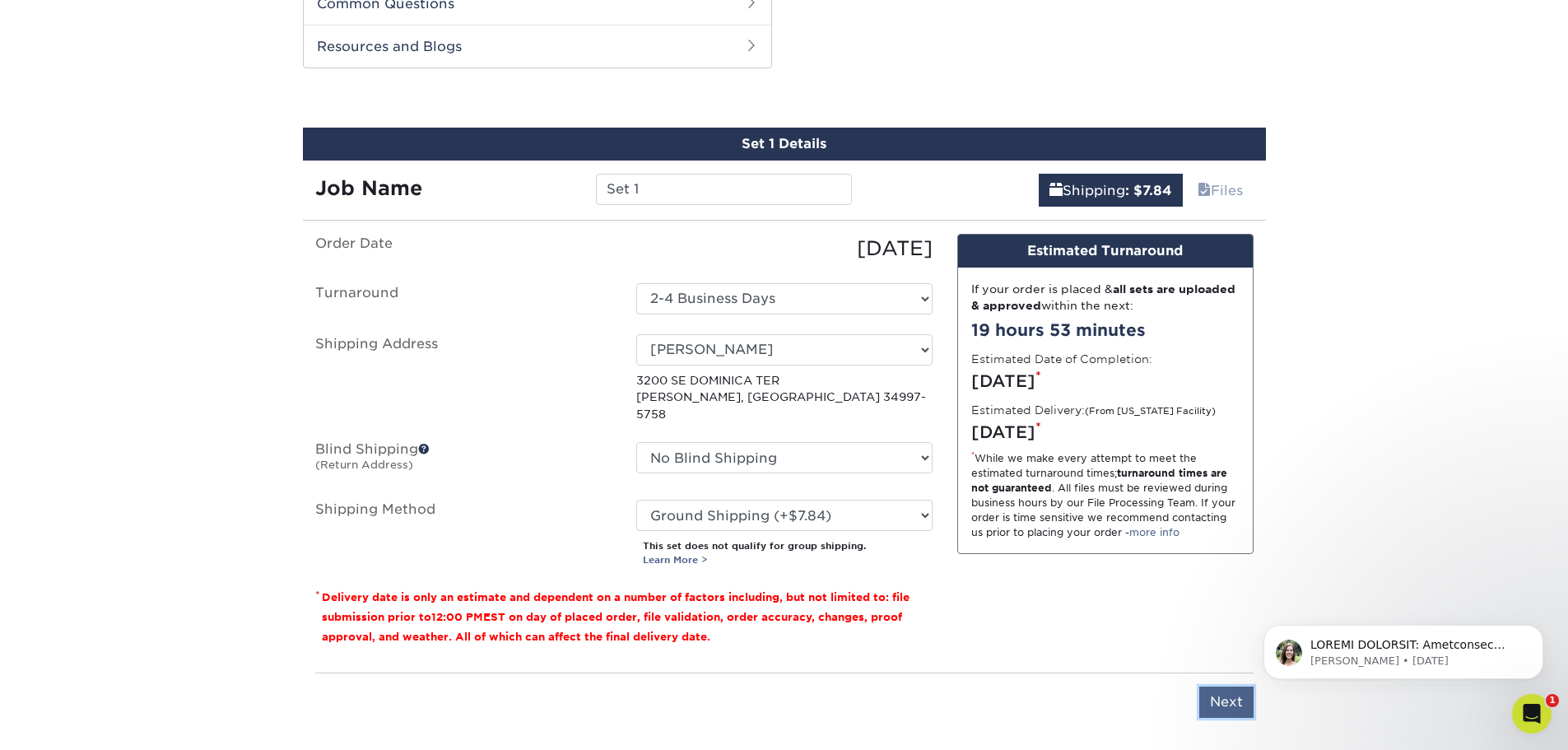
click at [1225, 686] on input "Next" at bounding box center [1226, 701] width 54 height 31
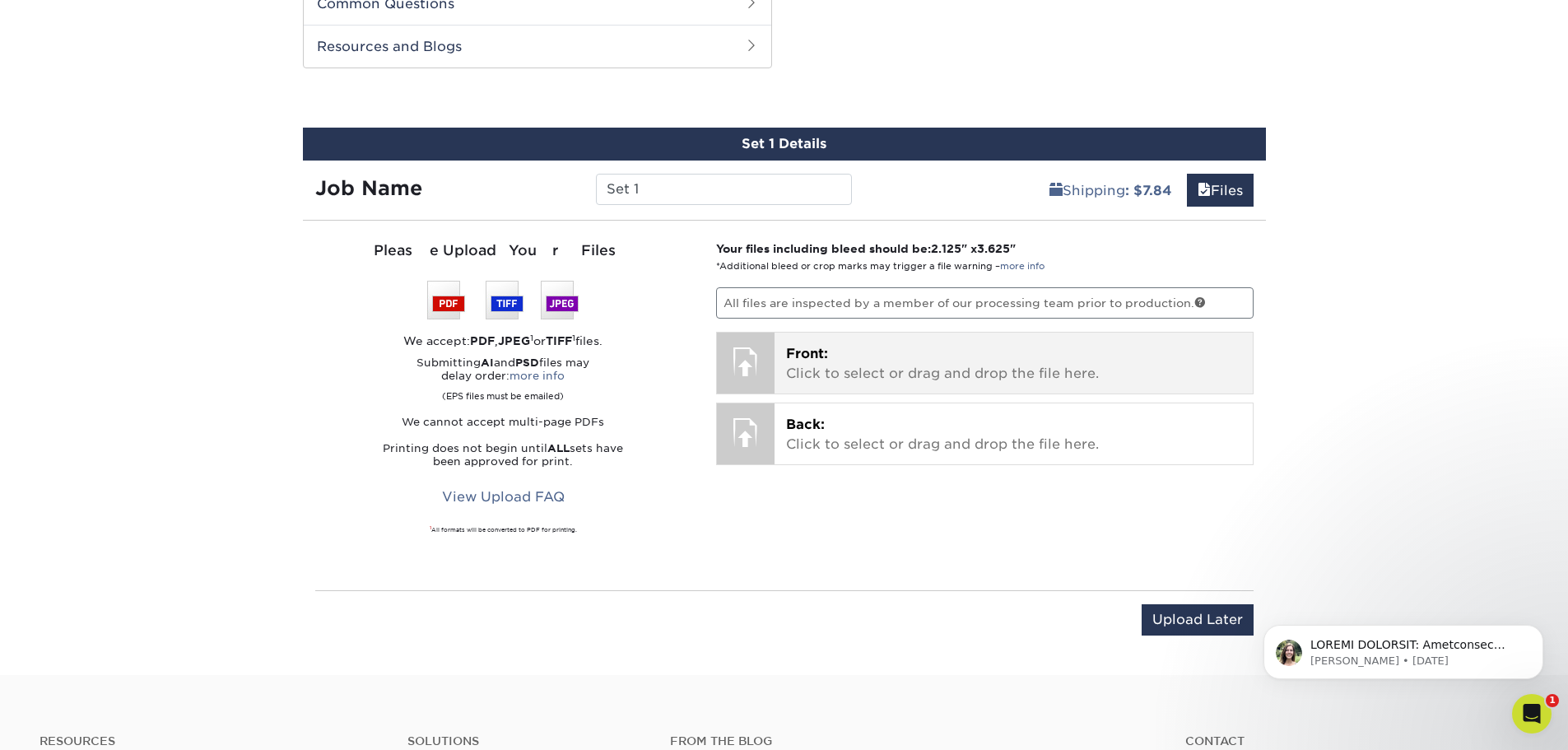
click at [884, 372] on p "Front: Click to select or drag and drop the file here." at bounding box center [1013, 364] width 455 height 40
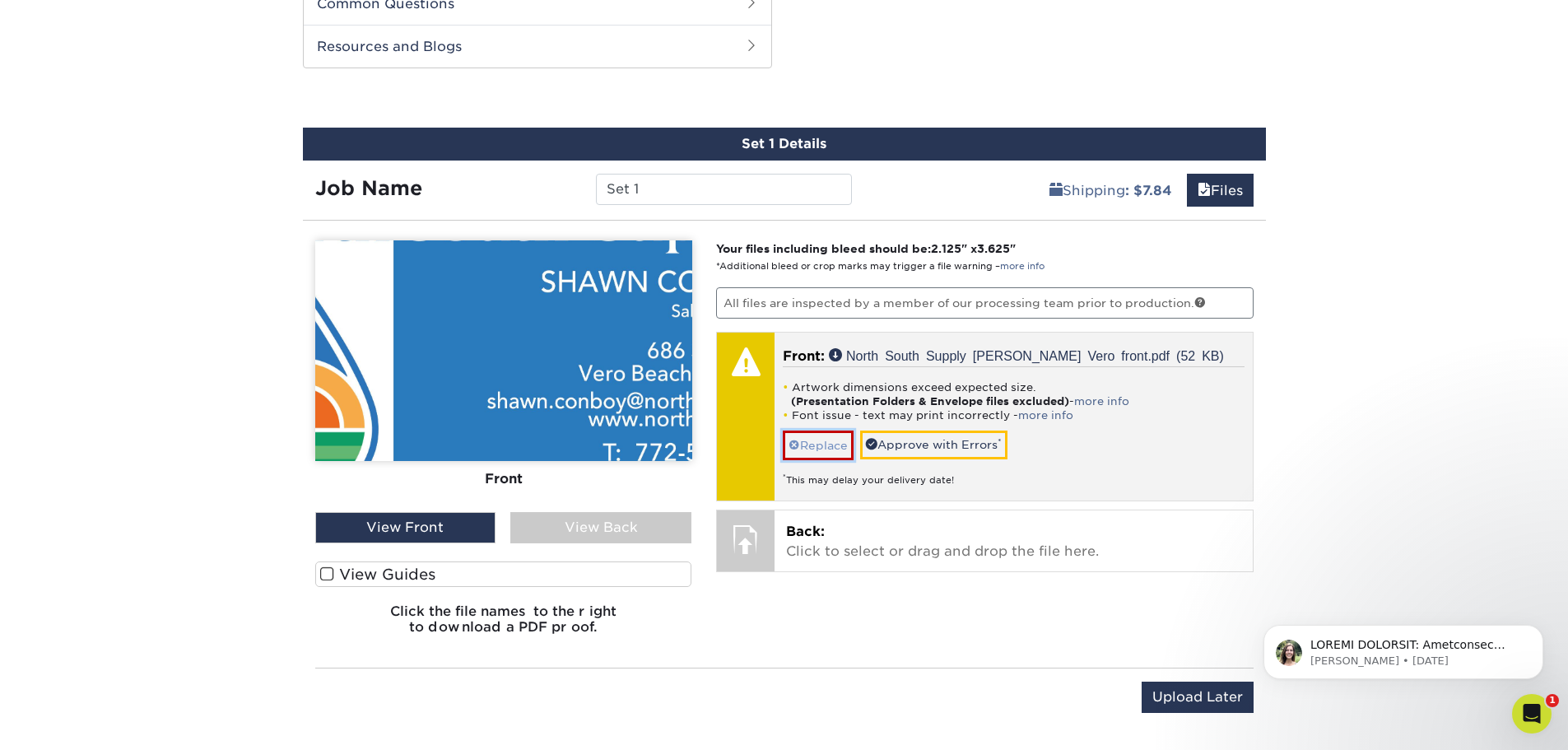
click at [830, 447] on link "Replace" at bounding box center [818, 445] width 71 height 29
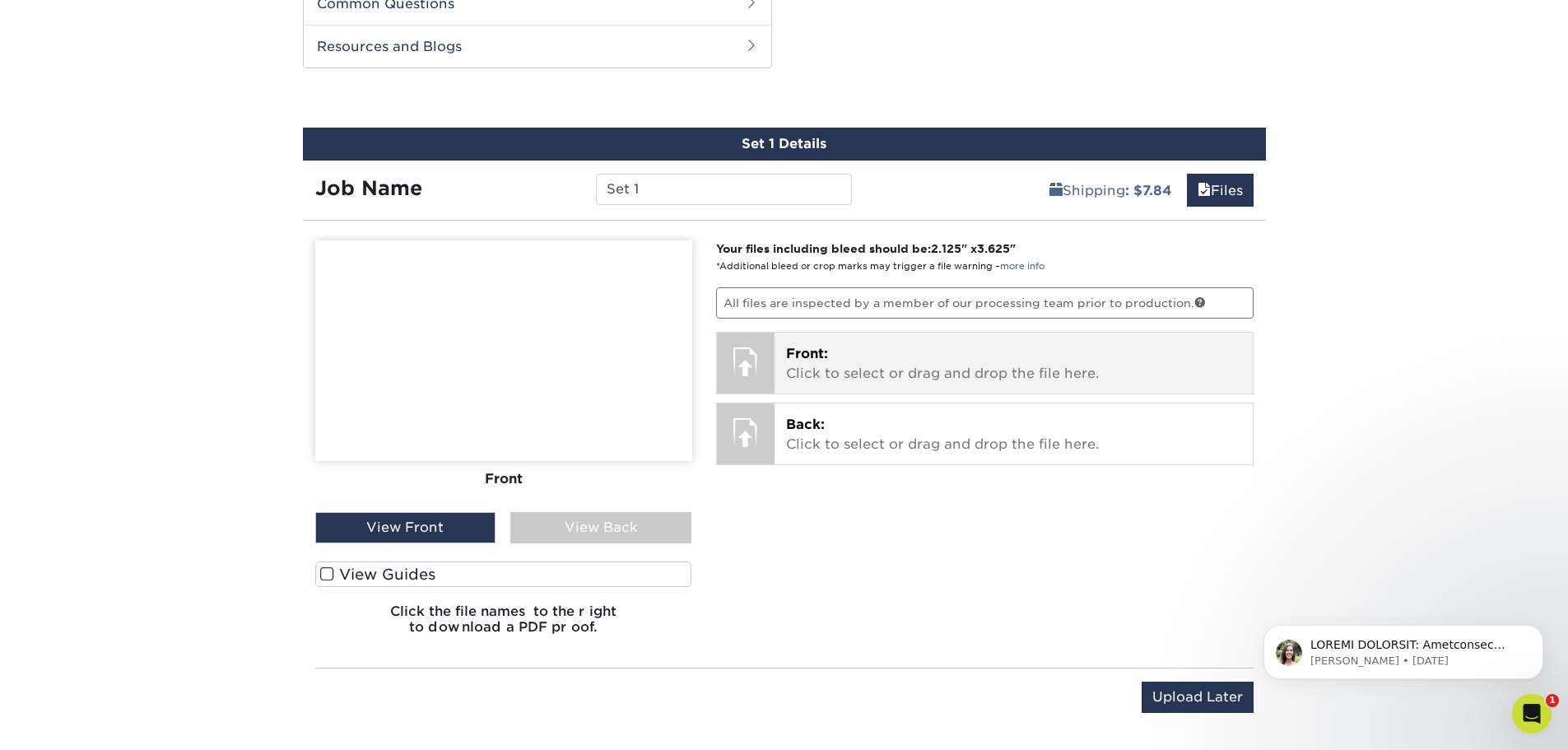
click at [829, 370] on p "Front: Click to select or drag and drop the file here." at bounding box center [1013, 364] width 455 height 40
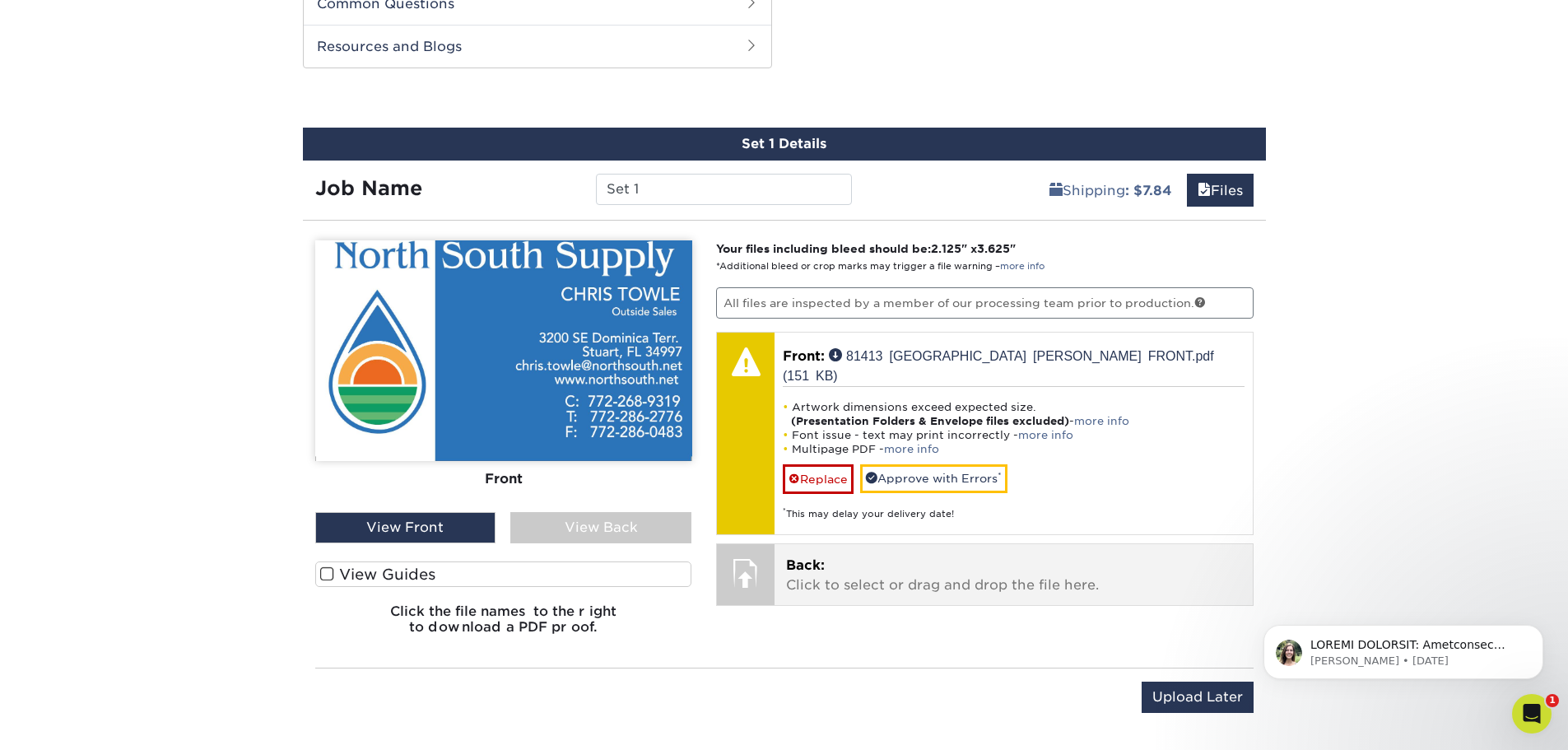
click at [857, 562] on p "Back: Click to select or drag and drop the file here." at bounding box center [1013, 575] width 455 height 40
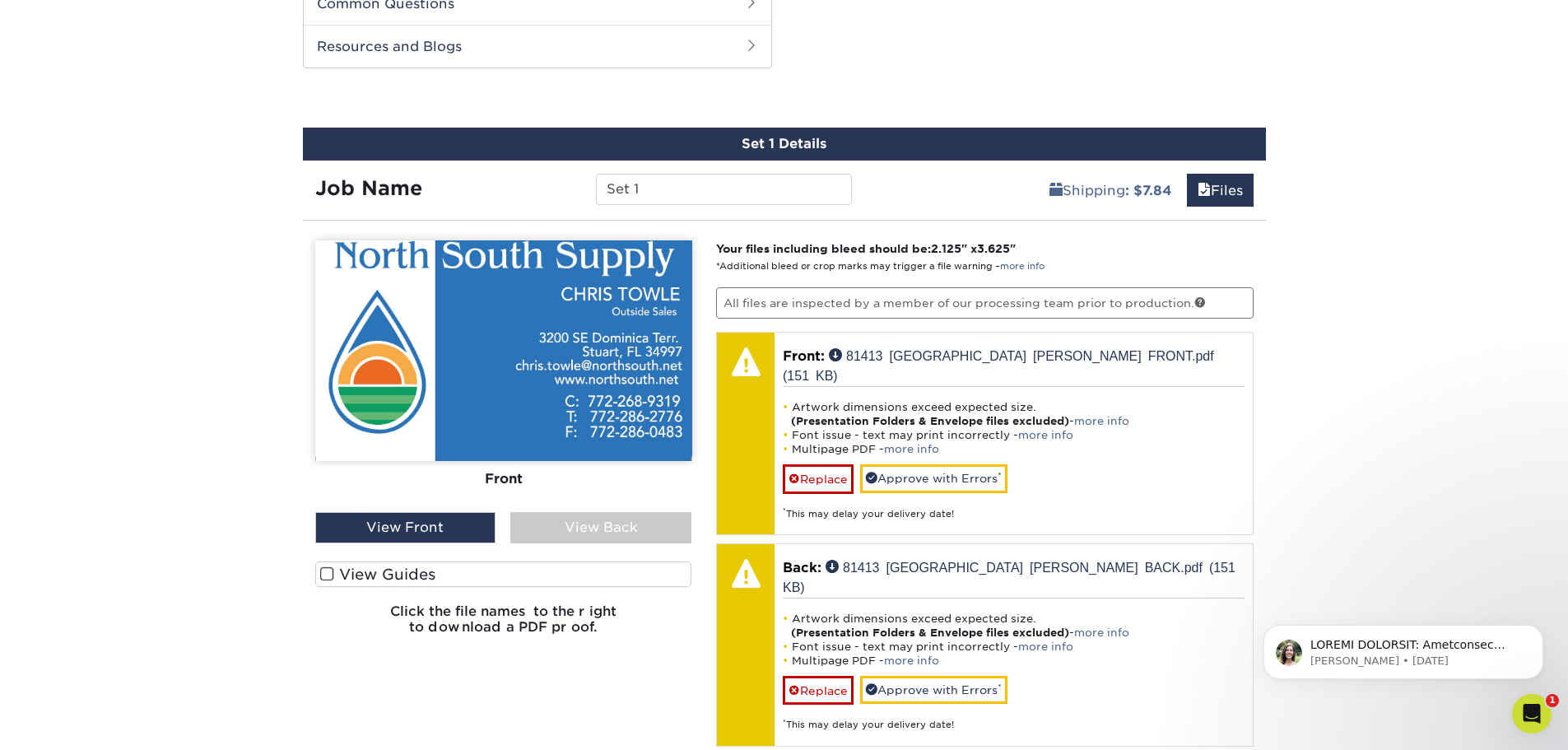
click at [395, 528] on div "View Front" at bounding box center [406, 528] width 181 height 31
click at [632, 527] on div "View Back" at bounding box center [601, 528] width 181 height 31
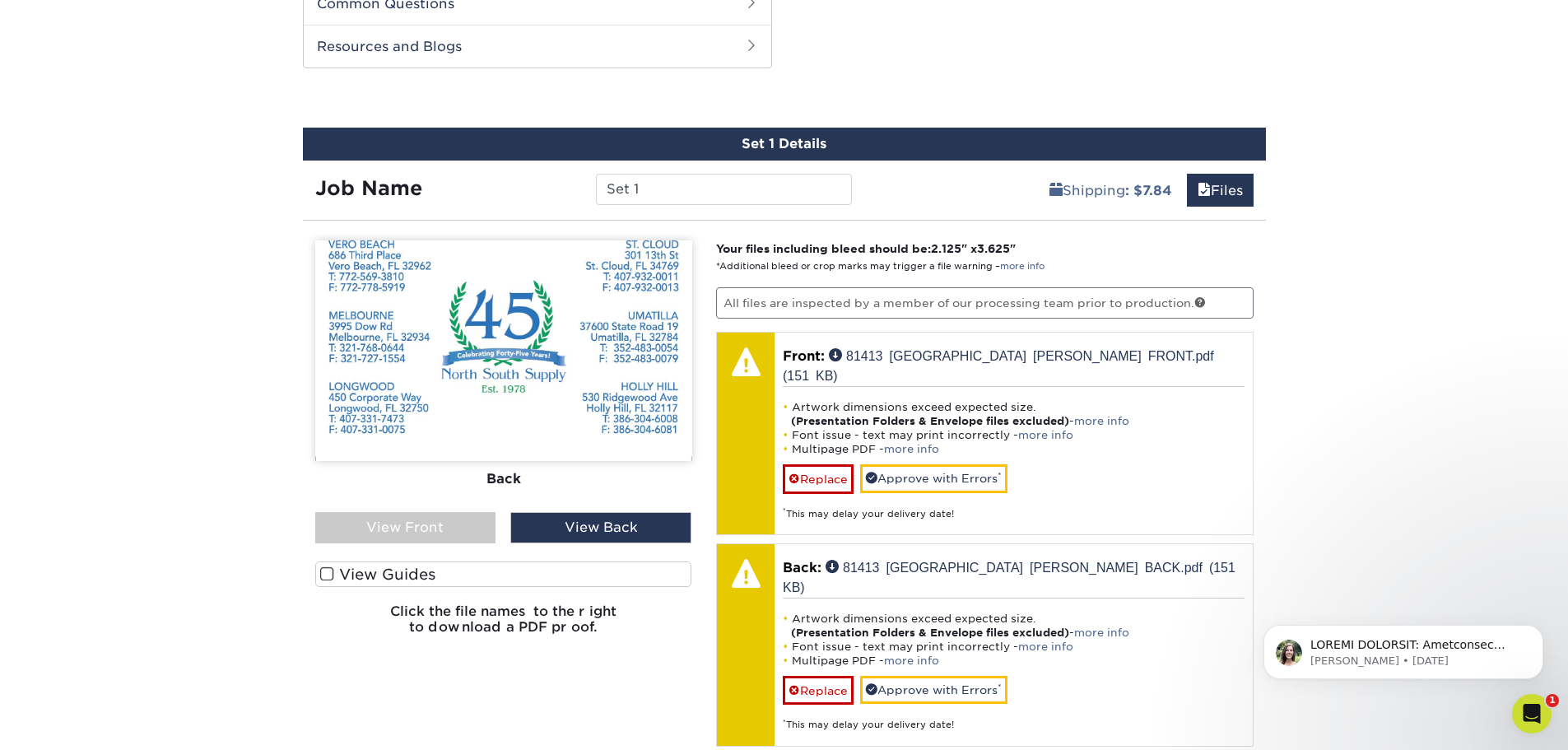
click at [450, 528] on div "View Front" at bounding box center [406, 528] width 181 height 31
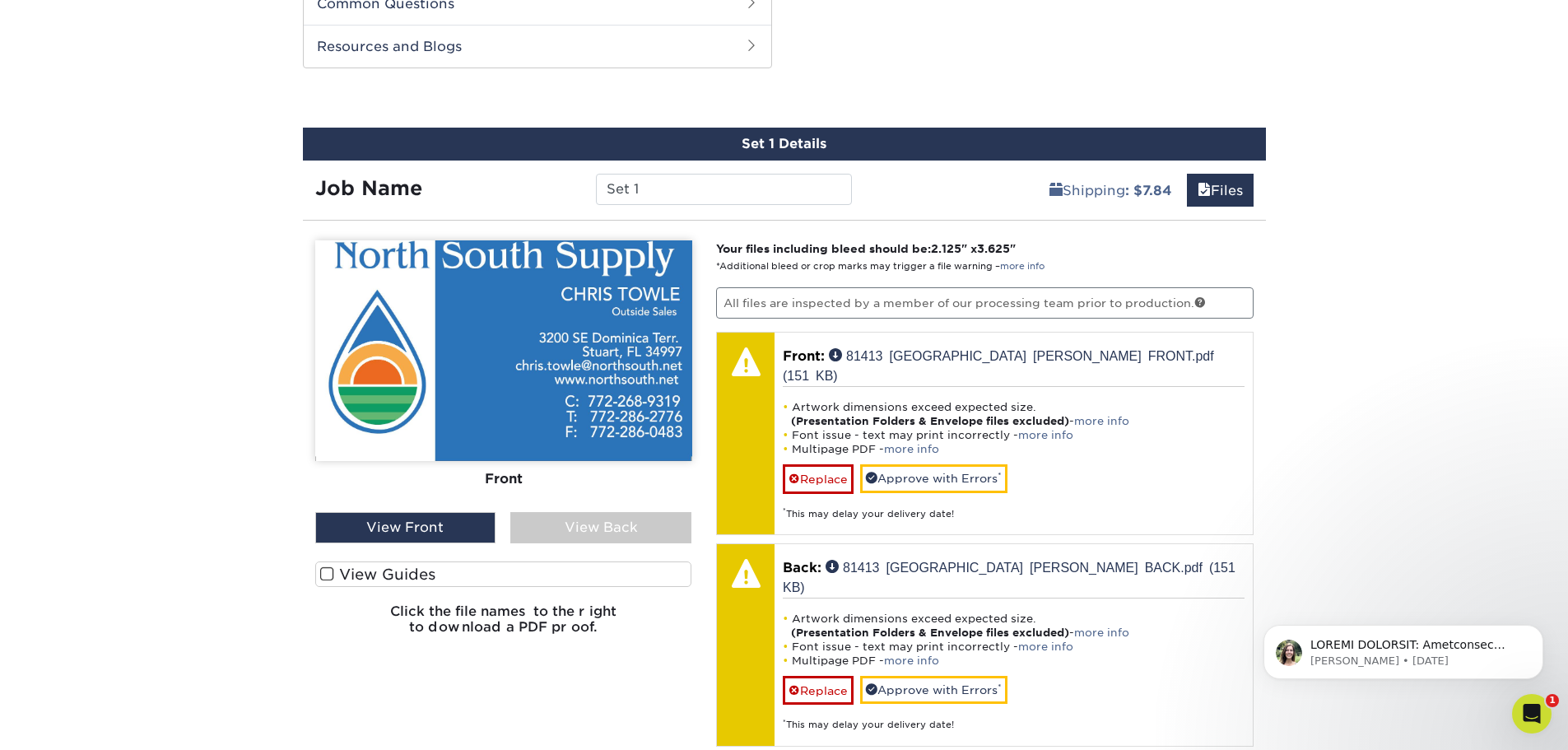
click at [323, 578] on span at bounding box center [327, 574] width 14 height 16
click at [0, 0] on input "View Guides" at bounding box center [0, 0] width 0 height 0
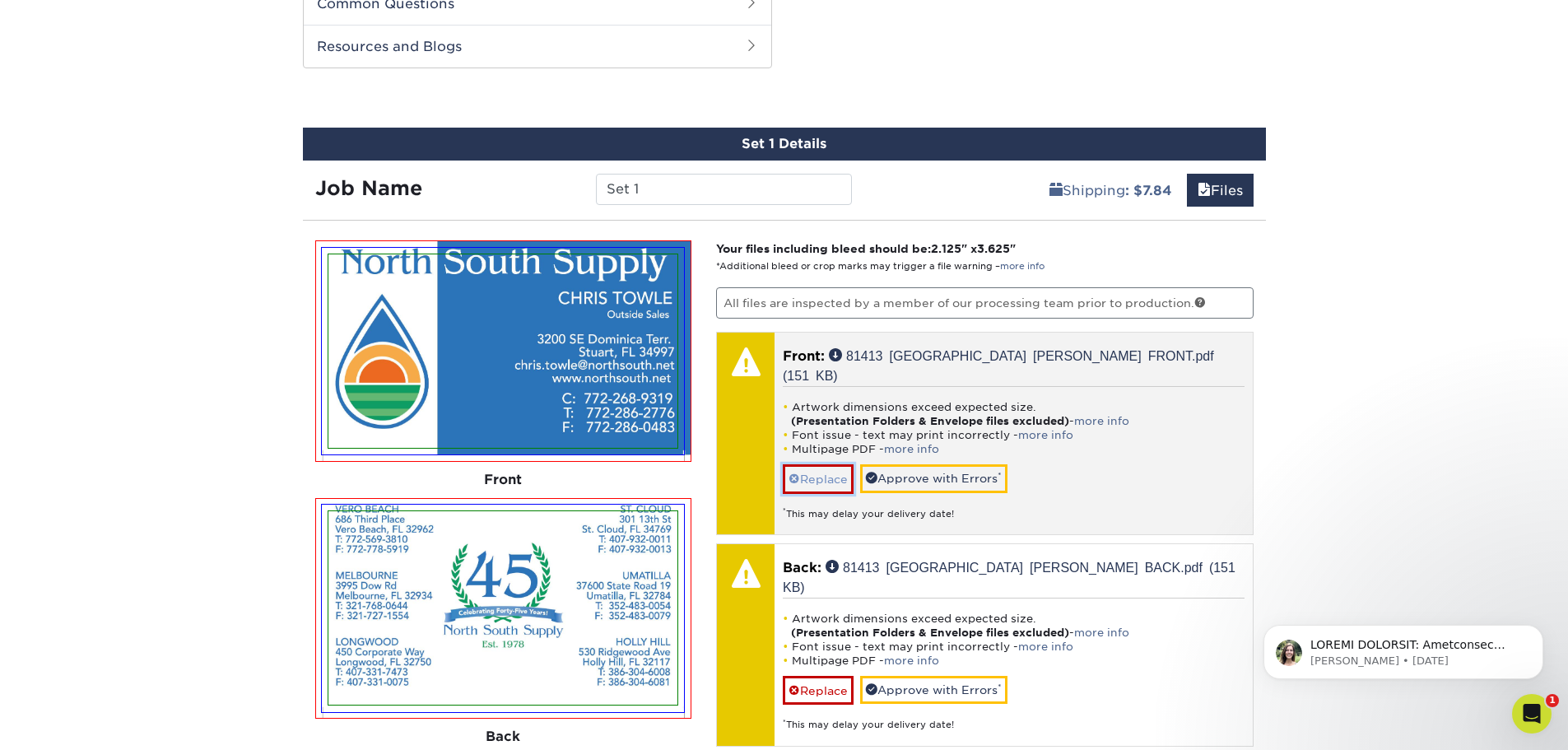
click at [806, 464] on link "Replace" at bounding box center [818, 478] width 71 height 29
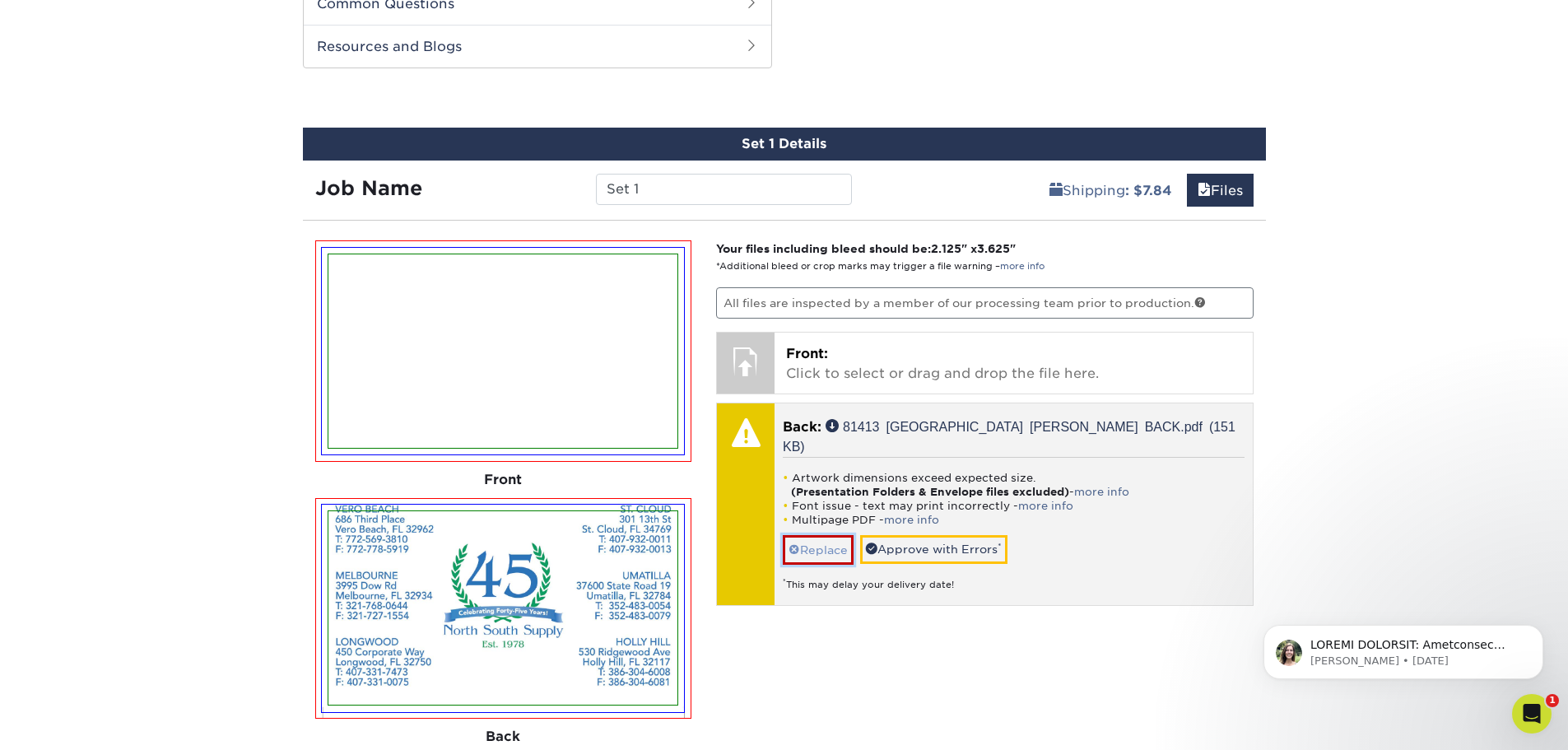
click at [835, 535] on link "Replace" at bounding box center [818, 549] width 71 height 29
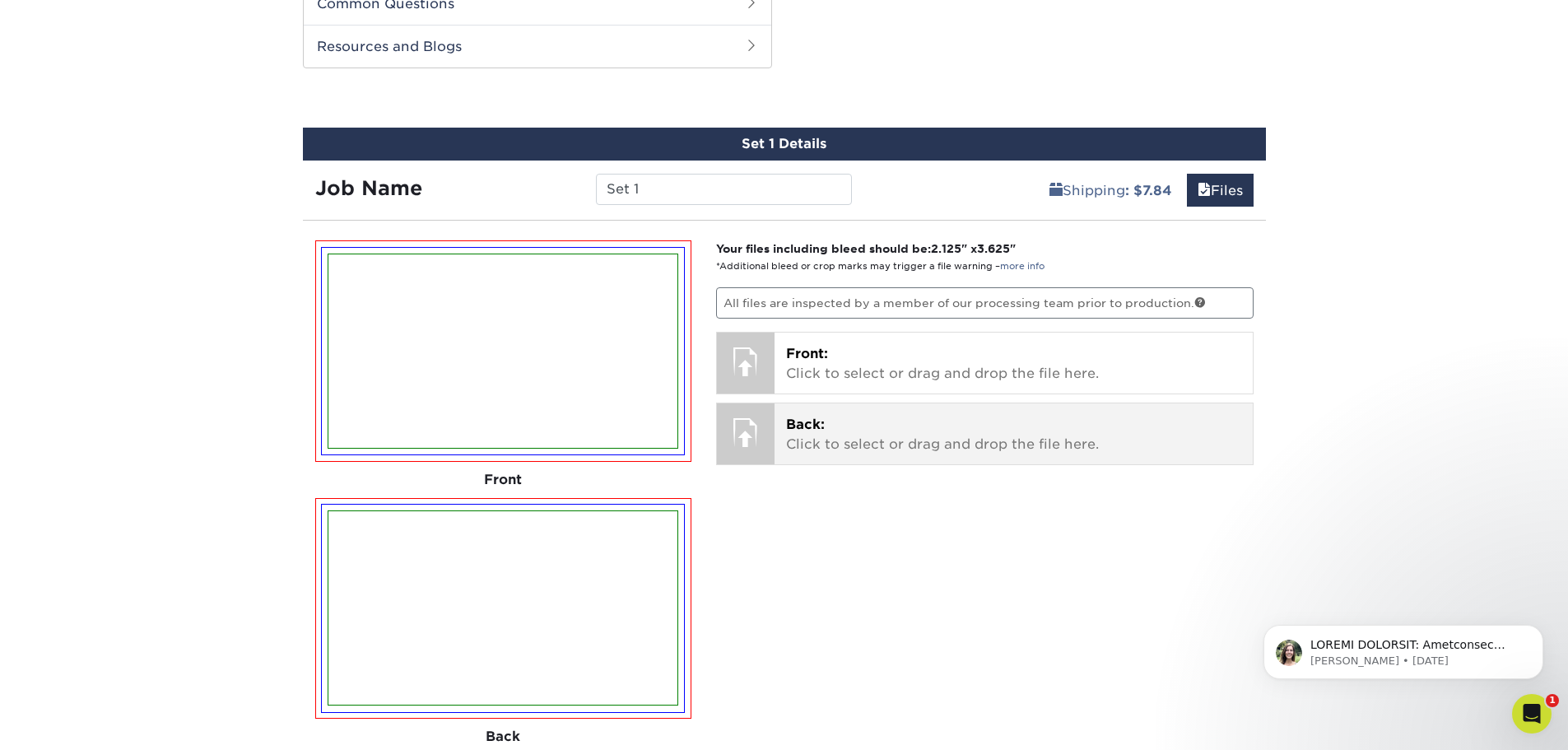
click at [789, 412] on div "Back: Click to select or drag and drop the file here. Choose file 81413 North S…" at bounding box center [1013, 434] width 478 height 61
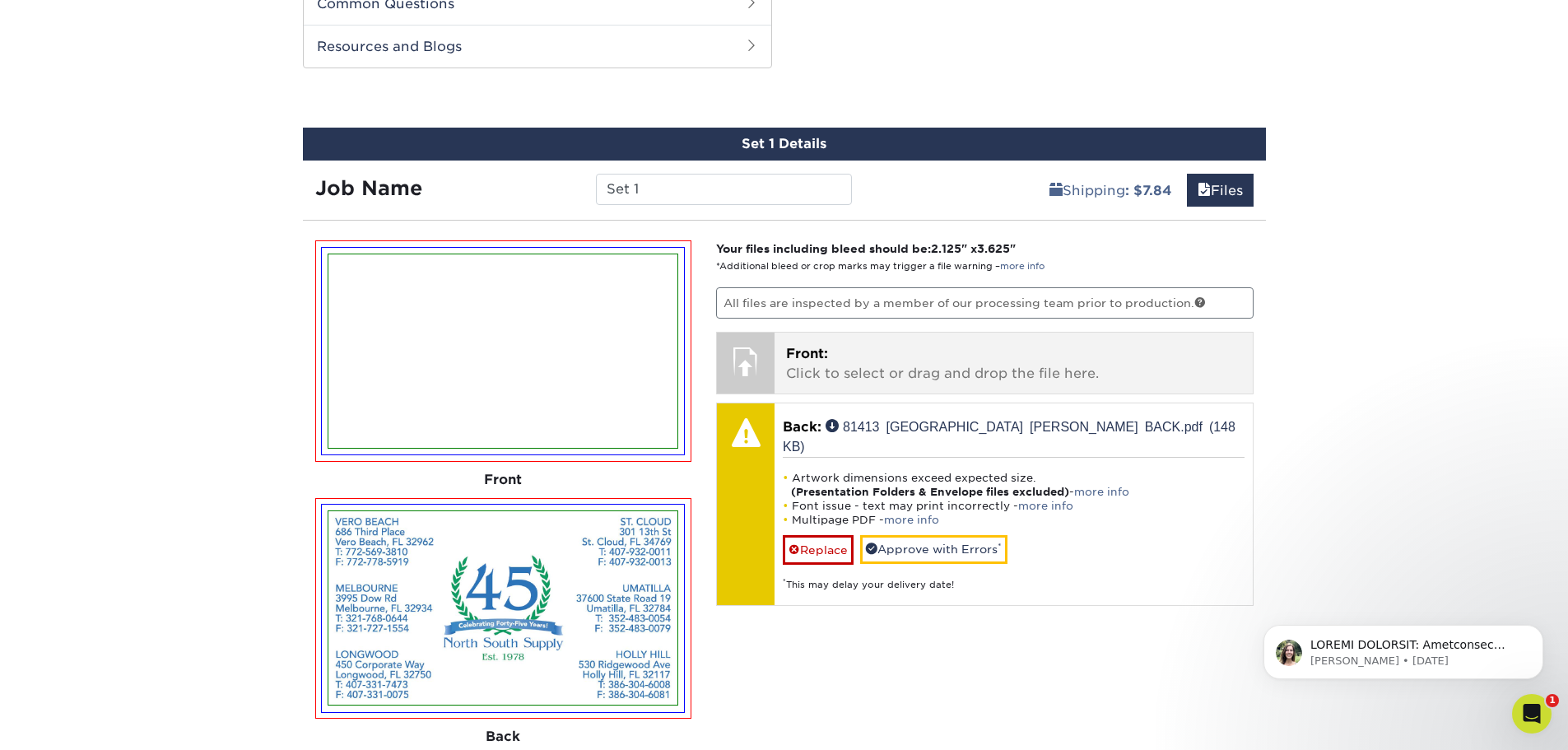
click at [855, 355] on p "Front: Click to select or drag and drop the file here." at bounding box center [1013, 364] width 455 height 40
click at [795, 352] on span "Front:" at bounding box center [806, 353] width 42 height 16
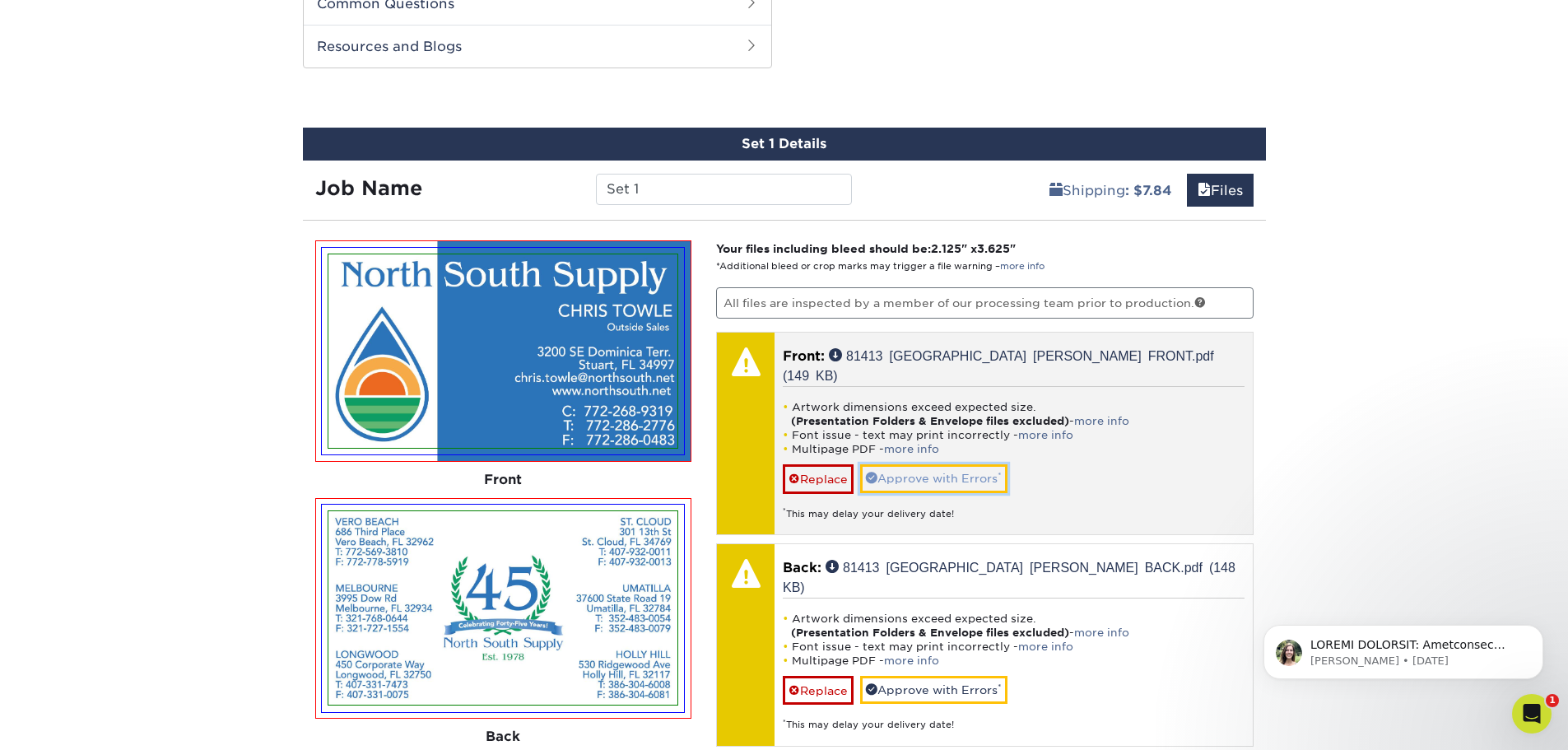
click at [909, 464] on link "Approve with Errors *" at bounding box center [933, 477] width 147 height 28
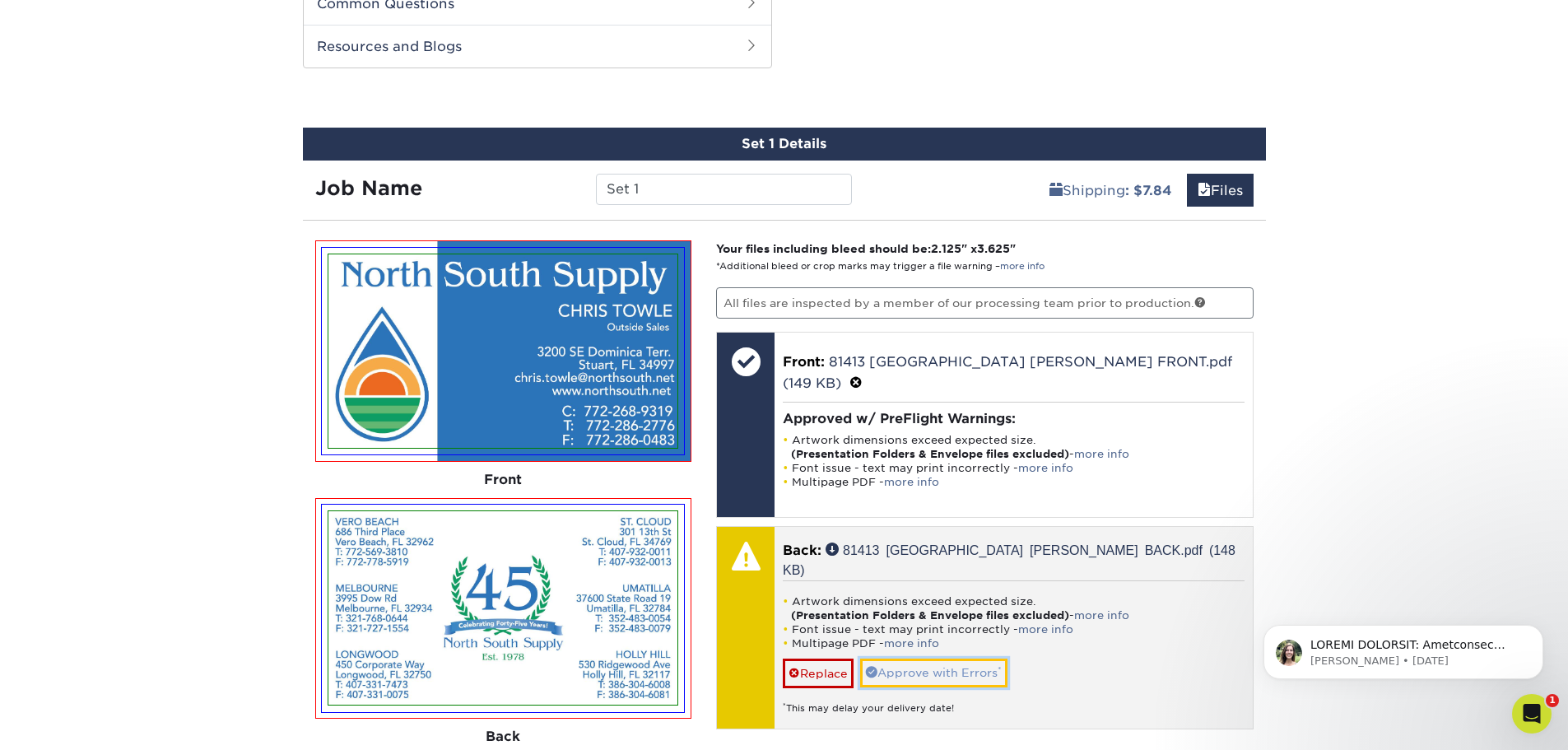
click at [935, 659] on link "Approve with Errors *" at bounding box center [933, 672] width 147 height 28
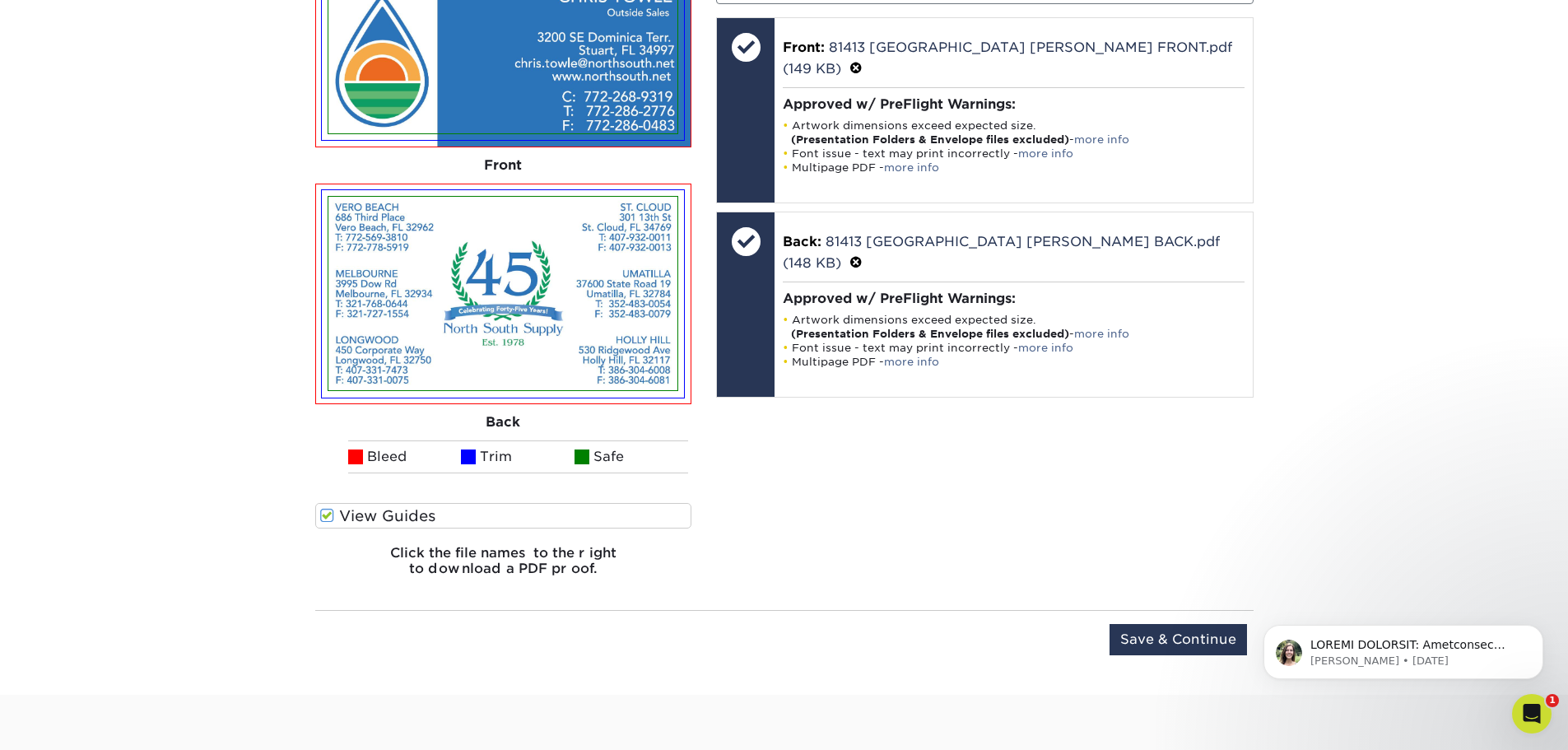
scroll to position [1180, 0]
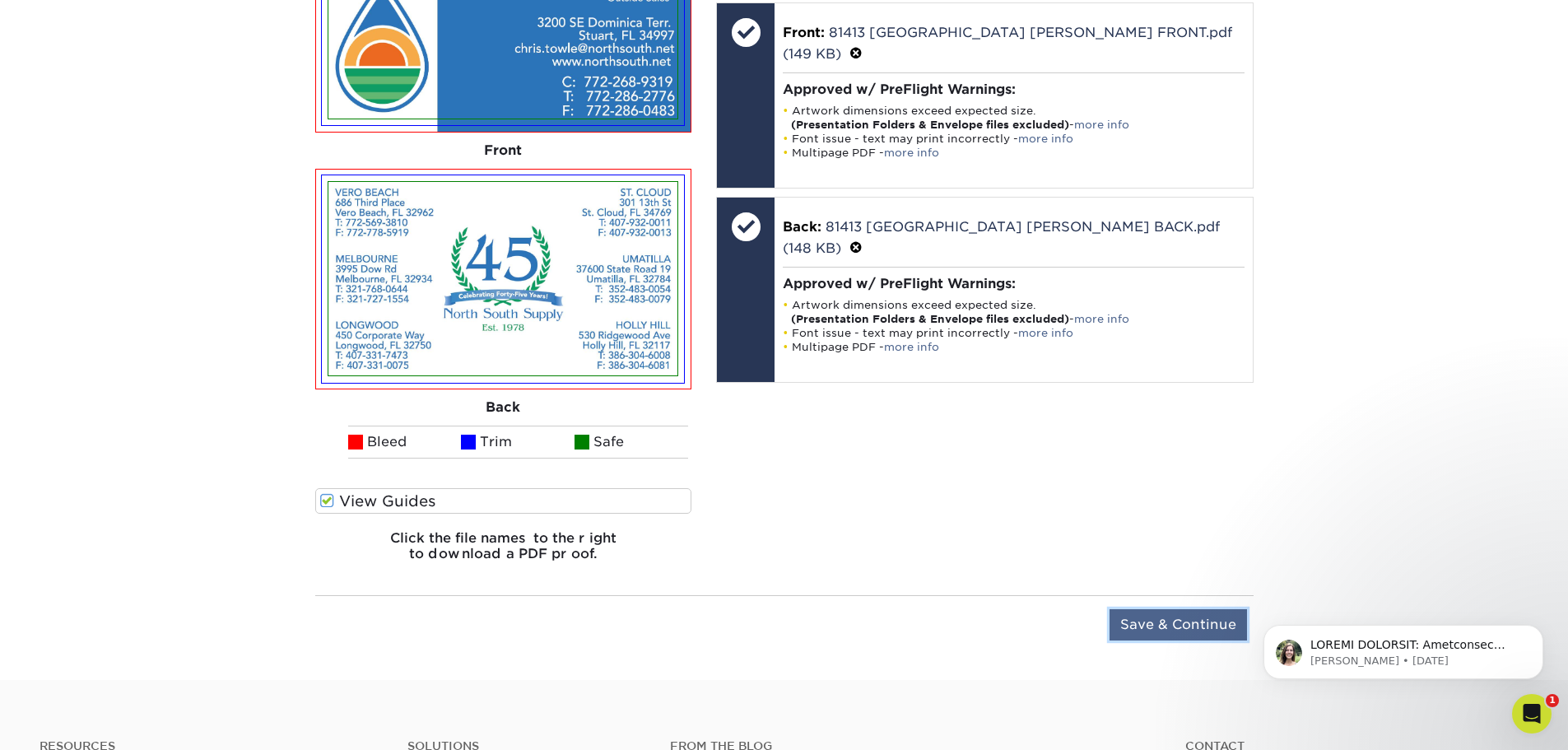
click at [1151, 623] on input "Save & Continue" at bounding box center [1178, 625] width 138 height 31
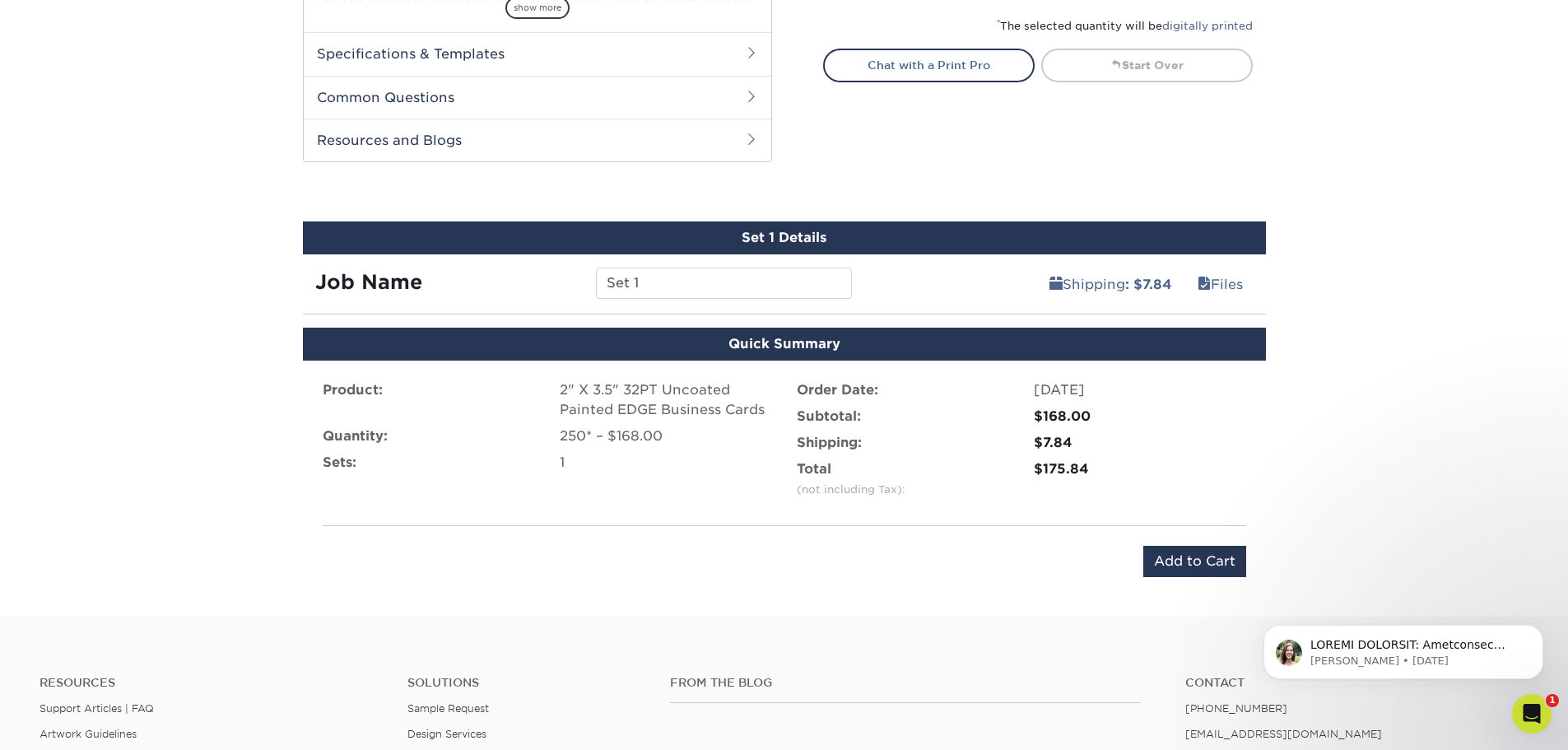
scroll to position [823, 0]
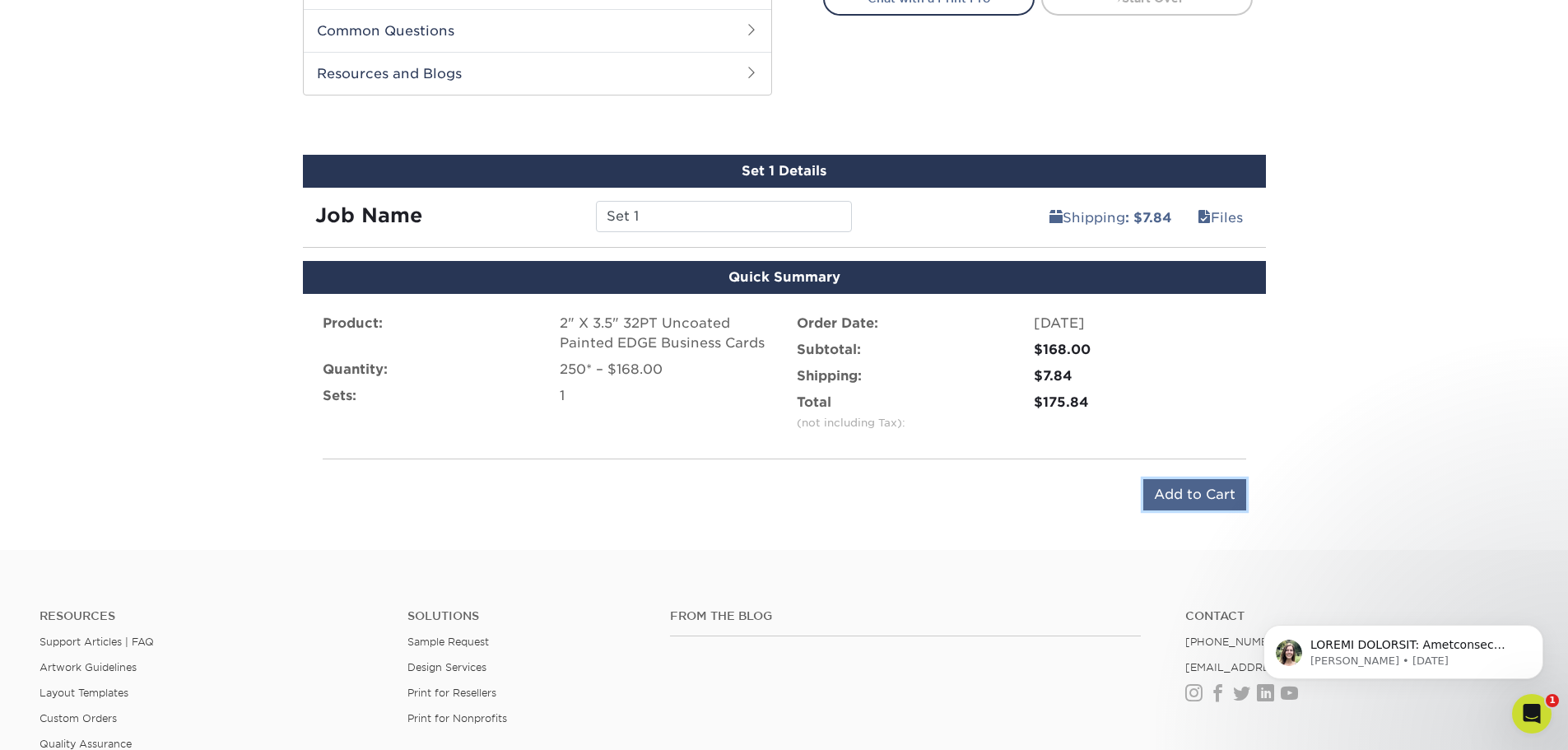
click at [1205, 502] on input "Add to Cart" at bounding box center [1194, 495] width 103 height 31
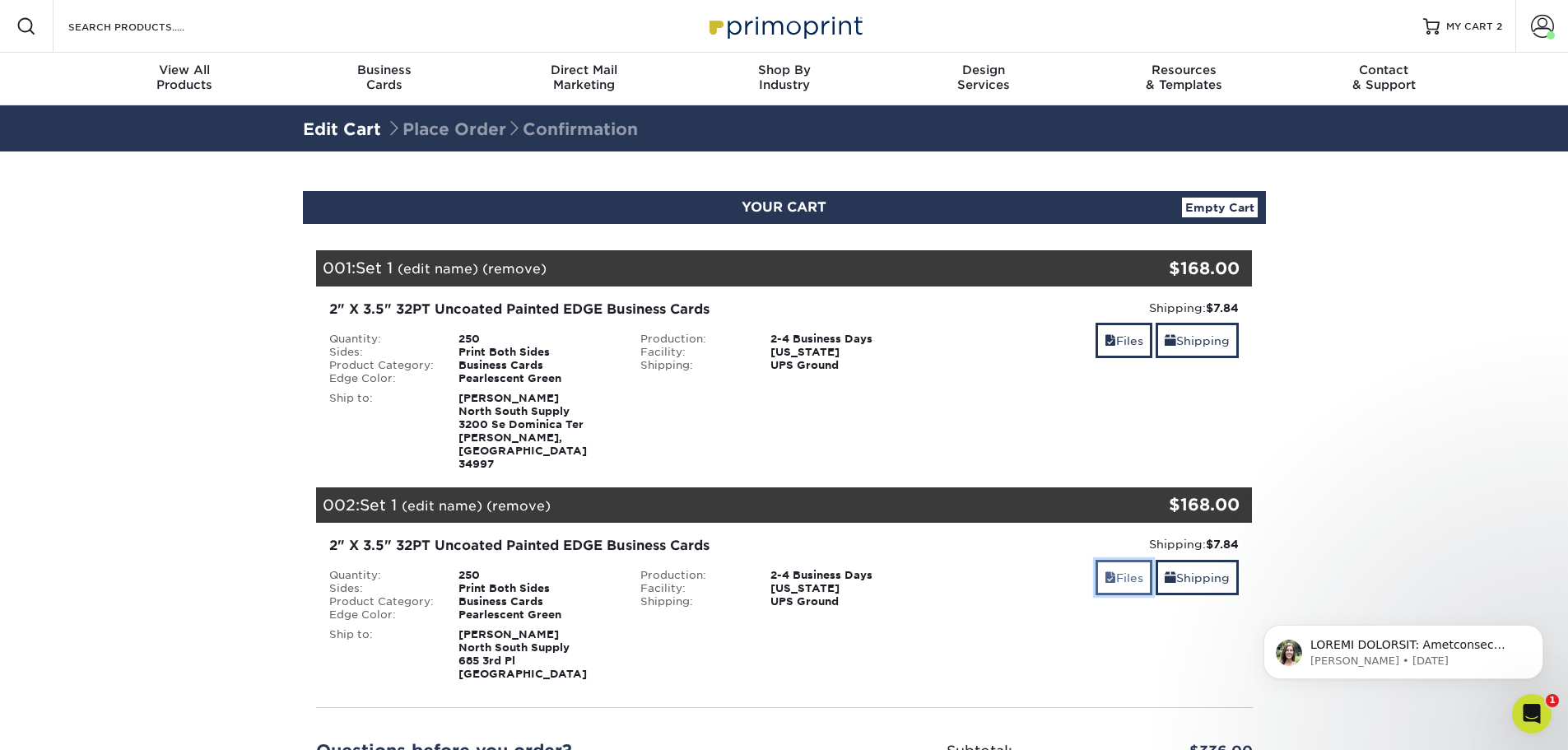
click at [1120, 560] on link "Files" at bounding box center [1124, 577] width 57 height 35
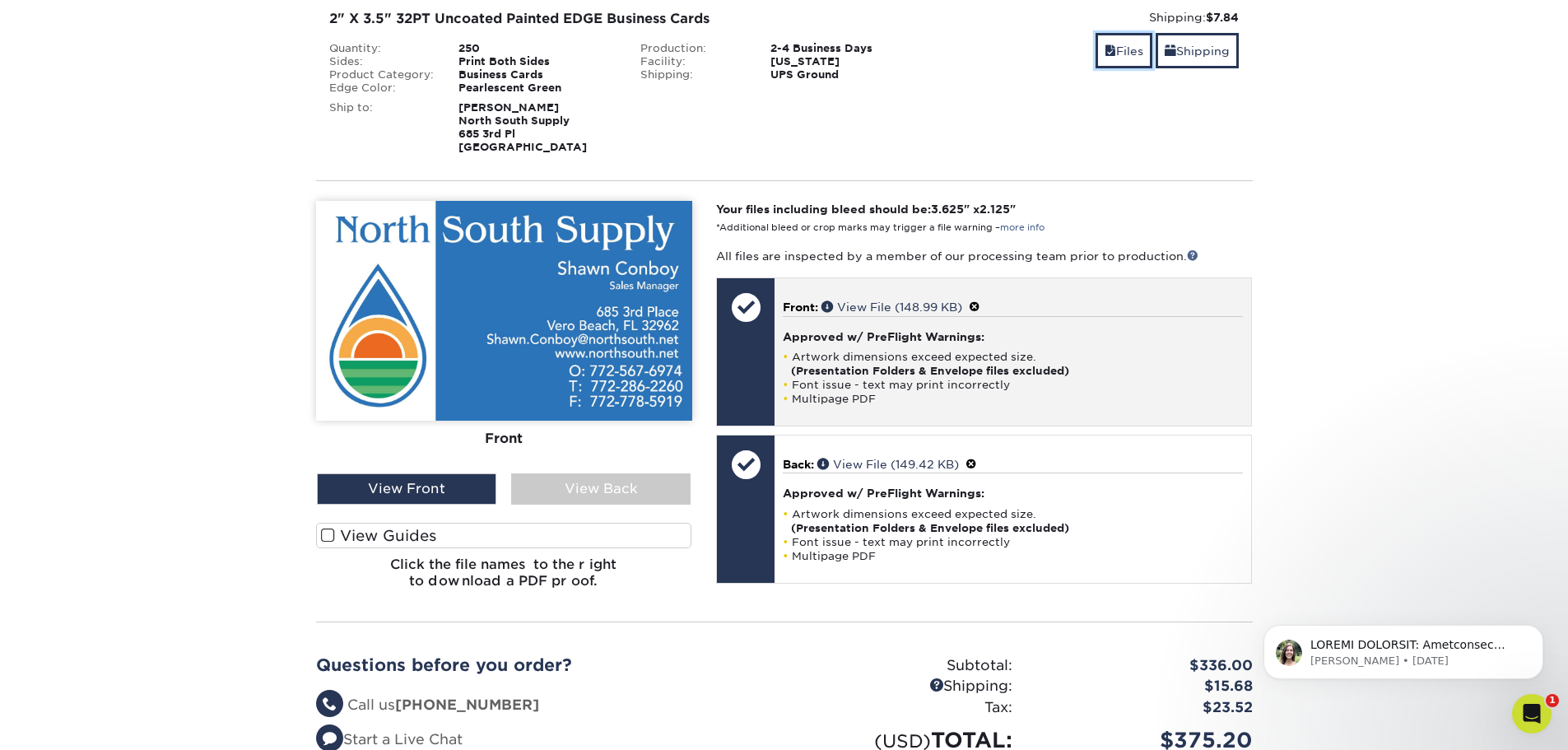
scroll to position [576, 0]
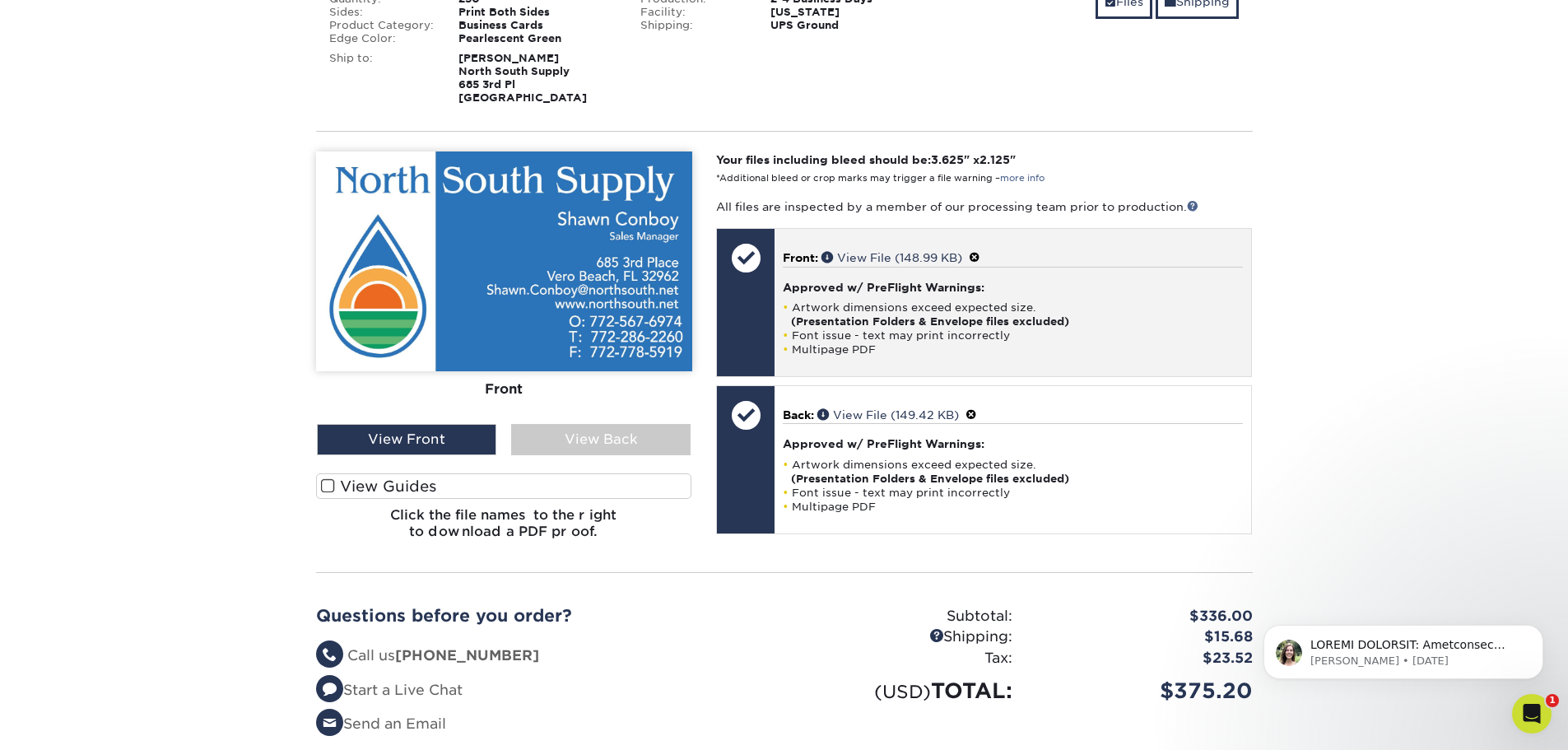
click at [833, 328] on li "Font issue - text may print incorrectly" at bounding box center [1013, 335] width 460 height 14
click at [740, 236] on div at bounding box center [745, 257] width 57 height 57
click at [740, 235] on div at bounding box center [745, 257] width 57 height 57
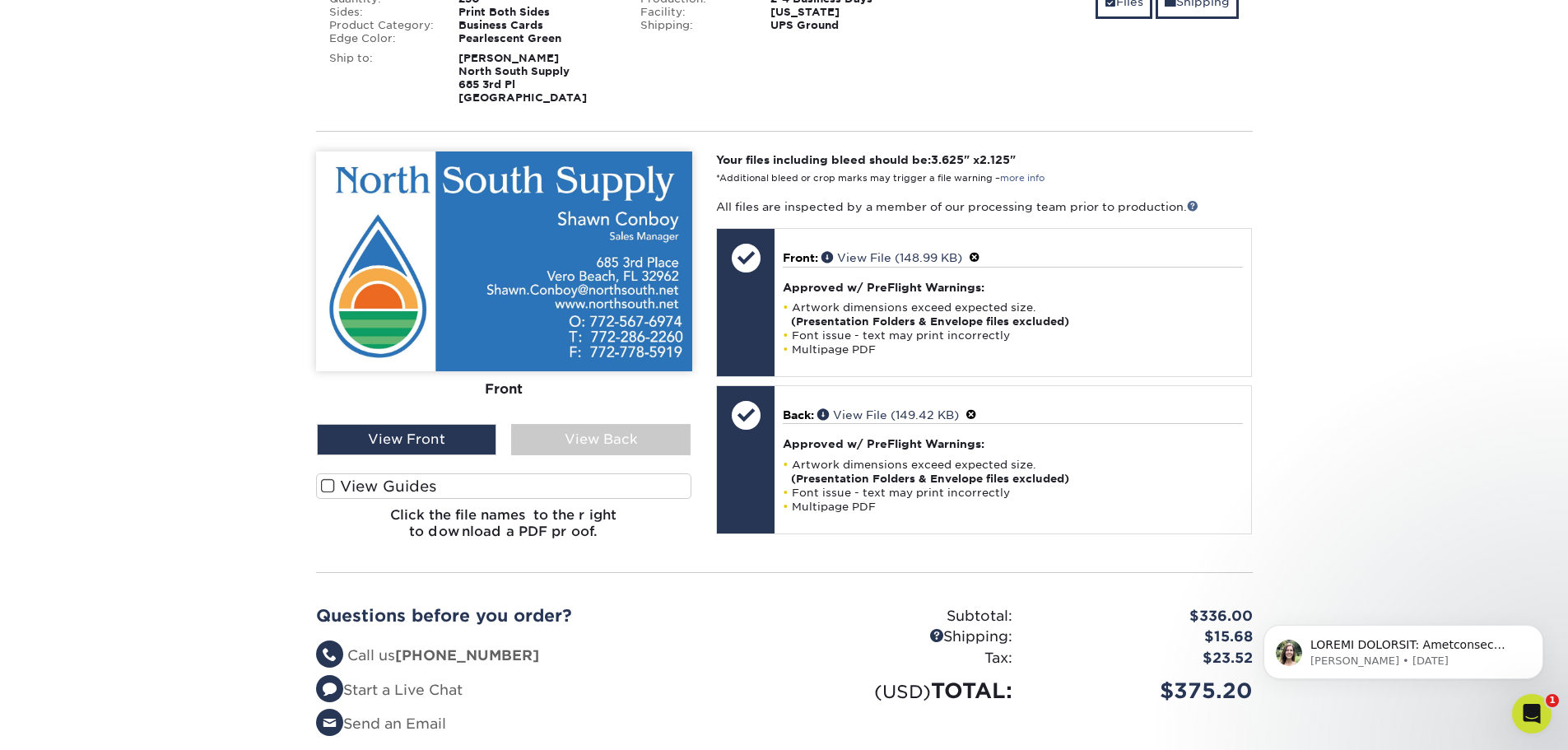
click at [321, 478] on span at bounding box center [328, 486] width 14 height 16
click at [0, 0] on input "View Guides" at bounding box center [0, 0] width 0 height 0
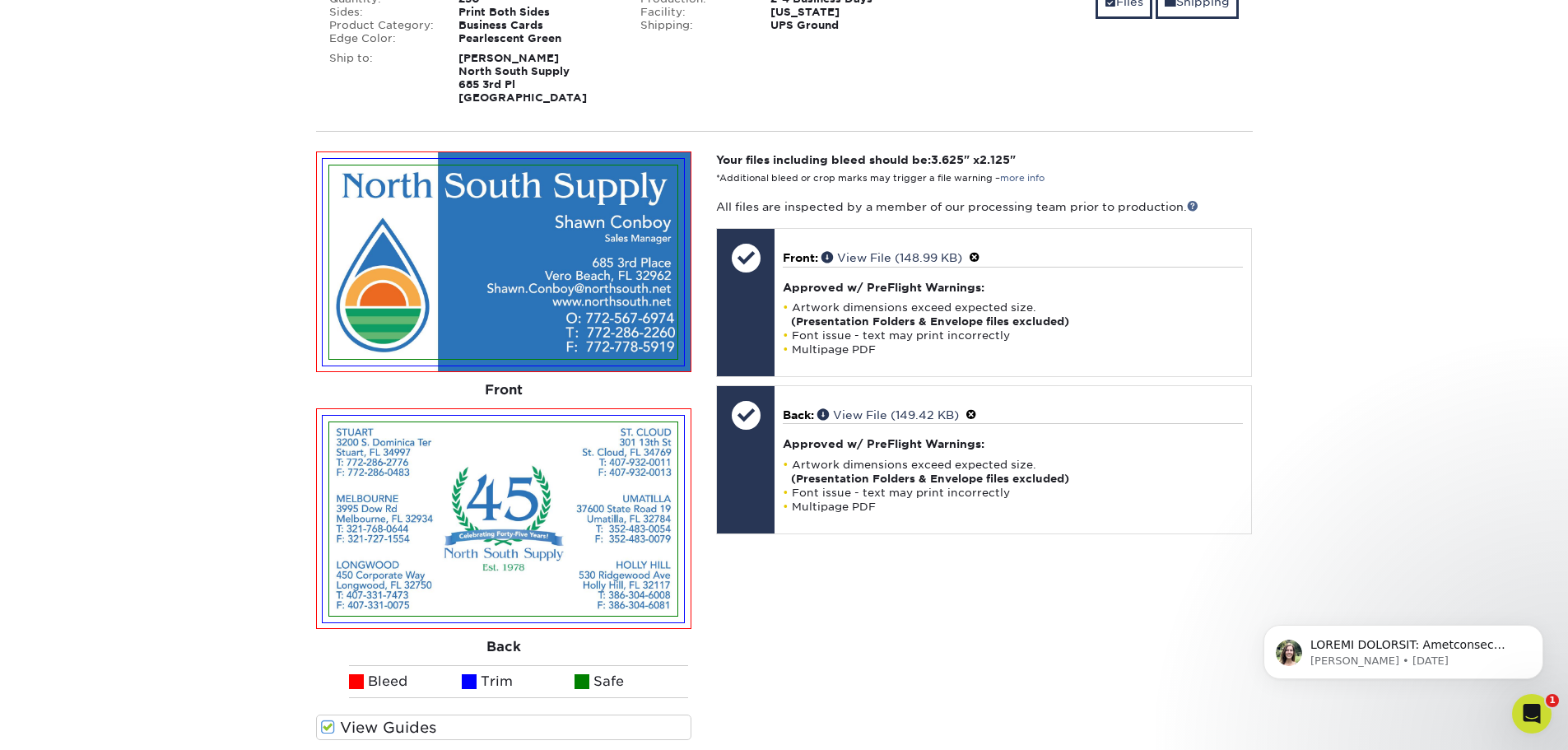
click at [627, 278] on img at bounding box center [503, 262] width 348 height 193
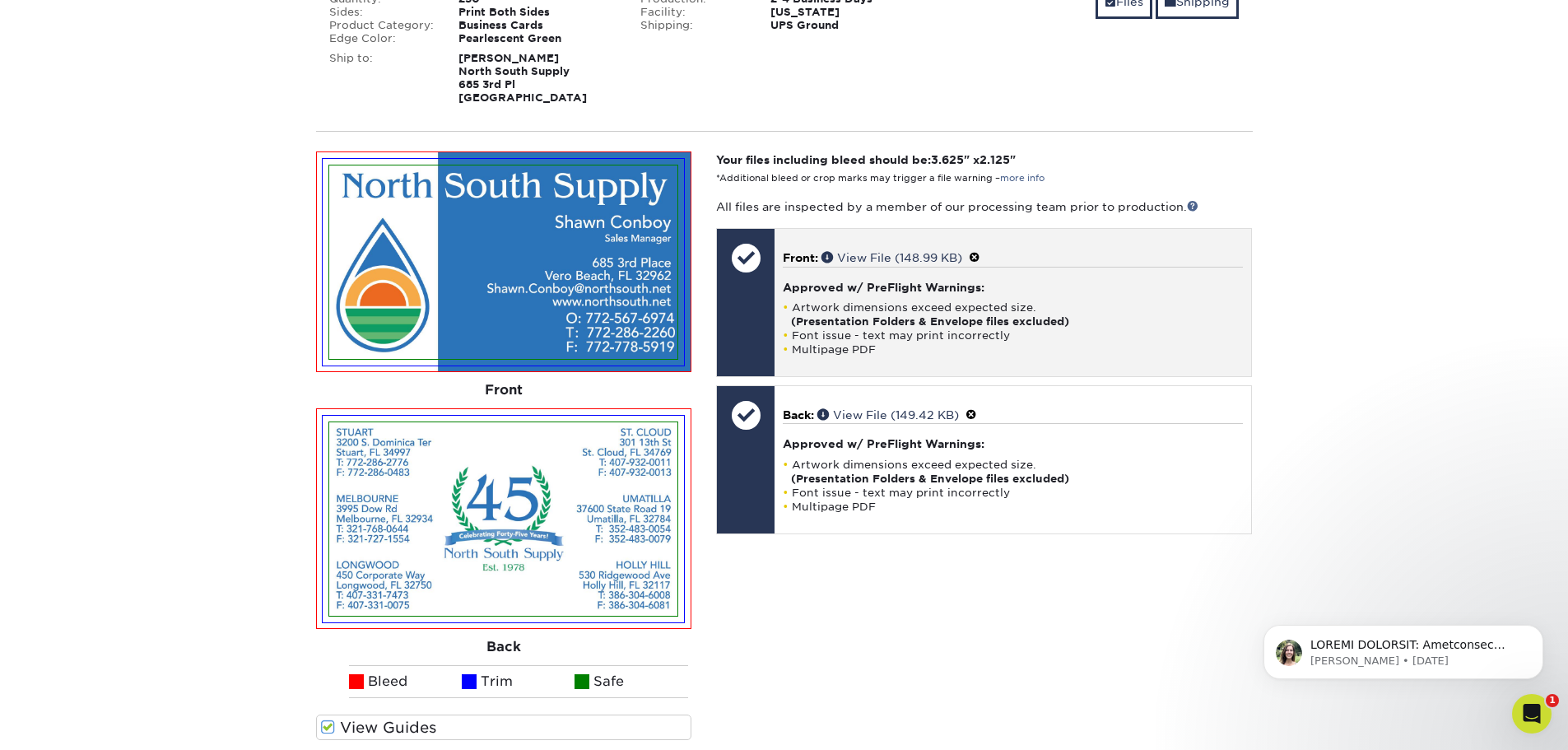
click at [921, 315] on strong "(Presentation Folders & Envelope files excluded)" at bounding box center [930, 321] width 278 height 13
click at [976, 251] on span at bounding box center [974, 258] width 12 height 14
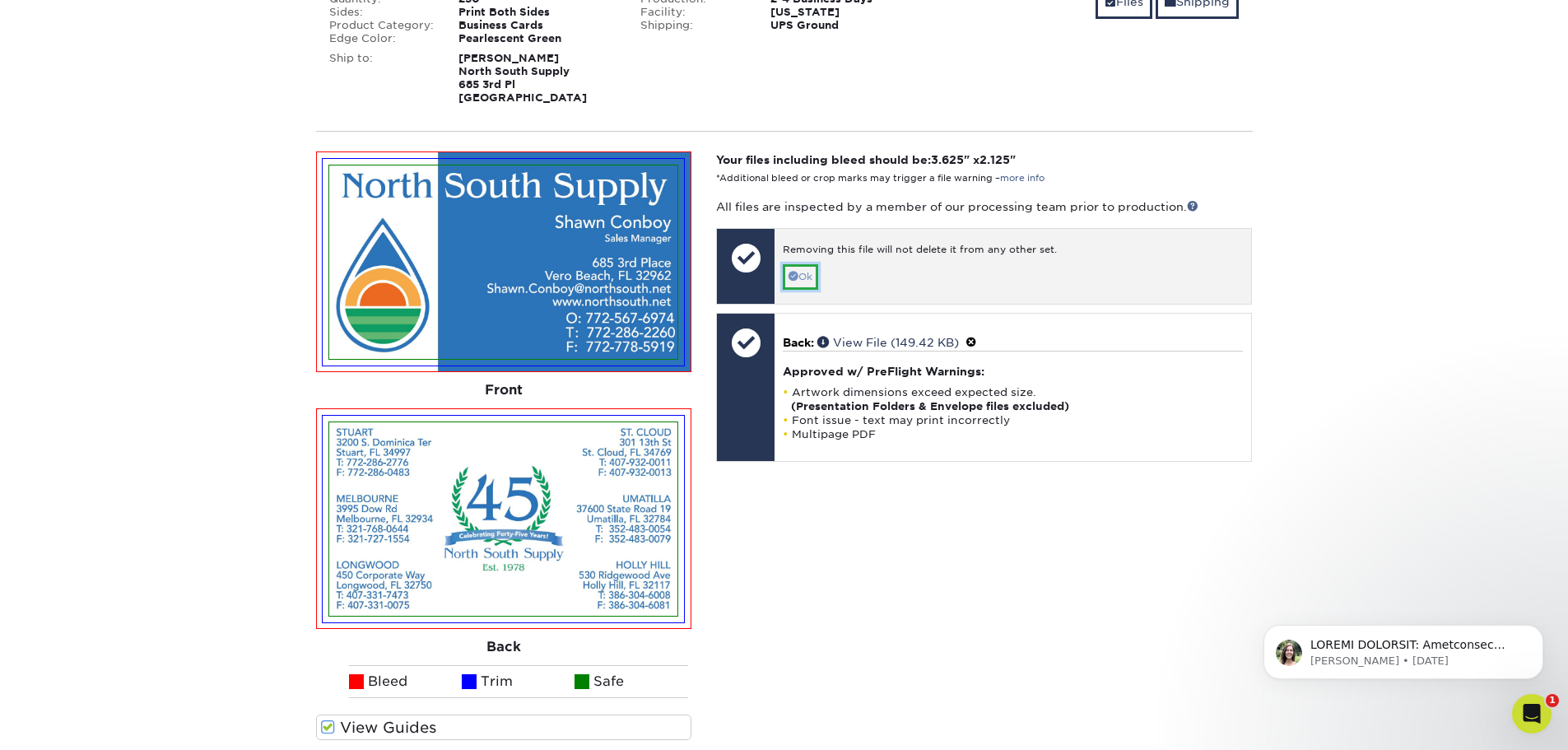
click at [800, 264] on link "Ok" at bounding box center [800, 277] width 35 height 25
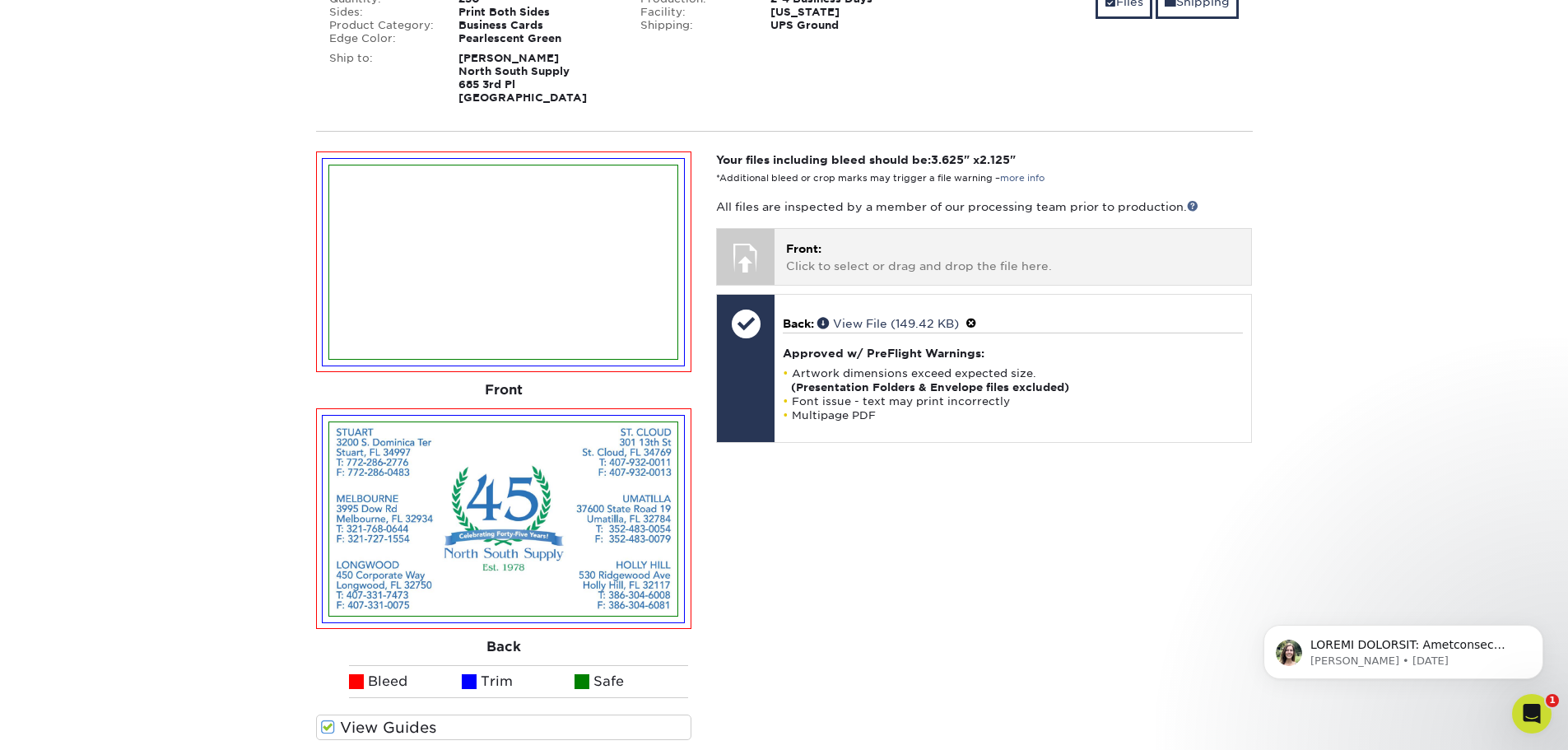
click at [768, 232] on div at bounding box center [745, 257] width 57 height 57
click at [824, 241] on p "Front: Click to select or drag and drop the file here." at bounding box center [1012, 257] width 453 height 34
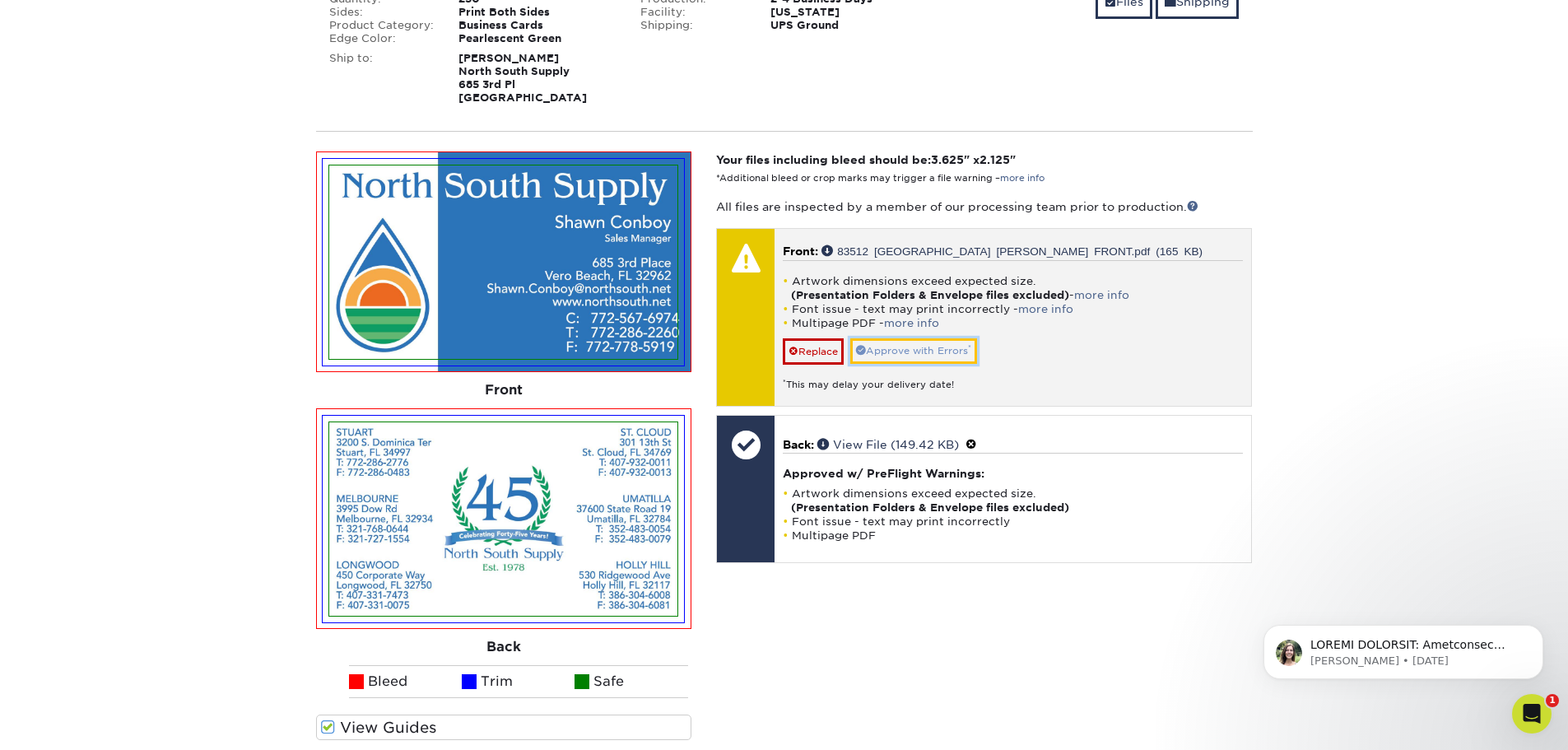
click at [920, 339] on link "Approve with Errors *" at bounding box center [913, 351] width 127 height 25
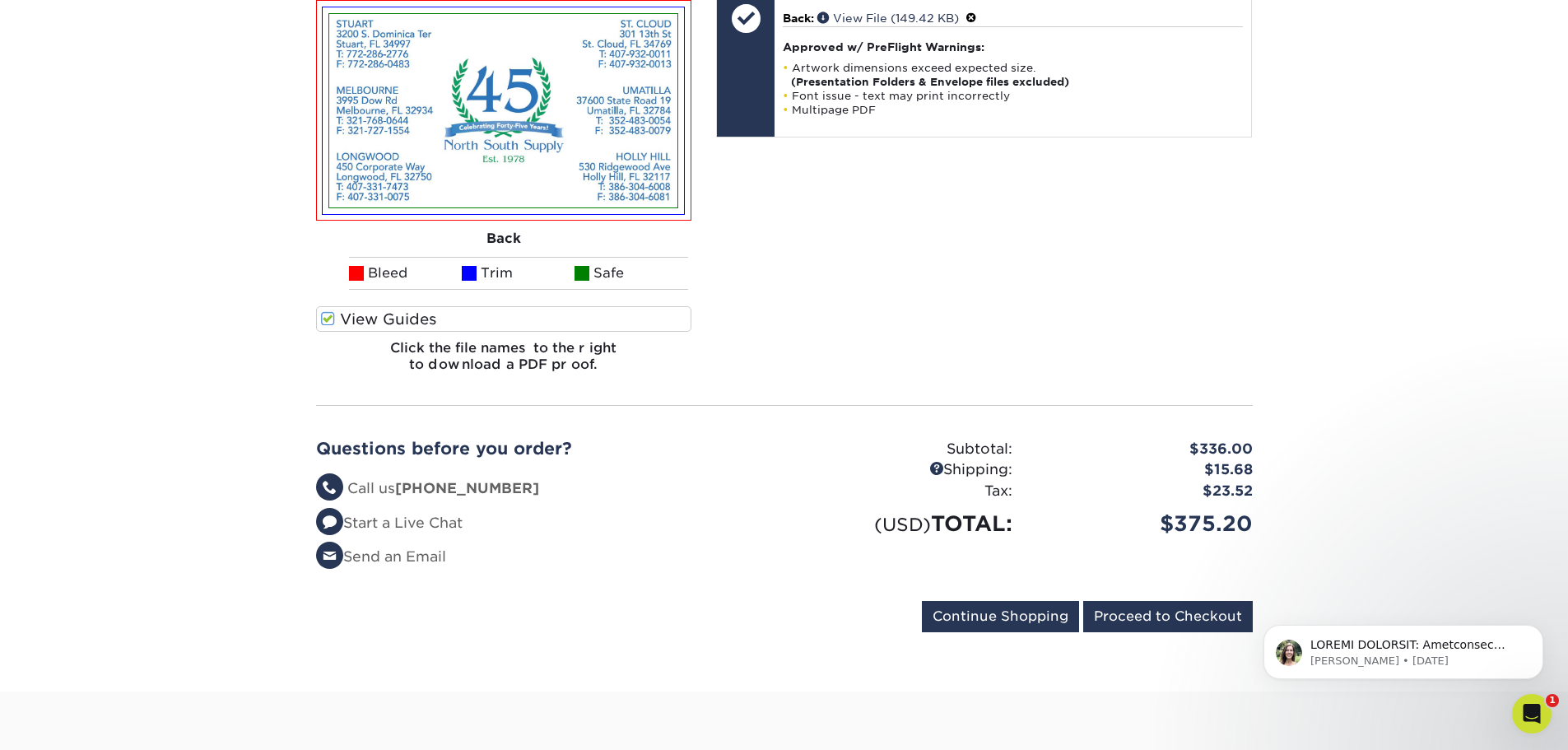
scroll to position [988, 0]
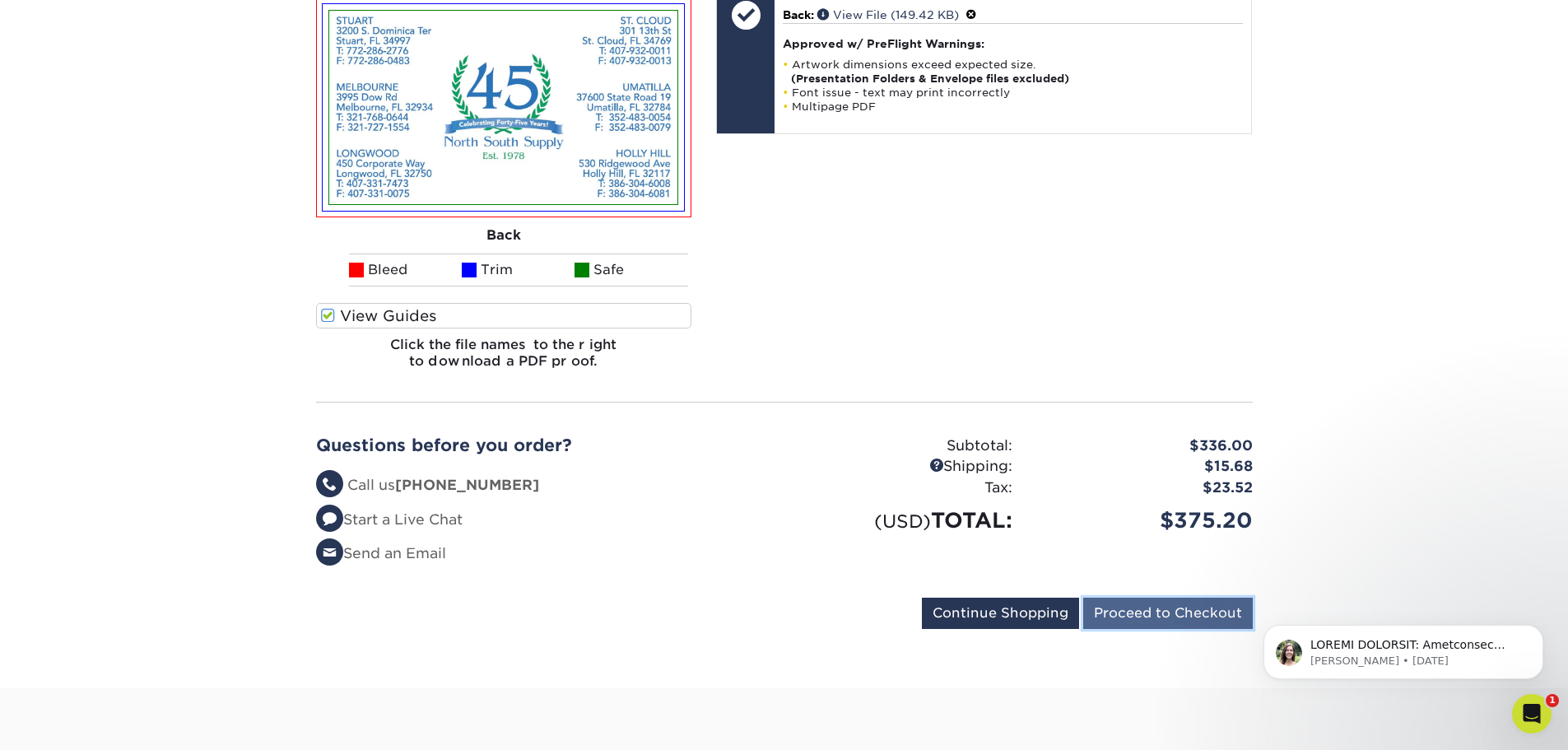
click at [1149, 598] on input "Proceed to Checkout" at bounding box center [1167, 613] width 170 height 31
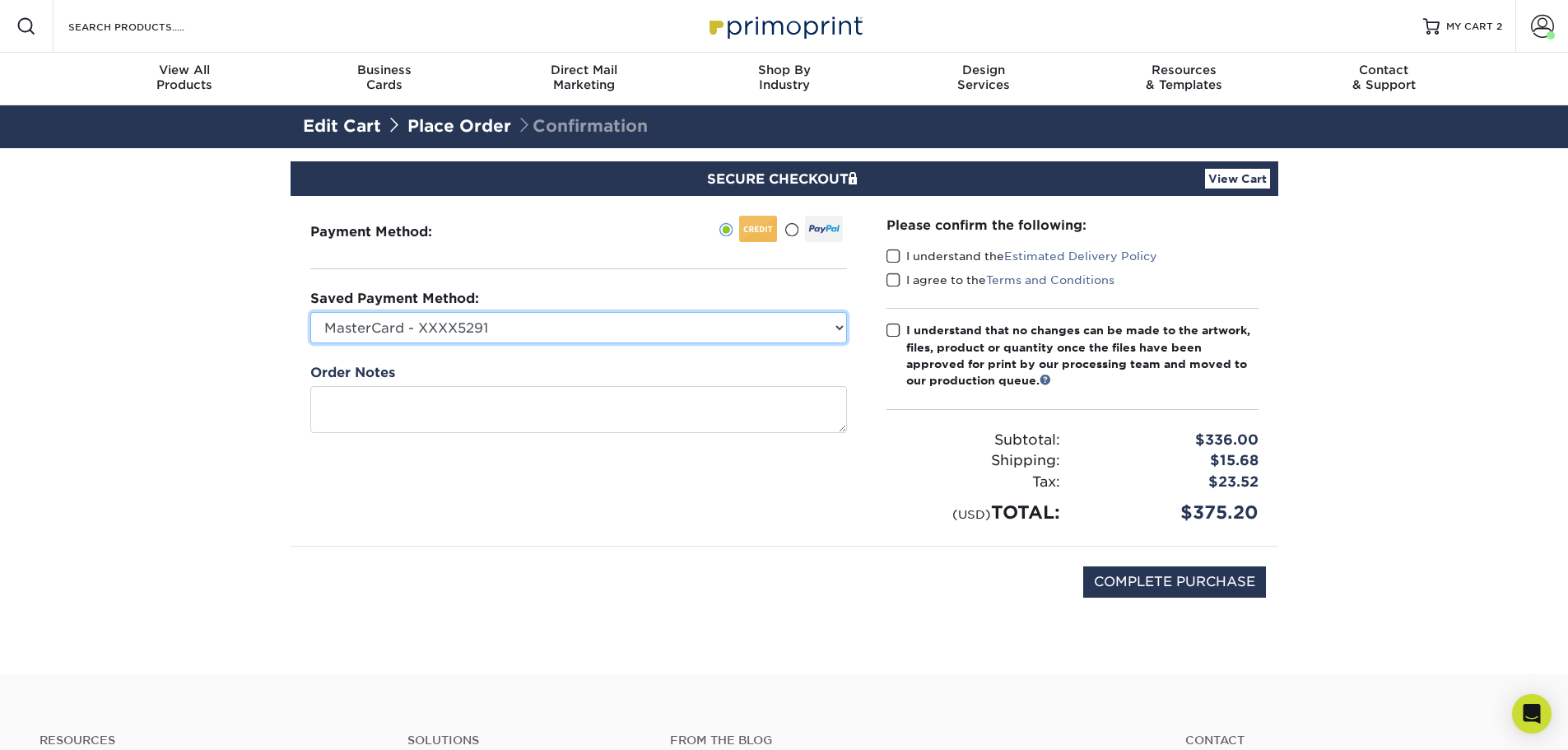
click at [625, 328] on select "MasterCard - XXXX5291 New Credit Card" at bounding box center [578, 327] width 537 height 31
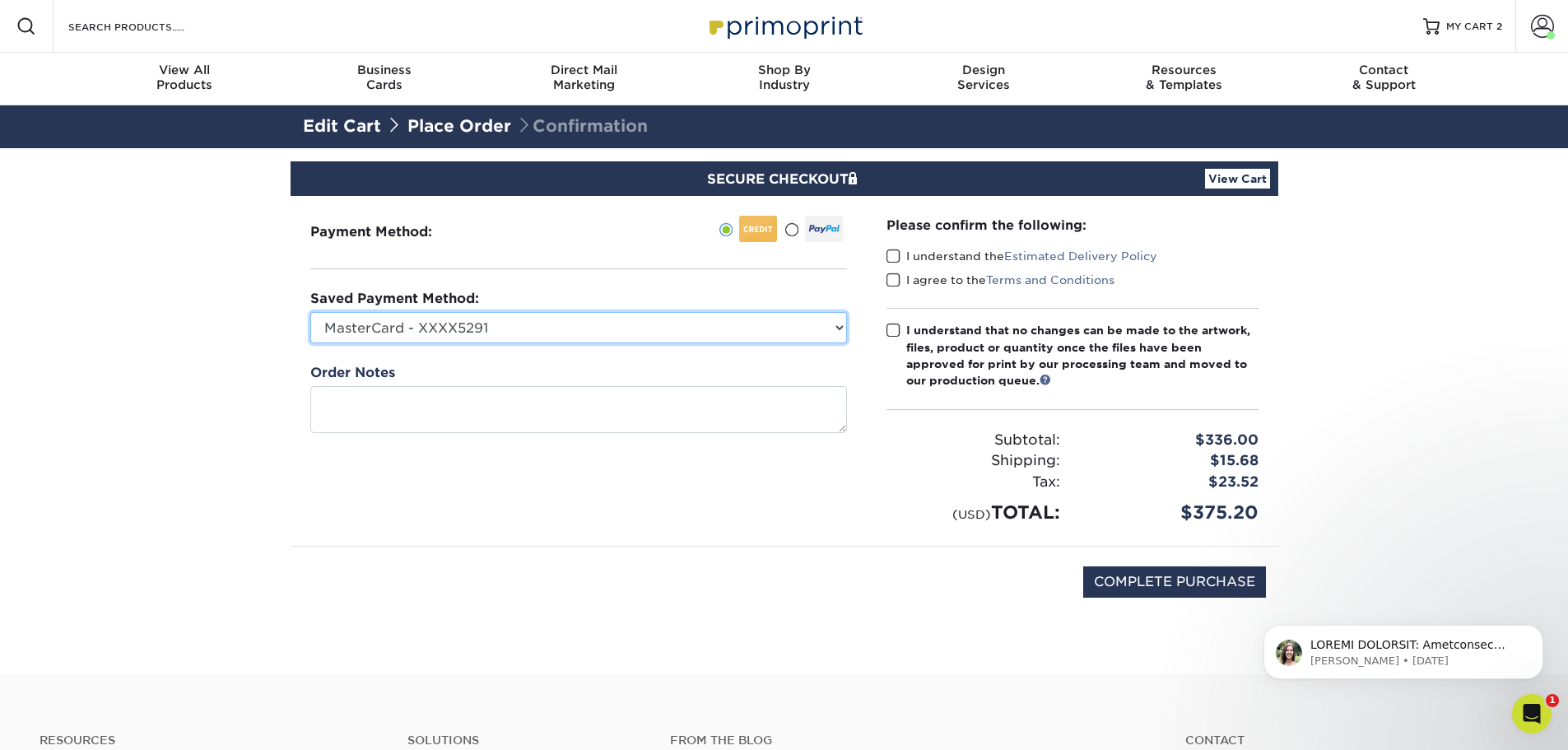
click at [310, 311] on select "MasterCard - XXXX5291 New Credit Card" at bounding box center [578, 327] width 537 height 31
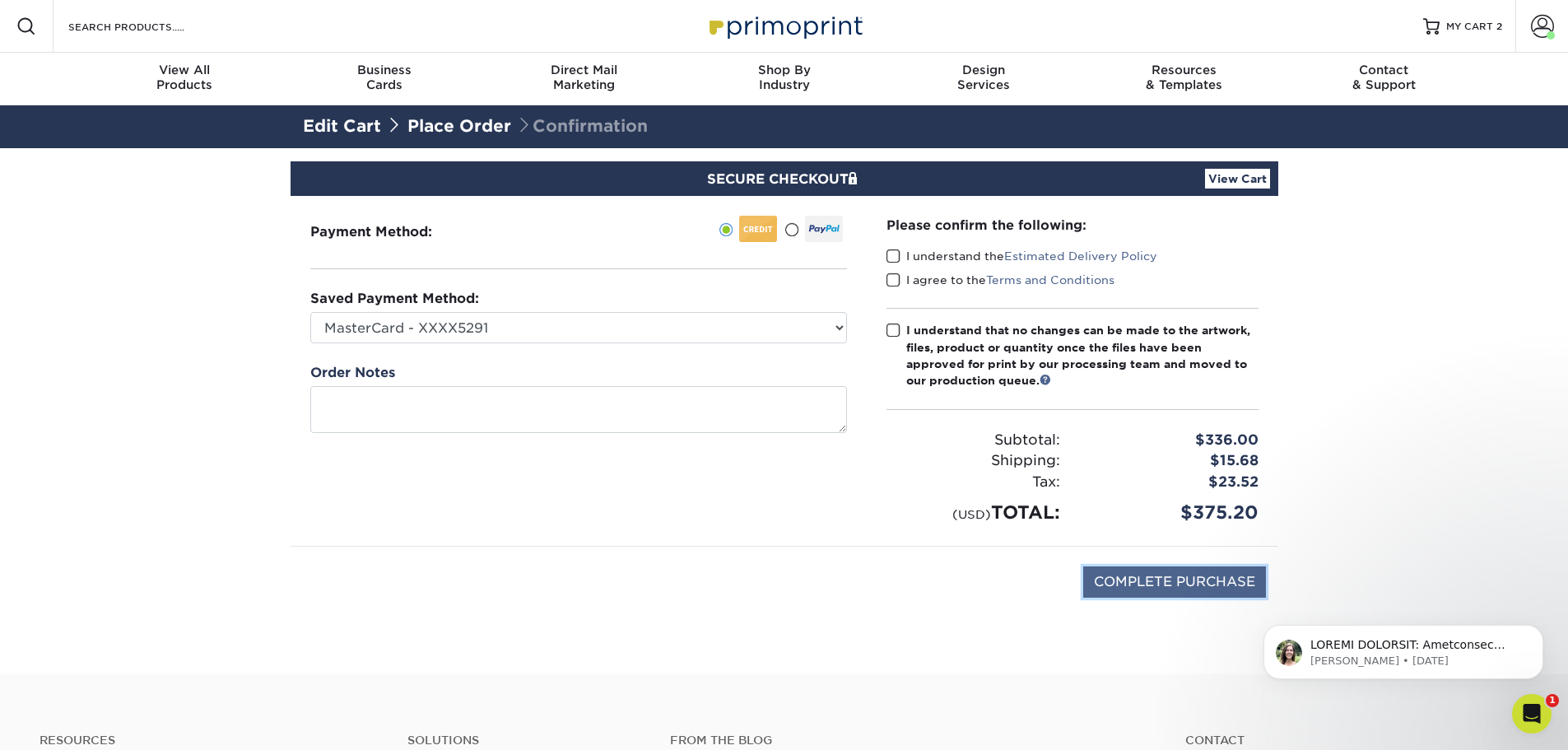
click at [1134, 575] on input "COMPLETE PURCHASE" at bounding box center [1174, 582] width 182 height 31
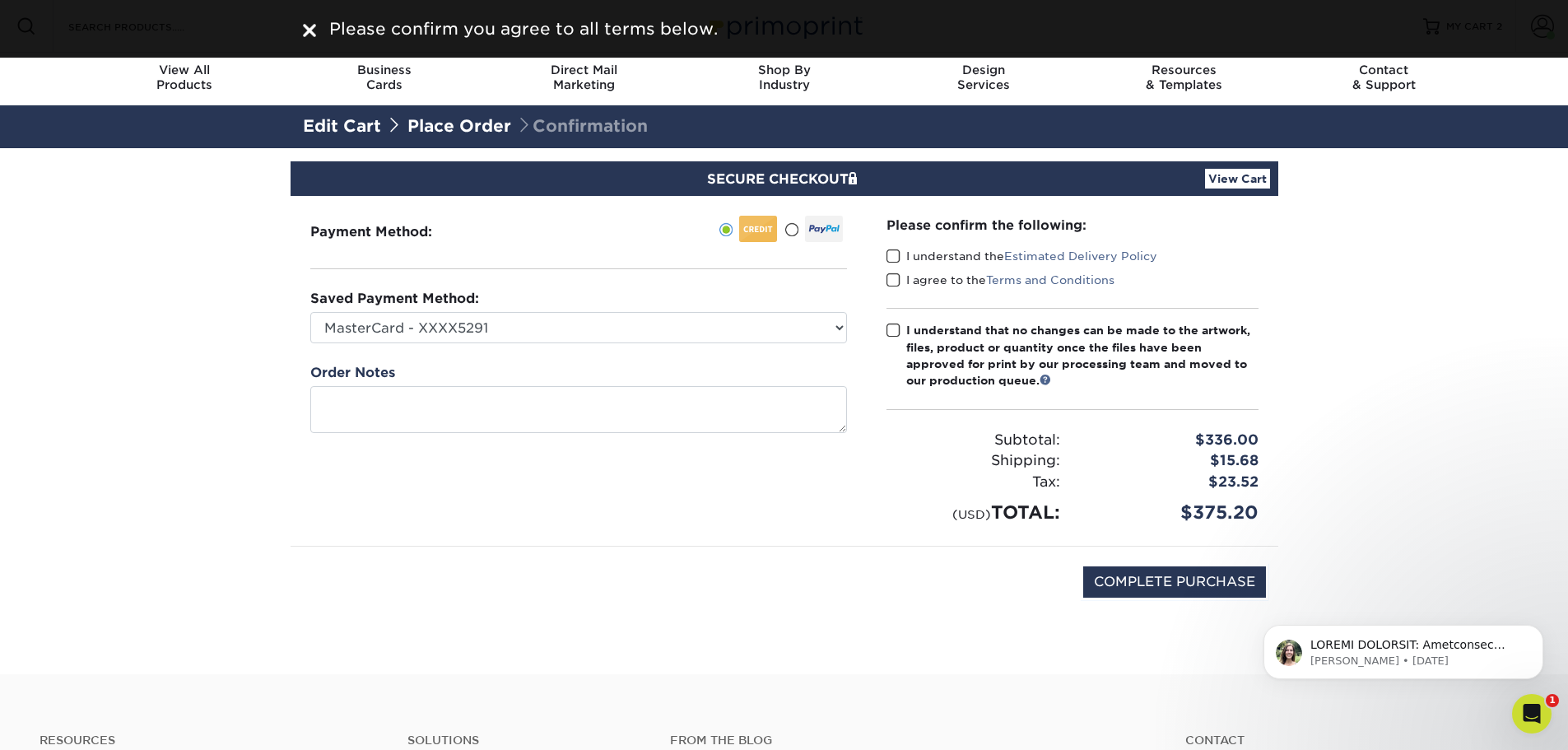
click at [898, 255] on span at bounding box center [894, 256] width 14 height 16
click at [0, 0] on input "I understand the Estimated Delivery Policy" at bounding box center [0, 0] width 0 height 0
drag, startPoint x: 888, startPoint y: 277, endPoint x: 898, endPoint y: 288, distance: 14.9
click at [890, 277] on span at bounding box center [894, 280] width 14 height 16
click at [0, 0] on input "I agree to the Terms and Conditions" at bounding box center [0, 0] width 0 height 0
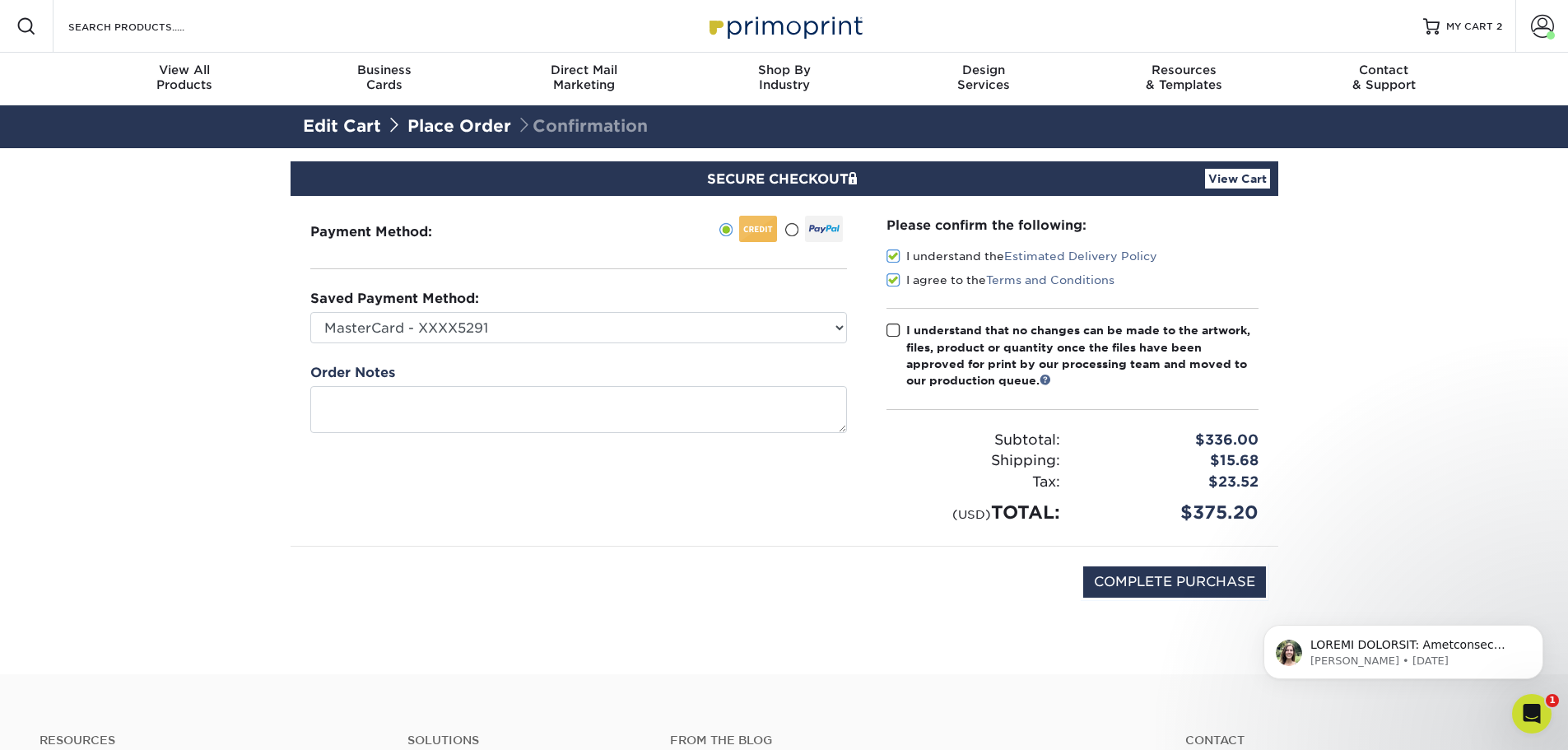
click at [893, 328] on span at bounding box center [894, 331] width 14 height 16
click at [0, 0] on input "I understand that no changes can be made to the artwork, files, product or quan…" at bounding box center [0, 0] width 0 height 0
click at [1159, 572] on input "COMPLETE PURCHASE" at bounding box center [1174, 582] width 182 height 31
type input "PROCESSING, PLEASE WAIT..."
